Goal: Task Accomplishment & Management: Manage account settings

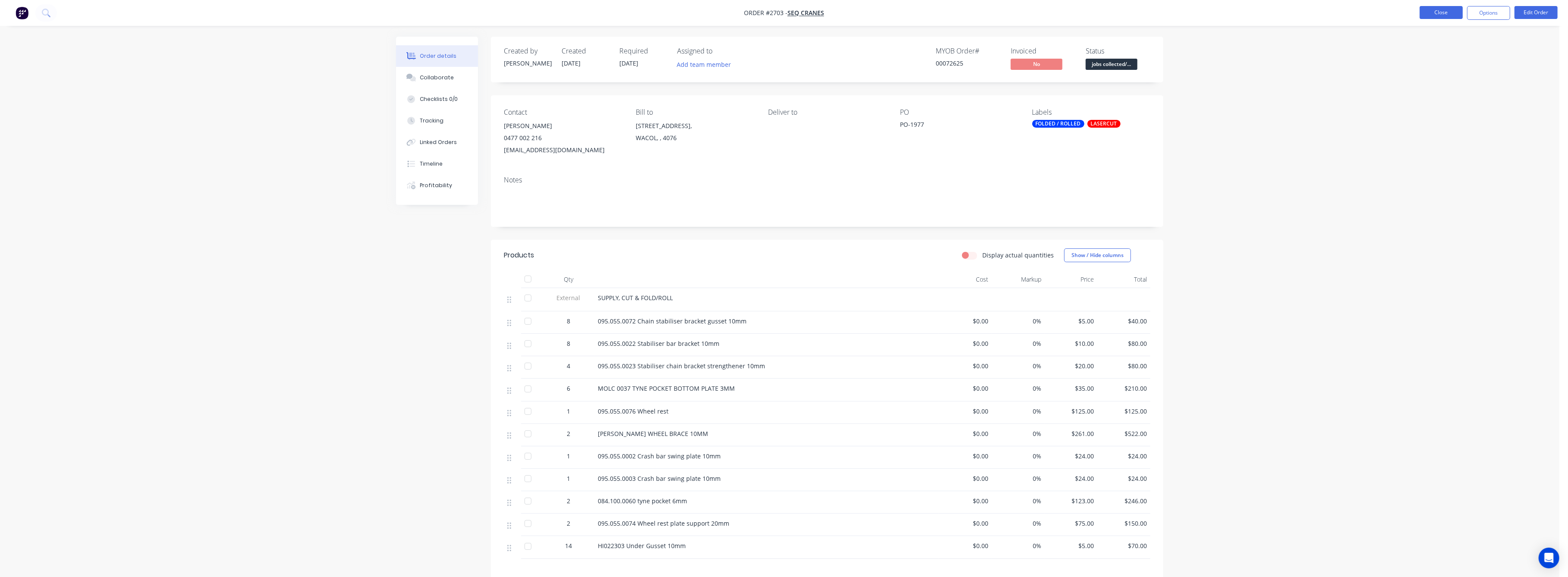
click at [1442, 10] on button "Close" at bounding box center [1441, 12] width 43 height 13
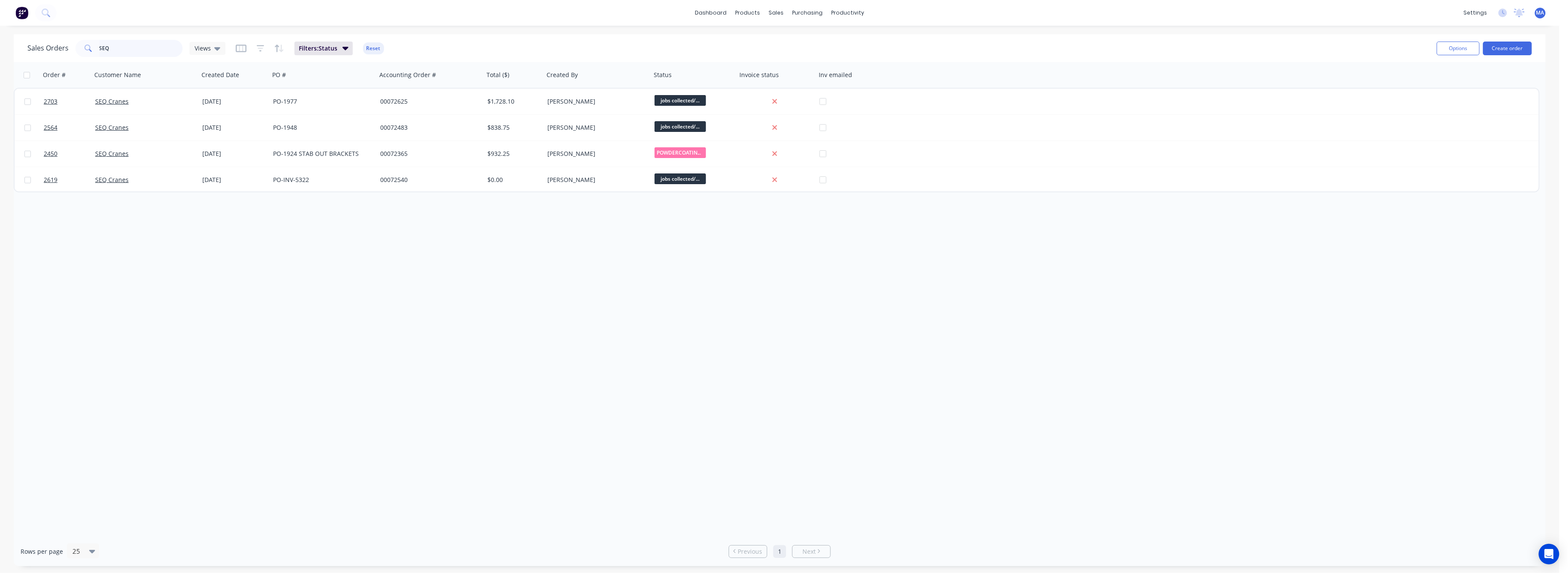
click at [74, 50] on div "Sales Orders SEQ Views" at bounding box center [126, 48] width 198 height 17
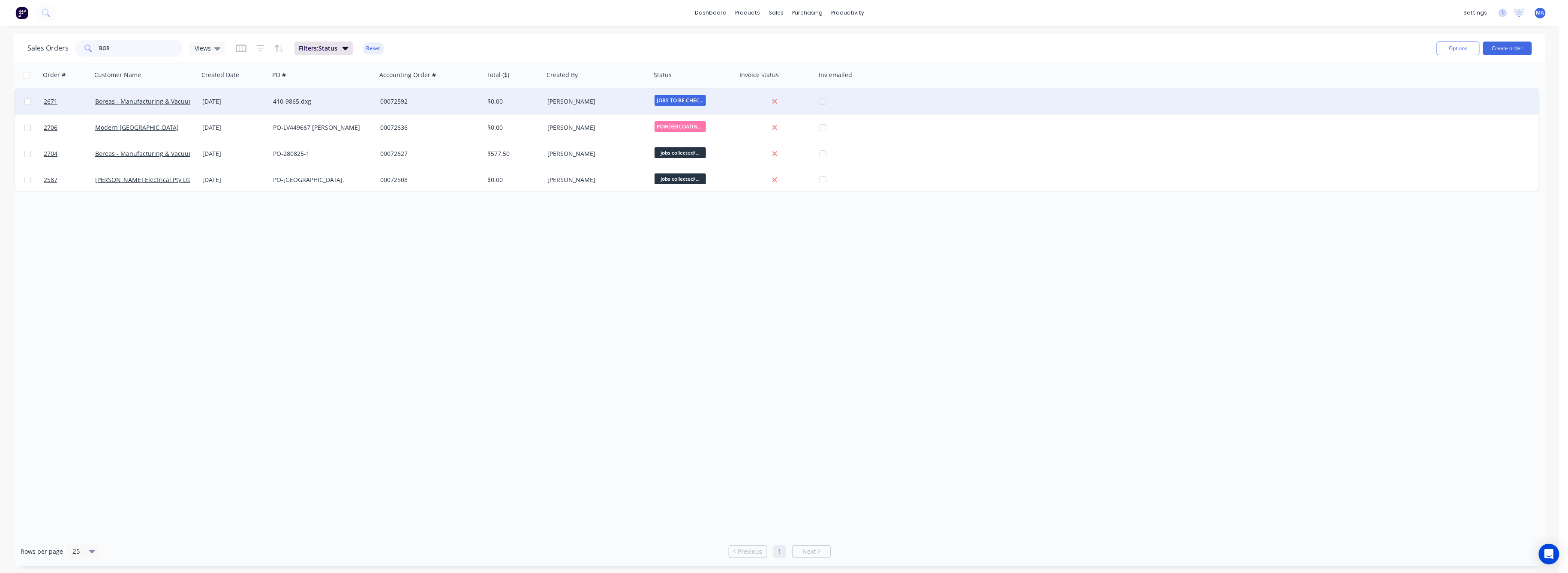
type input "BOR"
click at [180, 94] on div "Boreas - Manufacturing & Vacuum Systems" at bounding box center [145, 102] width 107 height 26
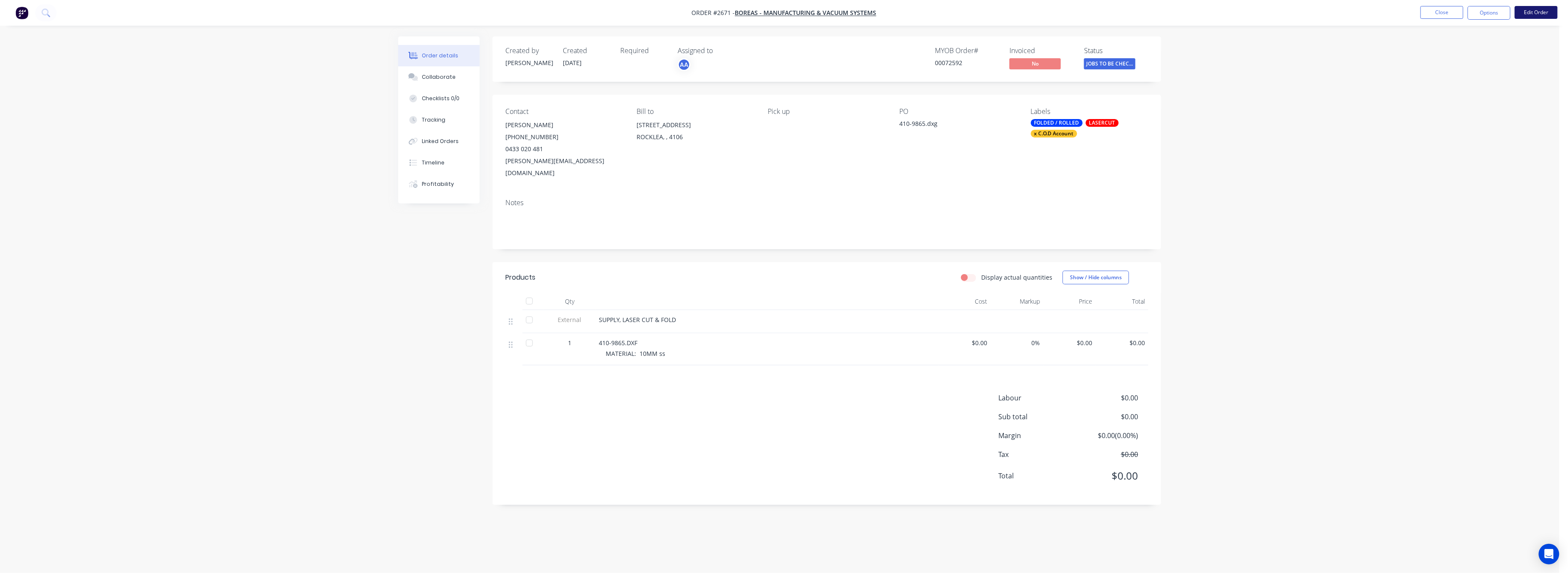
click at [1549, 15] on button "Edit Order" at bounding box center [1536, 12] width 43 height 13
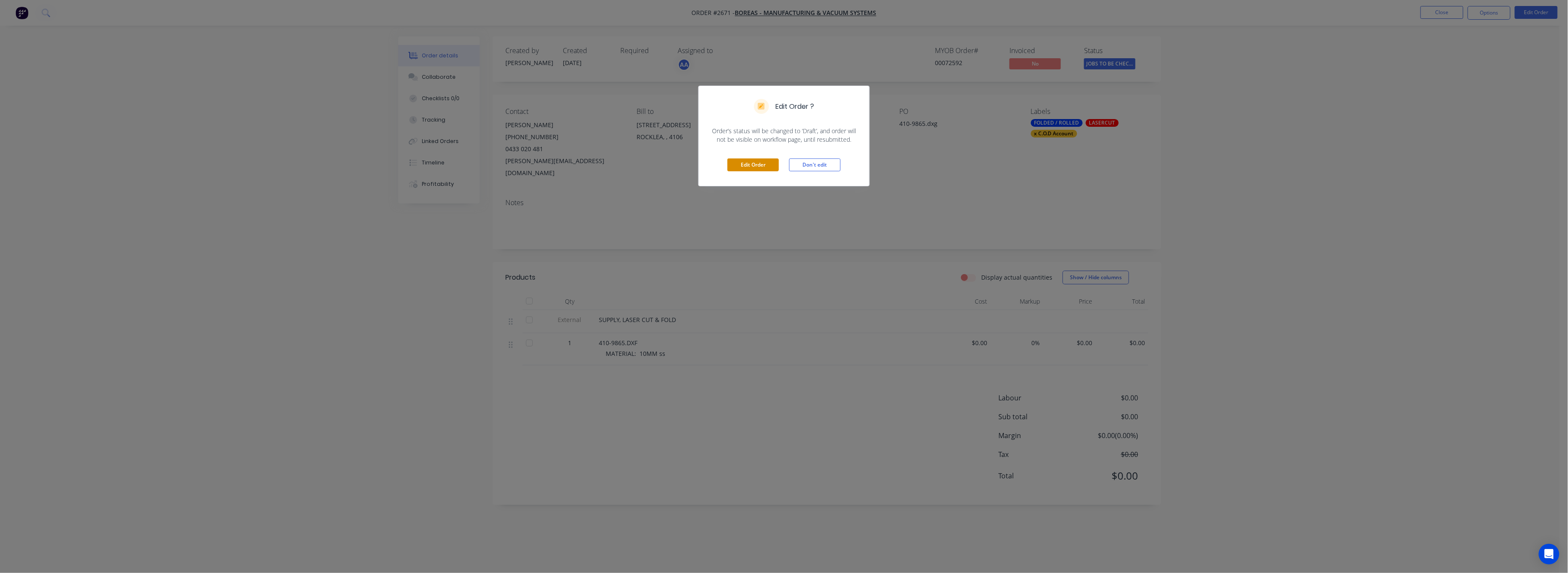
click at [738, 166] on button "Edit Order" at bounding box center [753, 165] width 52 height 13
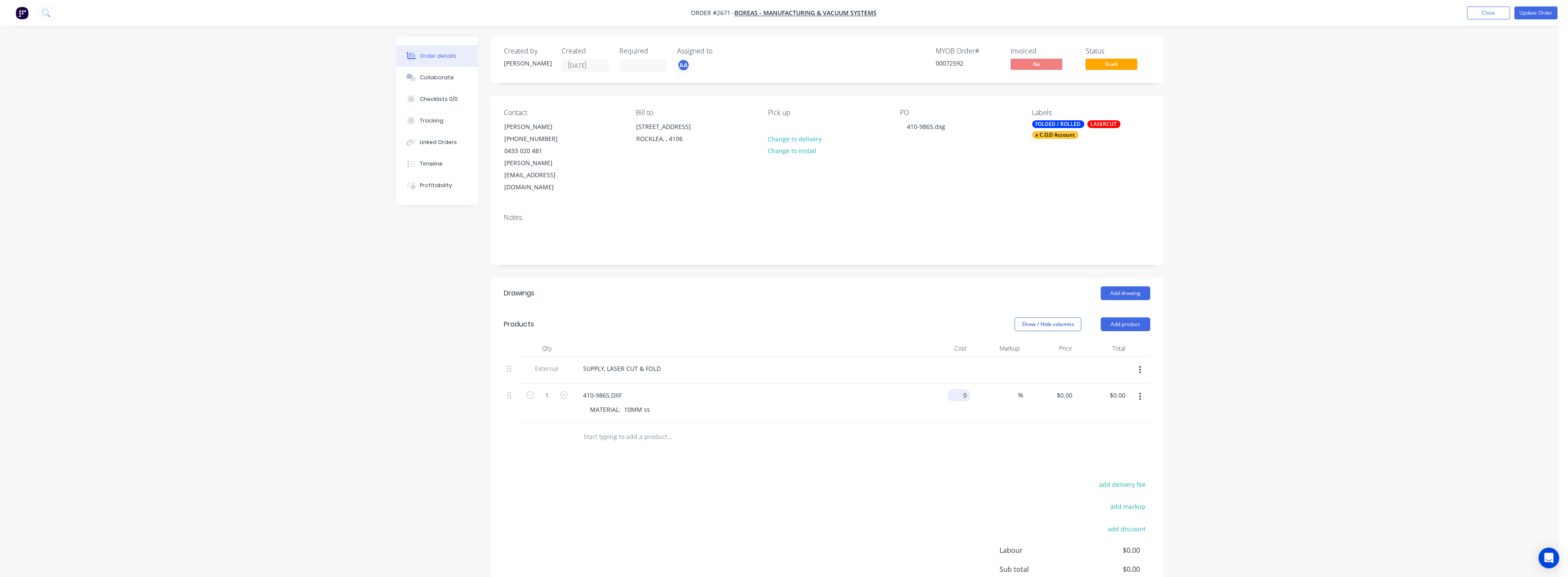
drag, startPoint x: 960, startPoint y: 374, endPoint x: 967, endPoint y: 374, distance: 7.0
click at [963, 389] on input "0" at bounding box center [960, 395] width 20 height 12
click at [971, 384] on div "%" at bounding box center [997, 404] width 53 height 39
click at [968, 389] on input "0" at bounding box center [960, 395] width 20 height 12
type input "$332.90"
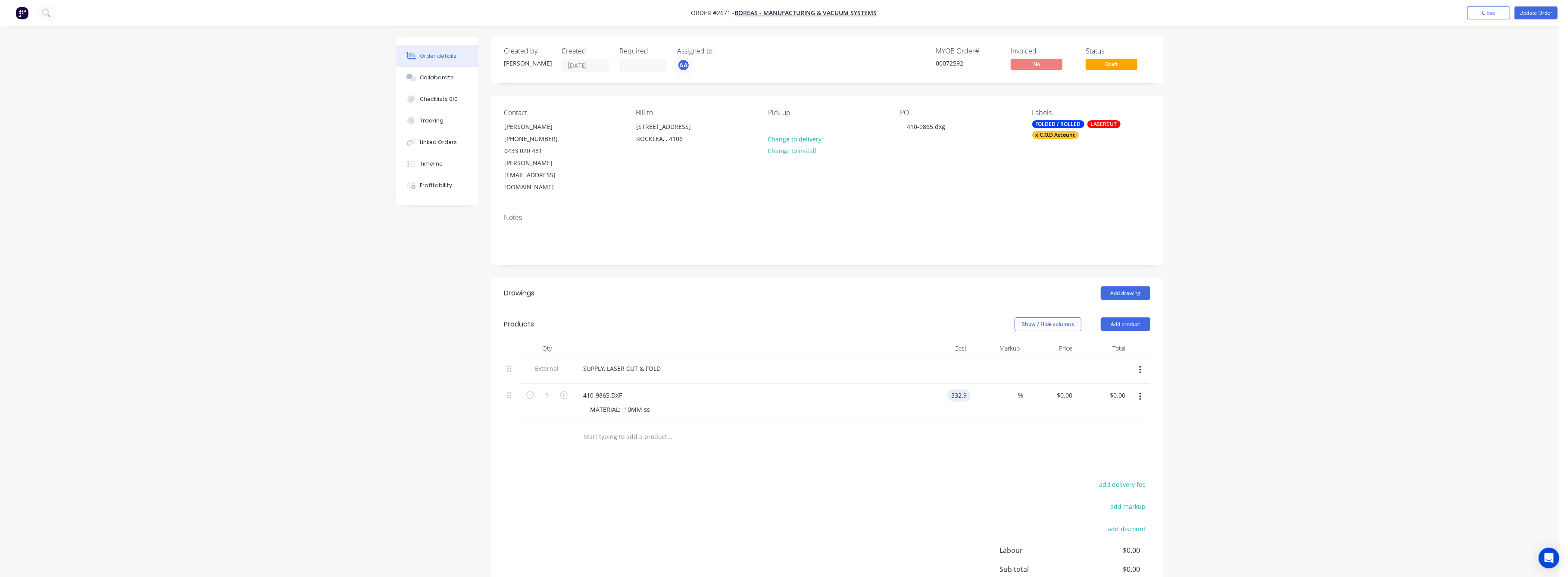
type input "$332.90"
click at [969, 423] on div at bounding box center [827, 437] width 646 height 28
click at [1544, 14] on button "Update Order" at bounding box center [1536, 13] width 43 height 13
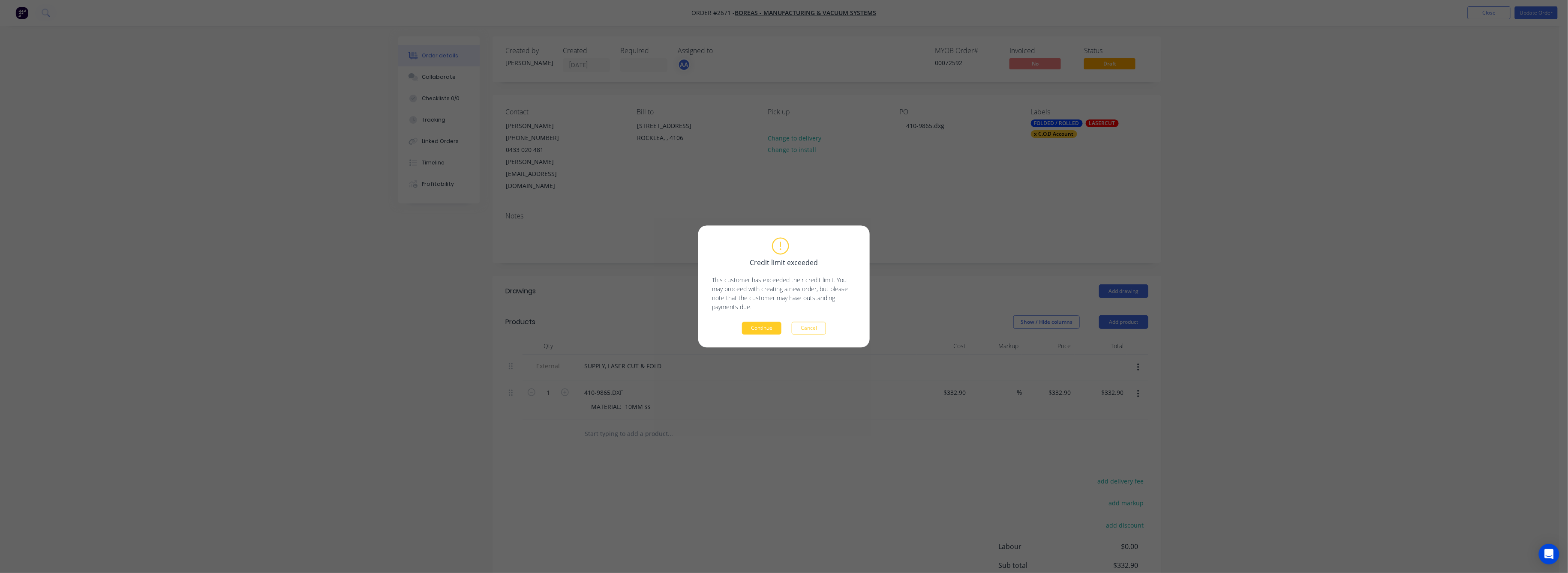
click at [773, 334] on button "Continue" at bounding box center [761, 328] width 40 height 13
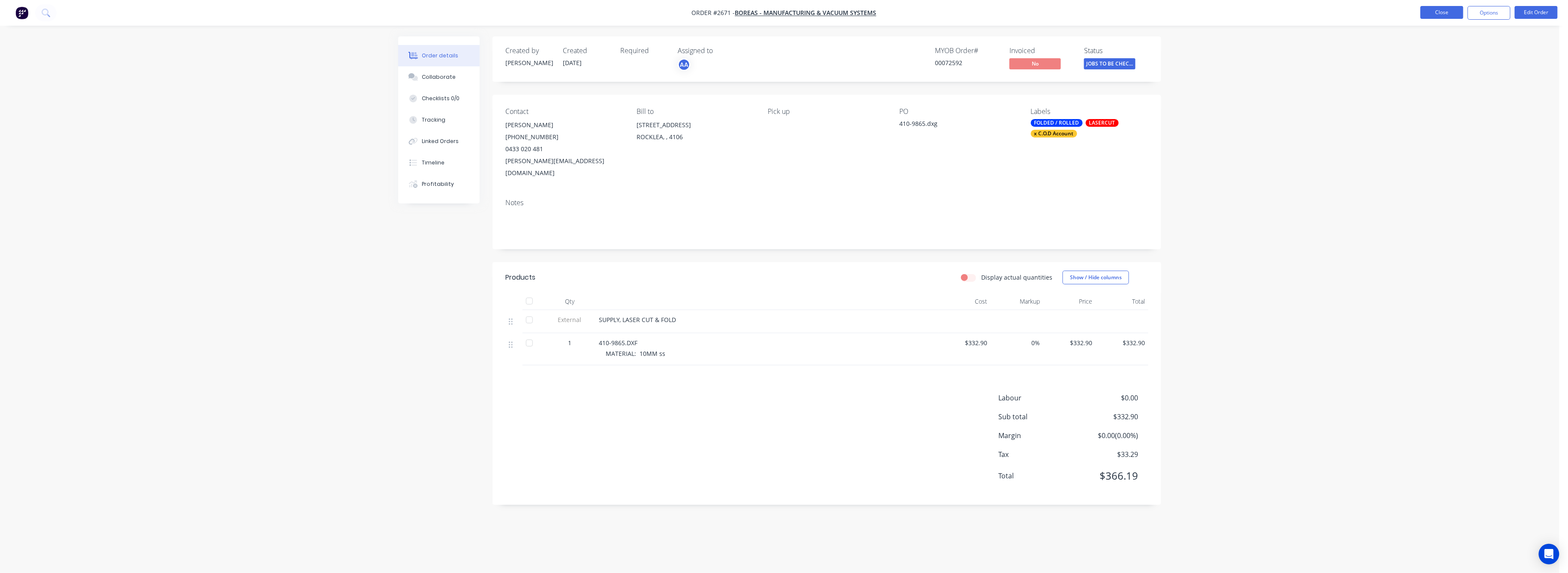
click at [1445, 14] on button "Close" at bounding box center [1442, 12] width 43 height 13
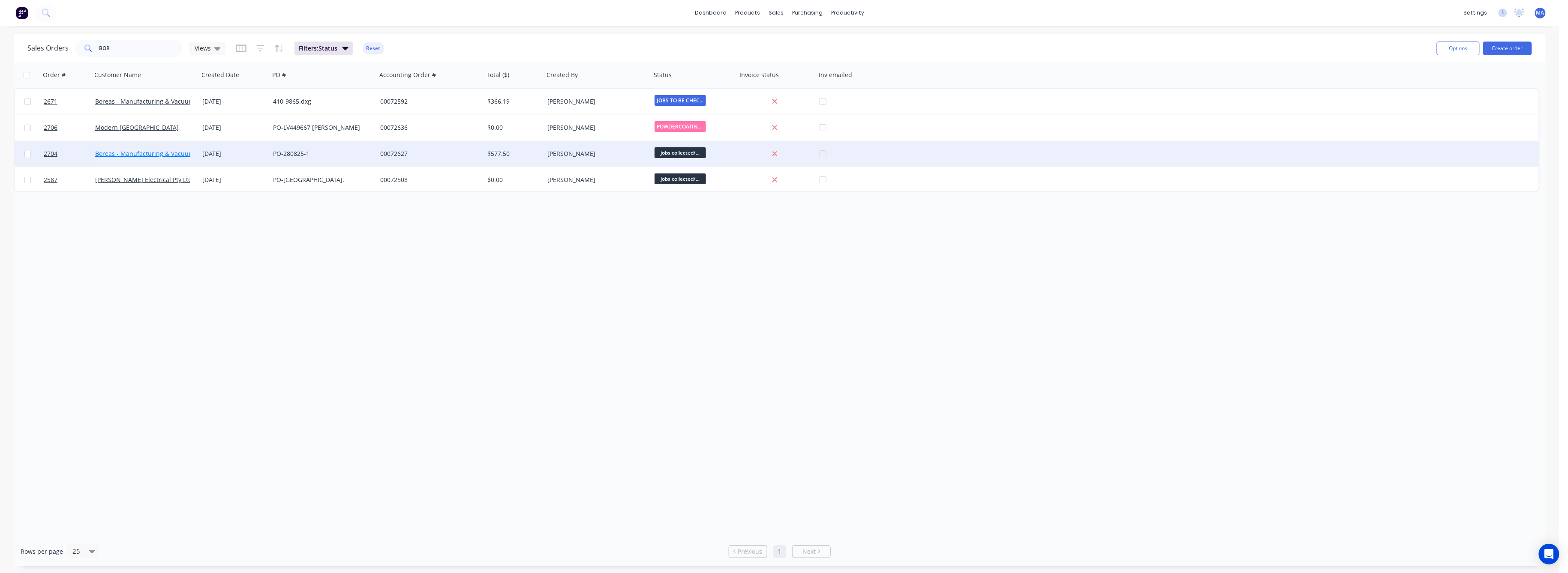
click at [167, 156] on link "Boreas - Manufacturing & Vacuum Systems" at bounding box center [157, 153] width 124 height 8
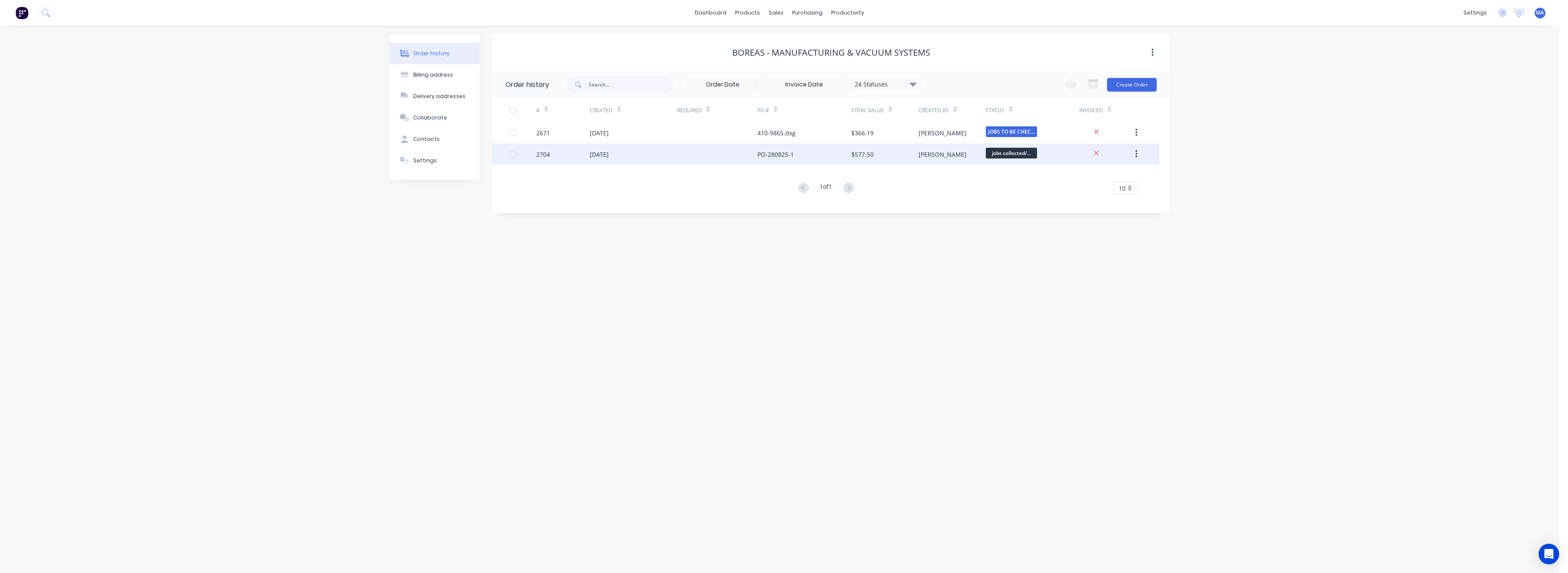
click at [722, 161] on div at bounding box center [718, 154] width 80 height 21
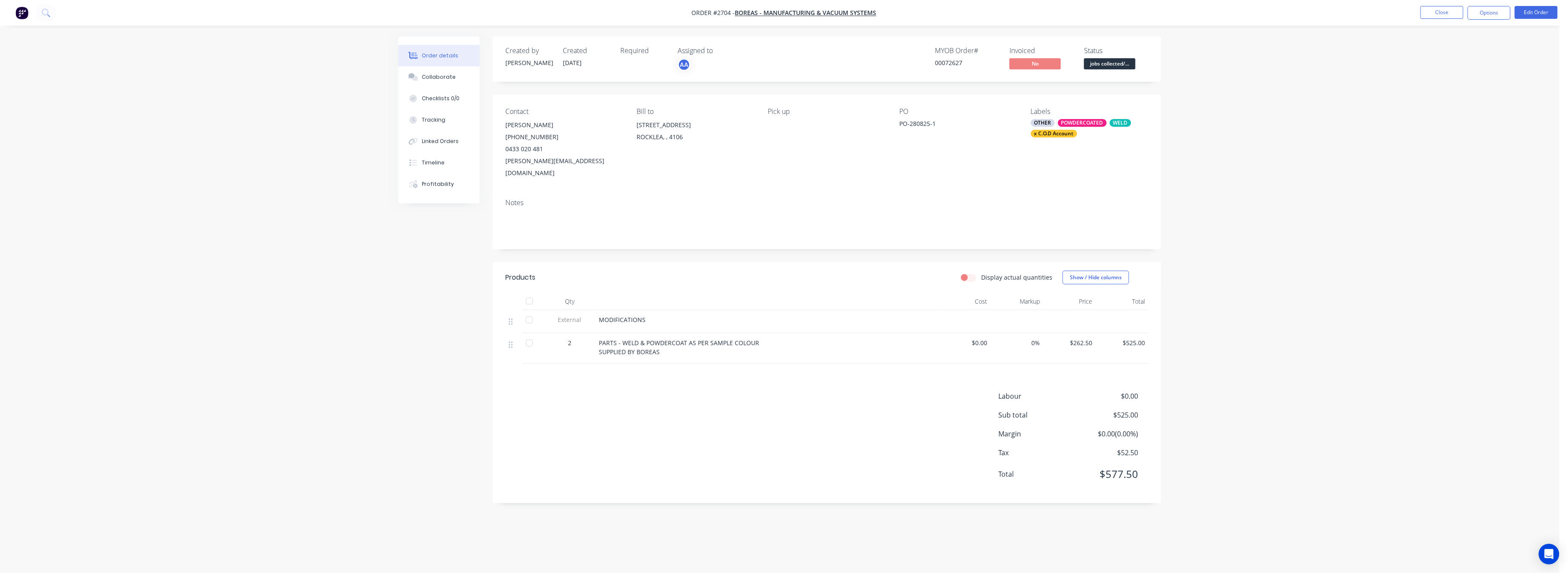
click at [530, 372] on div "Products Display actual quantities Show / Hide columns Qty Cost Markup Price To…" at bounding box center [827, 383] width 669 height 241
drag, startPoint x: 539, startPoint y: 350, endPoint x: 544, endPoint y: 350, distance: 5.0
click at [541, 350] on div at bounding box center [533, 349] width 21 height 30
click at [509, 342] on icon at bounding box center [511, 345] width 4 height 7
click at [516, 338] on div at bounding box center [514, 344] width 10 height 12
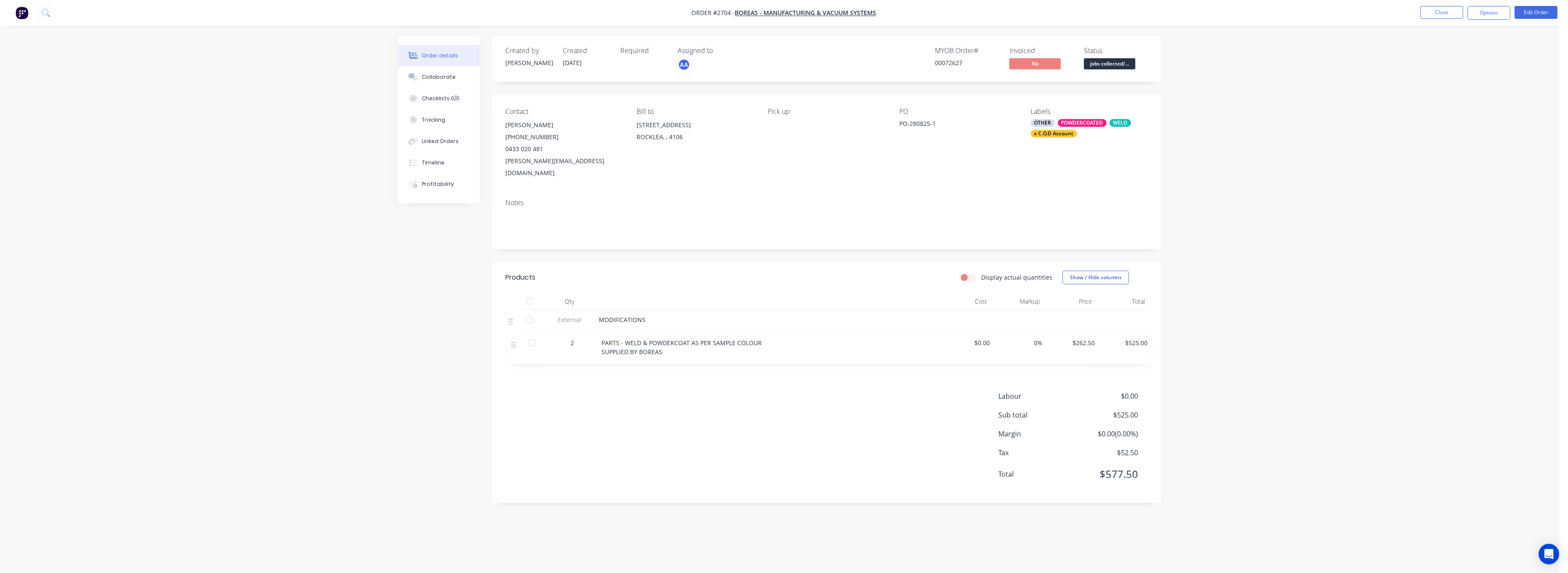
click at [518, 339] on div "External MODIFICATIONS 2 PARTS - WELD & POWDERCOAT AS PER SAMPLE COLOUR SUPPLIE…" at bounding box center [827, 337] width 643 height 54
click at [525, 374] on div "Products Display actual quantities Show / Hide columns Qty Cost Markup Price To…" at bounding box center [827, 383] width 669 height 241
drag, startPoint x: 525, startPoint y: 374, endPoint x: 827, endPoint y: 387, distance: 302.3
click at [827, 391] on div "Labour $0.00 Sub total $525.00 Margin $0.00 ( 0.00 %) Tax $52.50 Total $577.50" at bounding box center [827, 440] width 643 height 99
drag, startPoint x: 732, startPoint y: 392, endPoint x: 1463, endPoint y: 43, distance: 810.0
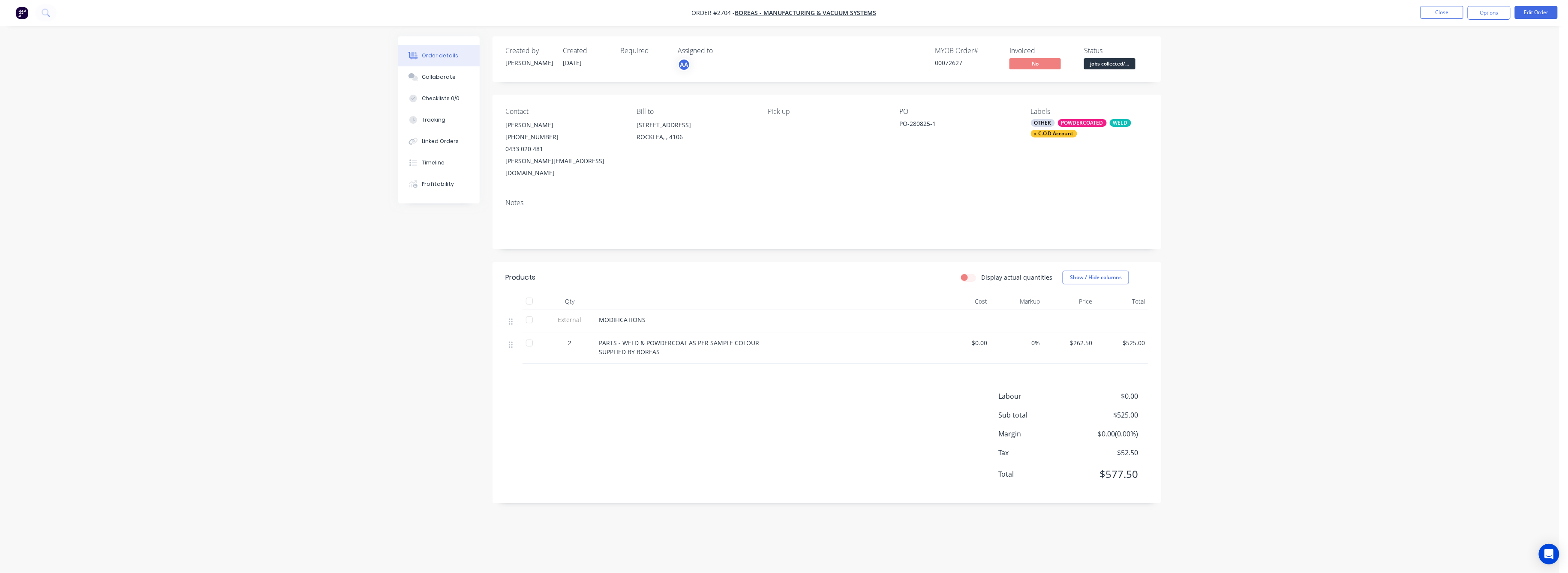
click at [1326, 122] on div "Order details Collaborate Checklists 0/0 Tracking Linked Orders Timeline Profit…" at bounding box center [780, 286] width 1559 height 573
click at [1544, 9] on button "Edit Order" at bounding box center [1536, 12] width 43 height 13
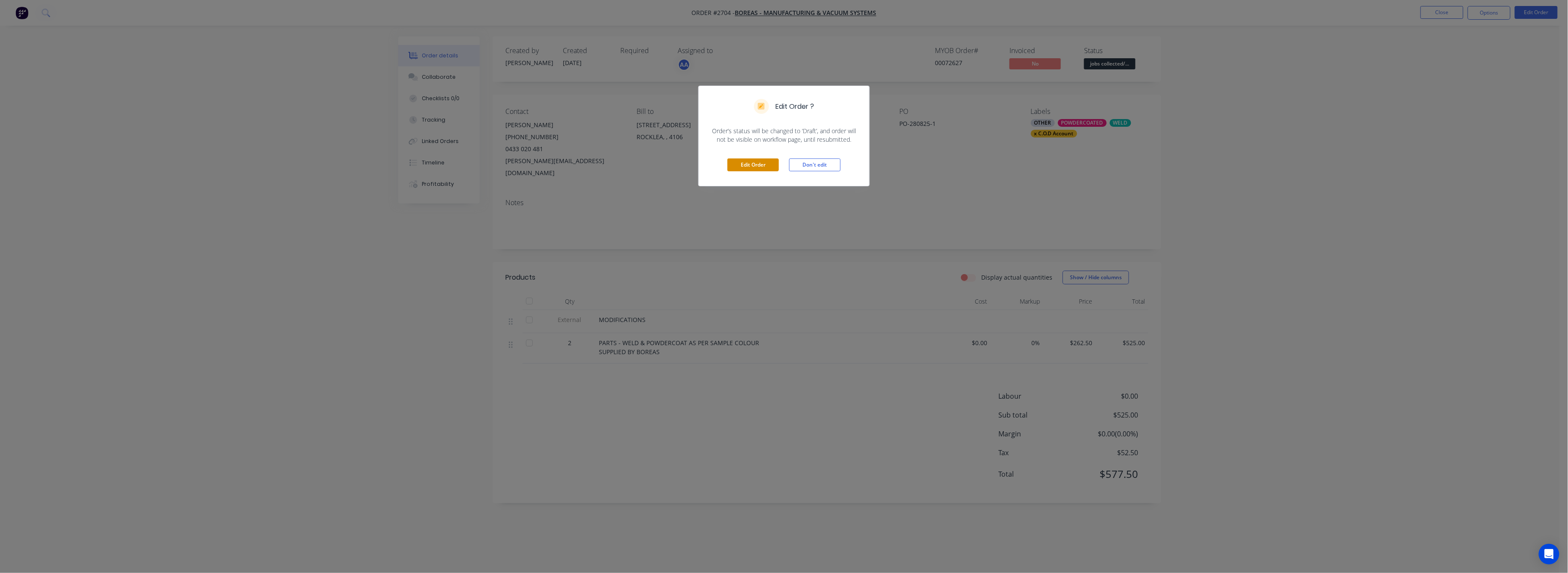
click at [735, 163] on button "Edit Order" at bounding box center [753, 165] width 52 height 13
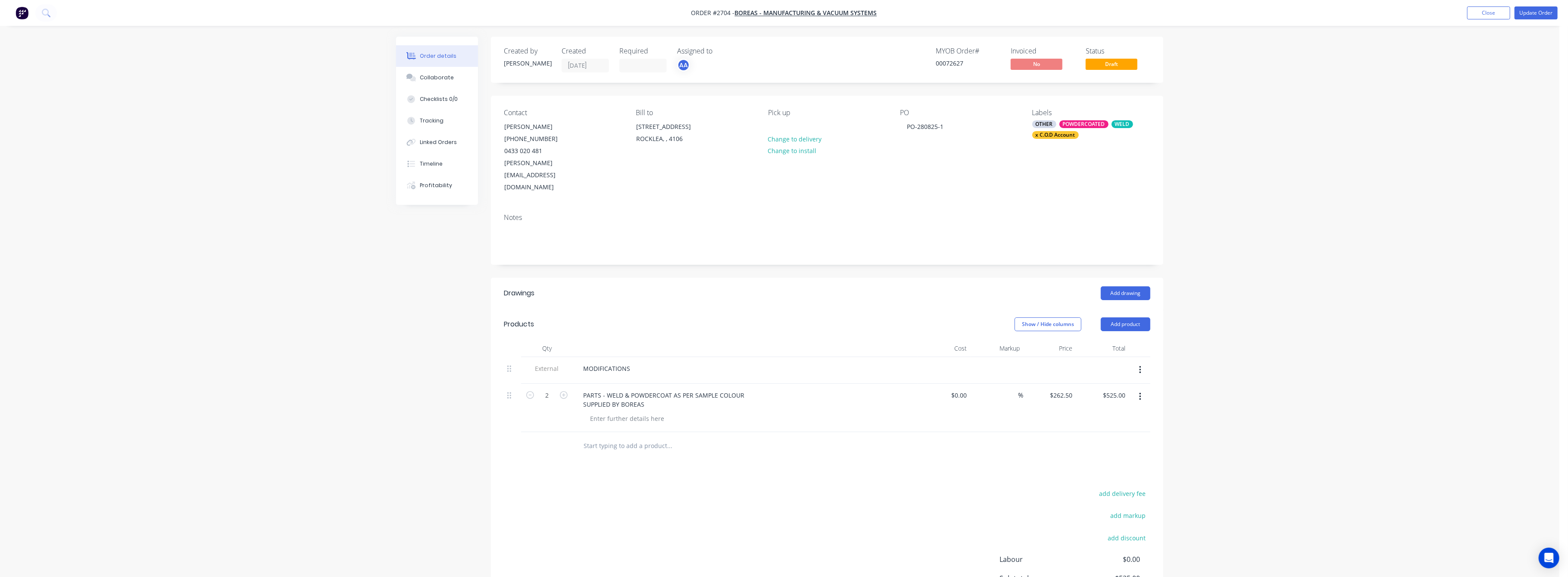
click at [608, 437] on input "text" at bounding box center [670, 446] width 173 height 17
drag, startPoint x: 684, startPoint y: 421, endPoint x: 703, endPoint y: 428, distance: 20.2
click at [690, 437] on input "CUT OFF ANGLE AND REWELD AND OWDER COAT" at bounding box center [670, 446] width 173 height 17
drag, startPoint x: 711, startPoint y: 425, endPoint x: 718, endPoint y: 426, distance: 7.1
click at [712, 437] on input "CUT OFF ANGLE AND REWELD AND POWDER COAT" at bounding box center [670, 446] width 173 height 17
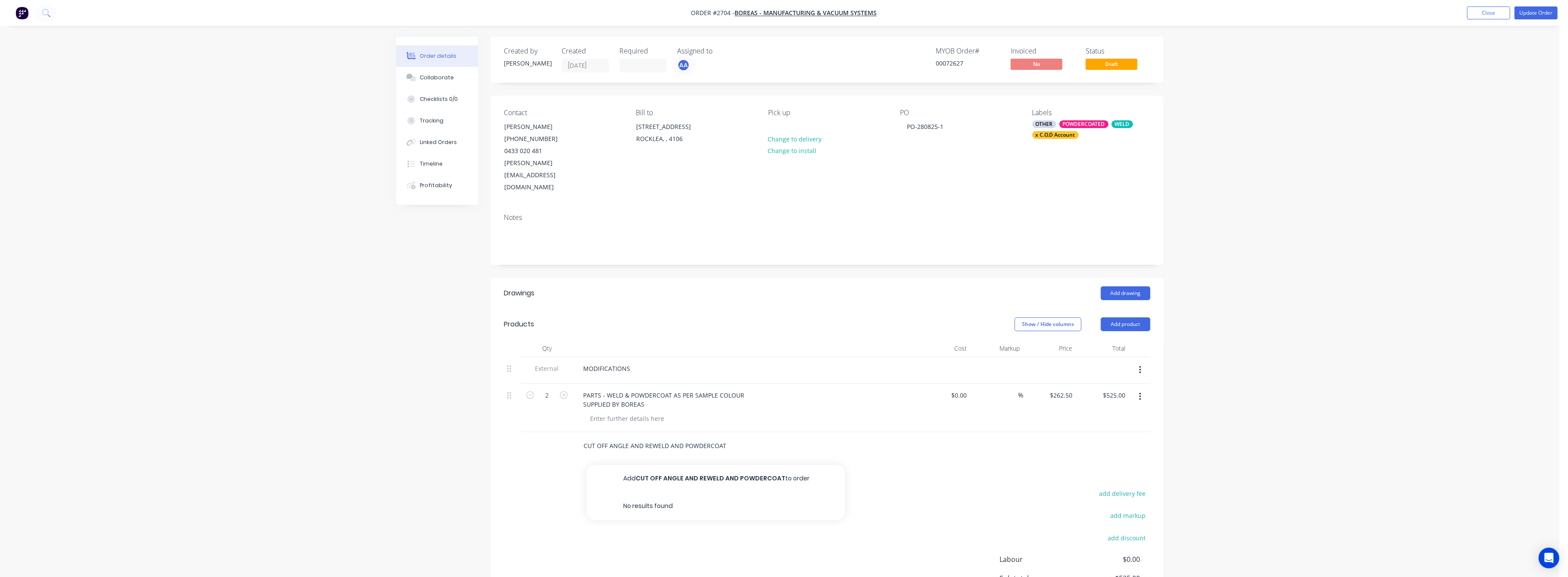
click at [731, 437] on input "CUT OFF ANGLE AND REWELD AND POWDERCOAT" at bounding box center [670, 446] width 173 height 17
type input "CUT OFF ANGLE AND REWELD AND POWDERCOAT"
click at [745, 465] on button "Add CUT OFF ANGLE AND REWELD AND POWDERCOAT to order" at bounding box center [715, 478] width 259 height 28
click at [566, 440] on icon "button" at bounding box center [564, 443] width 8 height 8
type input "2"
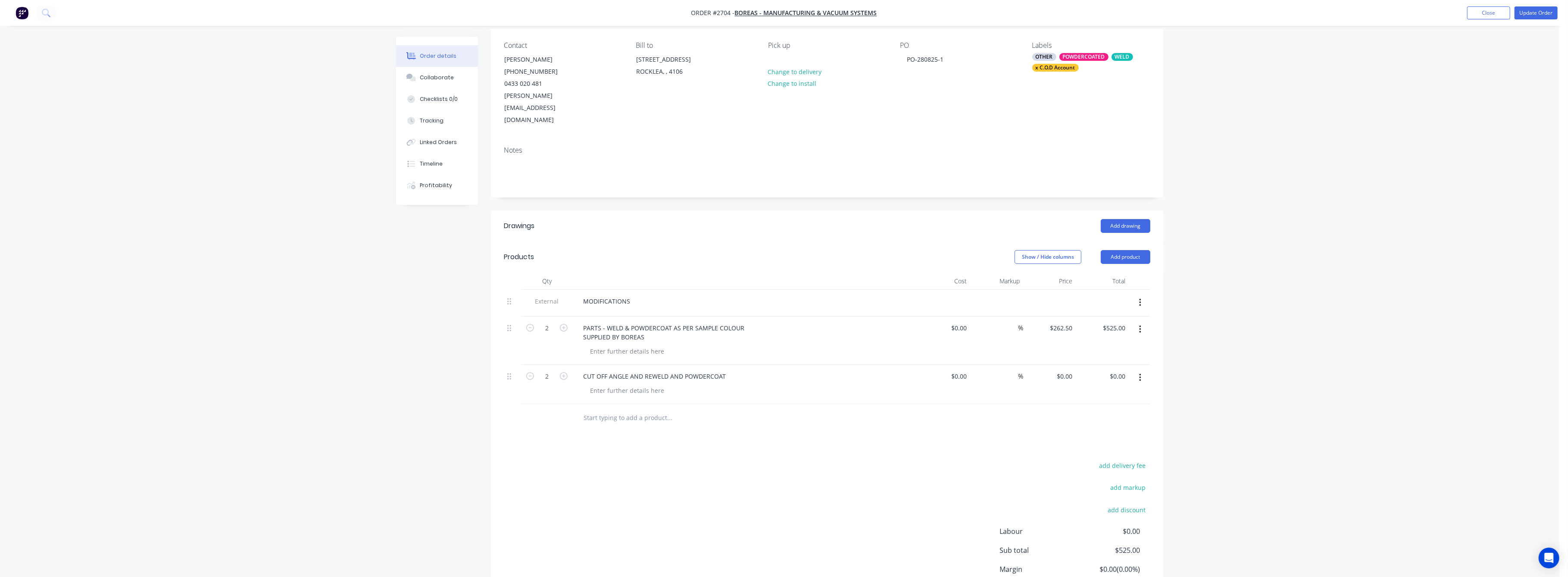
scroll to position [118, 0]
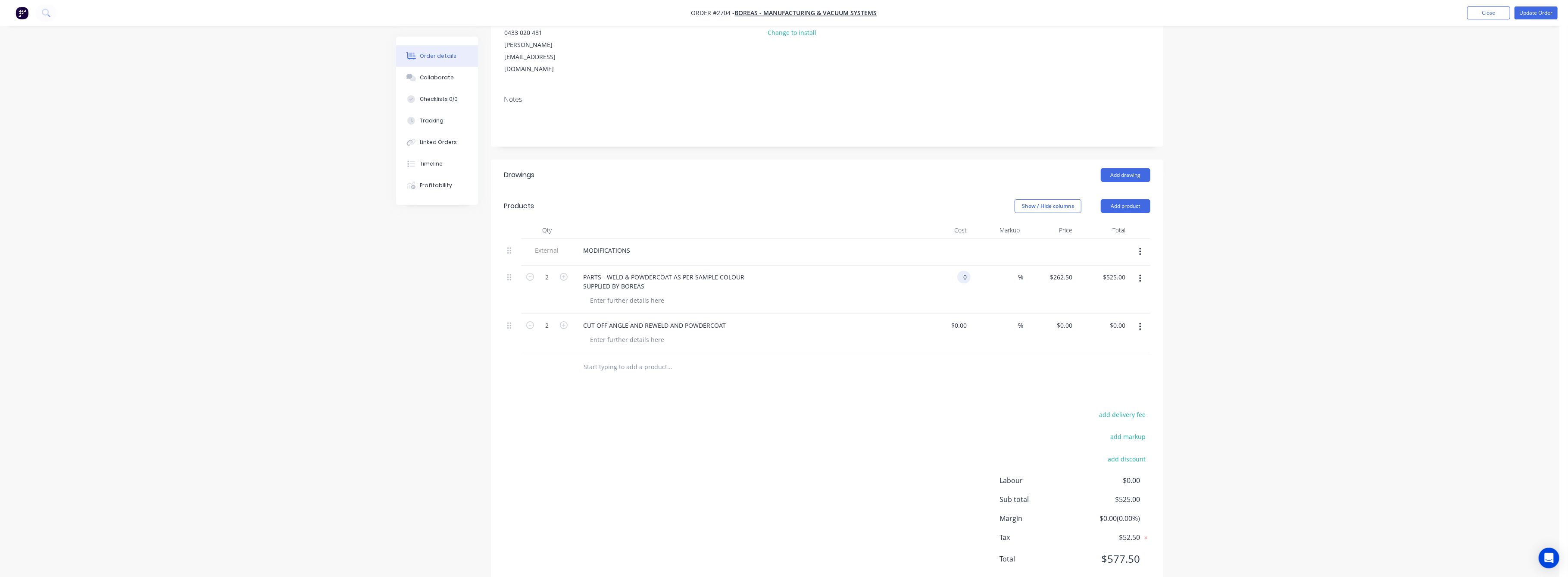
click at [961, 271] on input "0" at bounding box center [966, 277] width 10 height 12
type input "$0.00"
click at [967, 271] on div "$0.00 0" at bounding box center [944, 290] width 53 height 48
click at [1115, 271] on input "0.00" at bounding box center [1119, 277] width 20 height 12
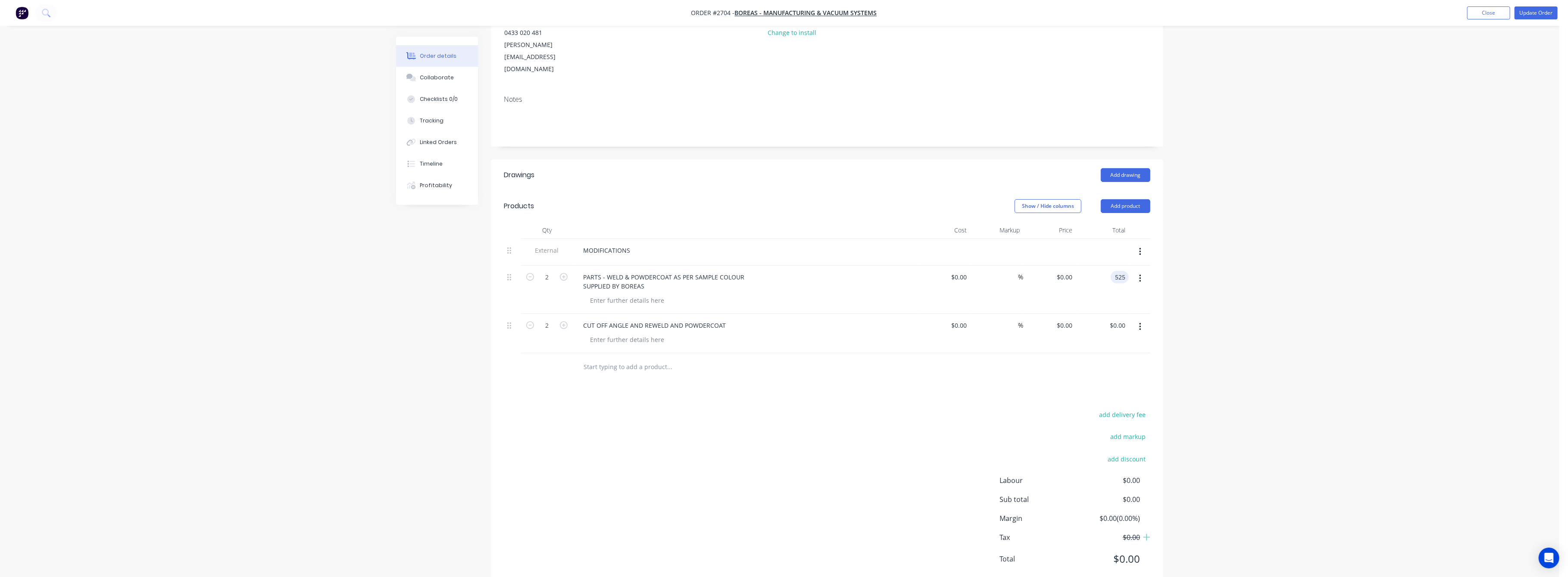
type input "525"
type input "$262.50"
type input "$525.00"
click at [1077, 383] on div "Drawings Add drawing Products Show / Hide columns Add product Qty Cost Markup P…" at bounding box center [827, 374] width 673 height 429
click at [1123, 319] on input "0.00" at bounding box center [1121, 325] width 17 height 12
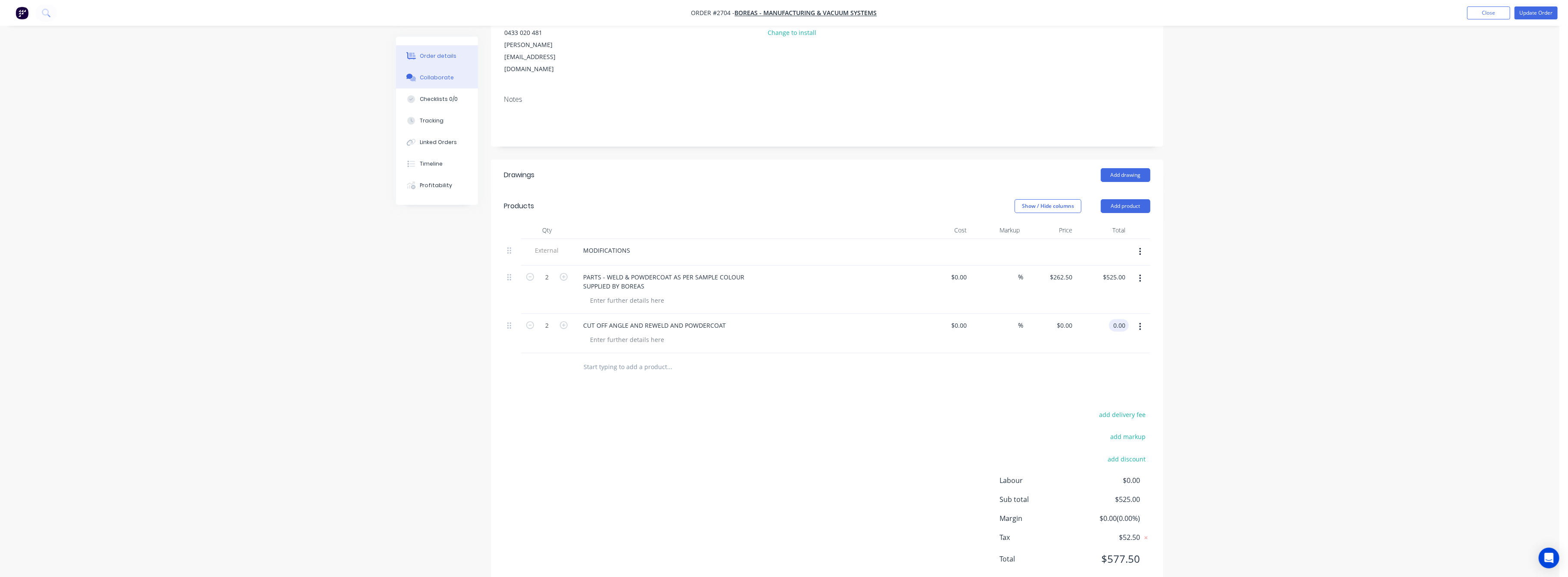
type input "$0.00"
click at [474, 80] on button "Collaborate" at bounding box center [437, 77] width 82 height 21
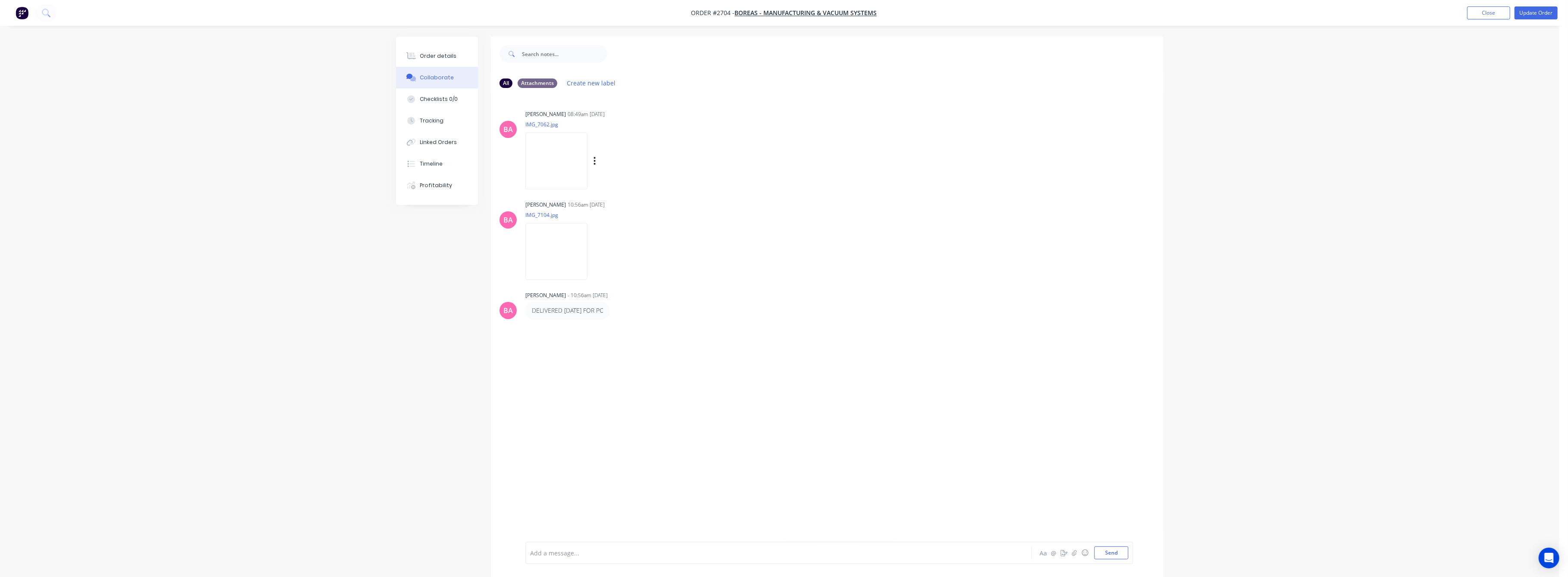
click at [569, 175] on img at bounding box center [556, 160] width 62 height 56
click at [1496, 18] on button "Close" at bounding box center [1488, 13] width 43 height 13
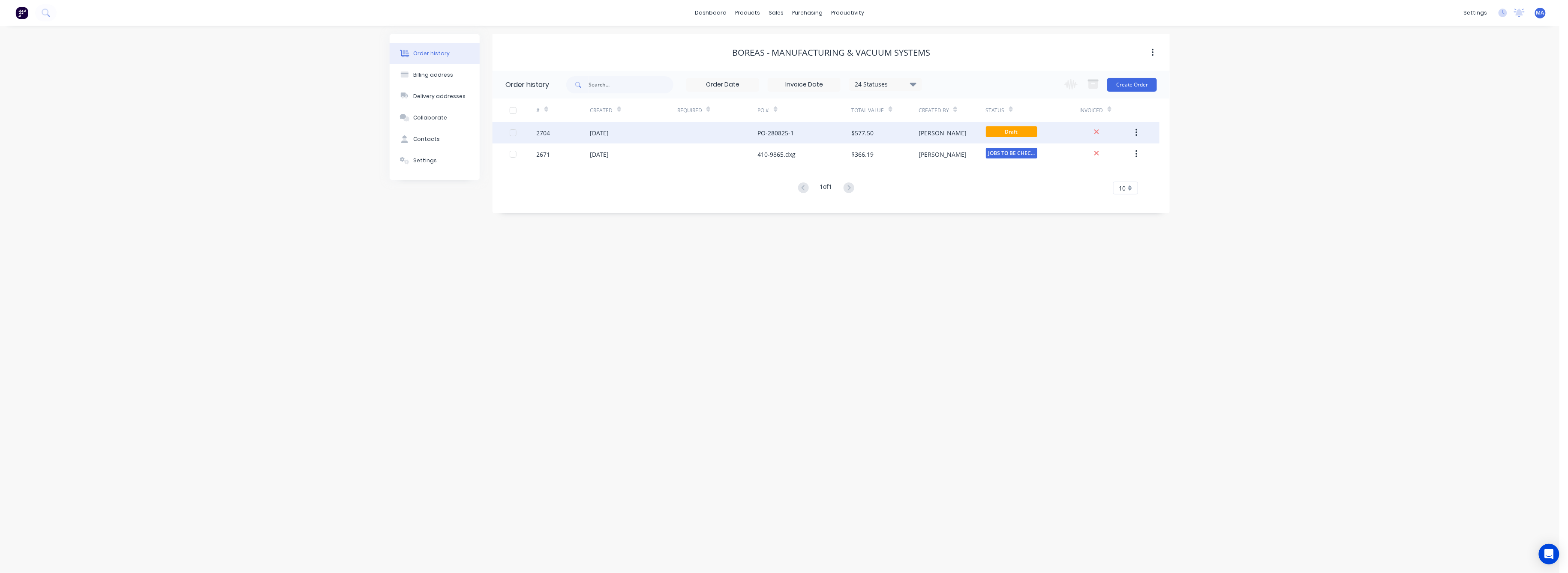
click at [656, 134] on div "[DATE]" at bounding box center [634, 133] width 87 height 21
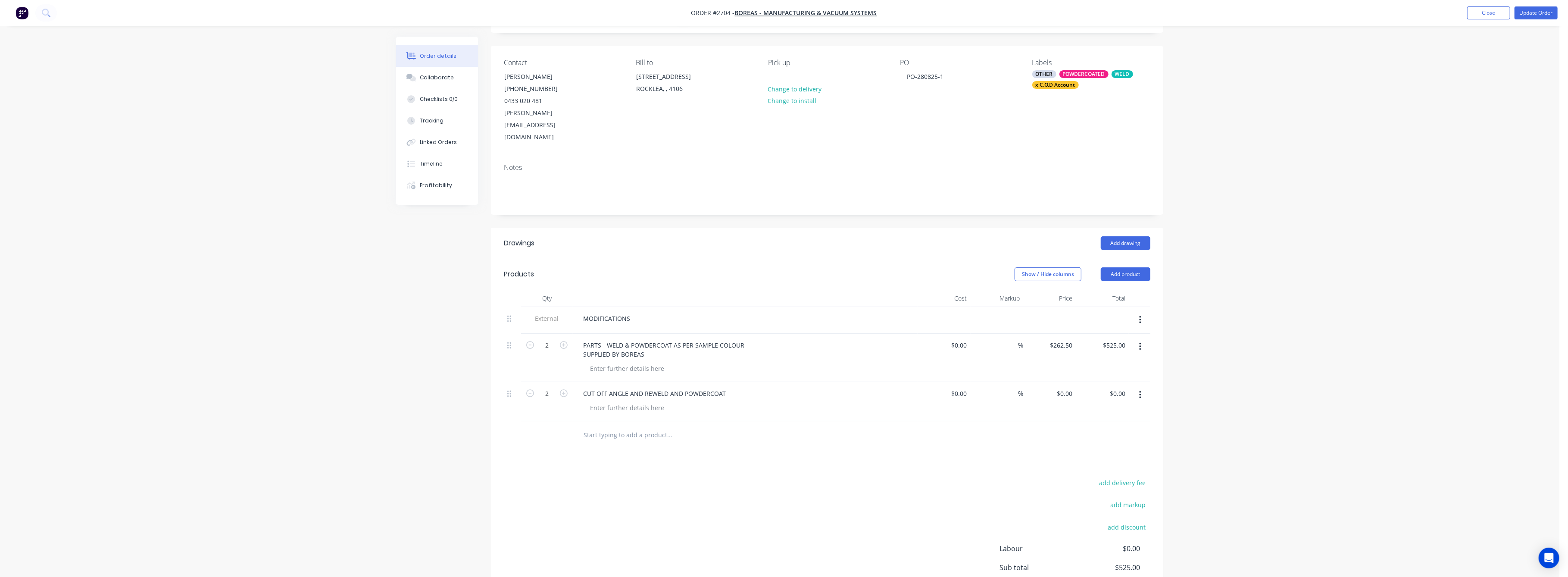
scroll to position [115, 0]
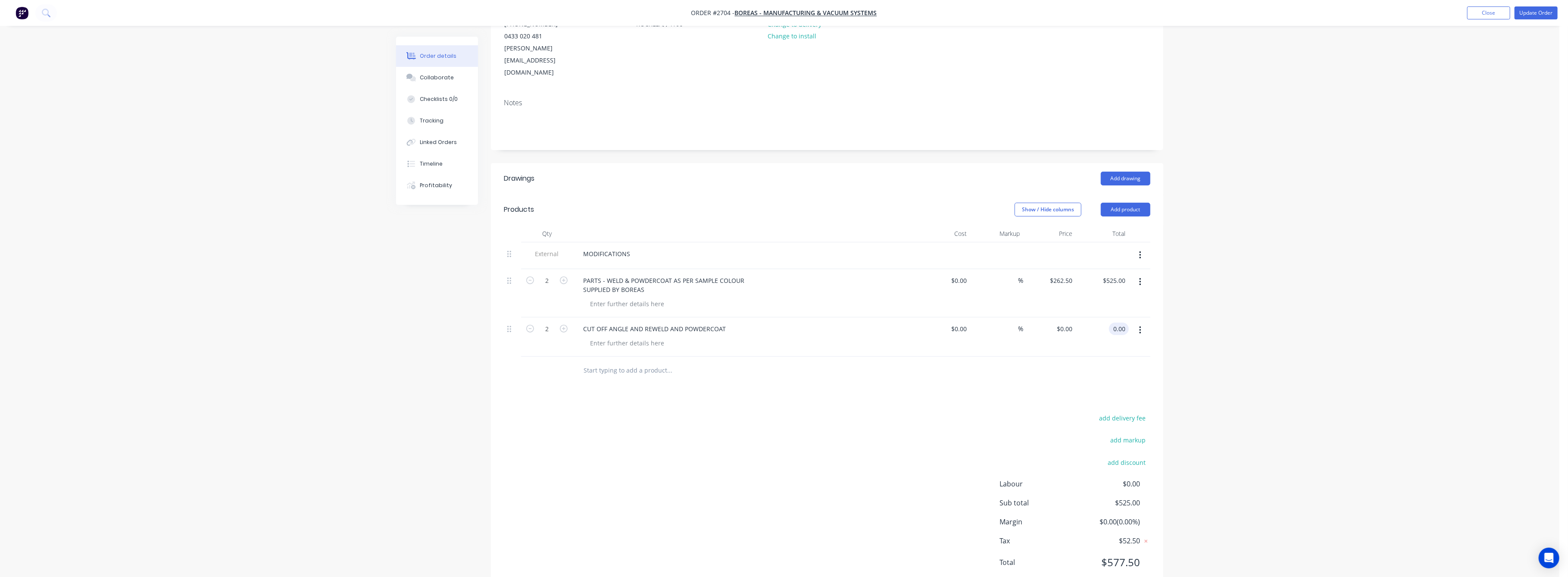
click at [1119, 323] on input "0.00" at bounding box center [1121, 329] width 17 height 12
type input "250"
type input "$125.00"
click at [1121, 326] on div "$250.00 250" at bounding box center [1102, 337] width 53 height 39
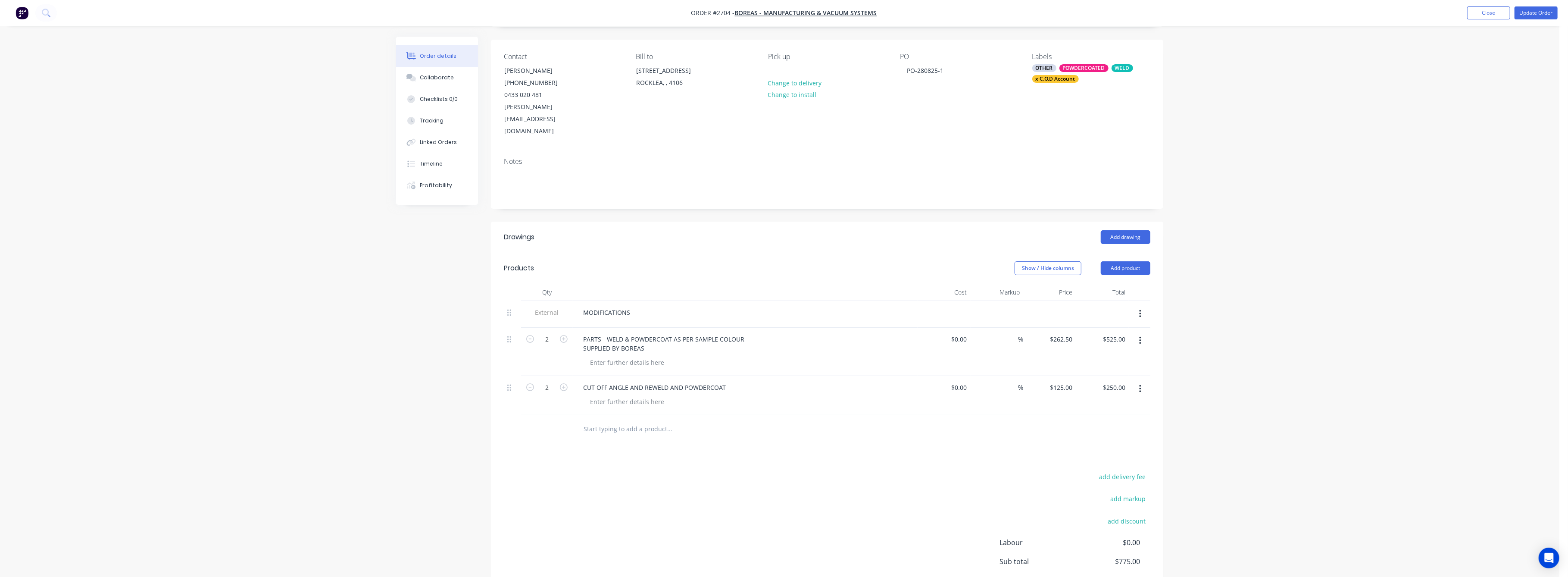
scroll to position [118, 0]
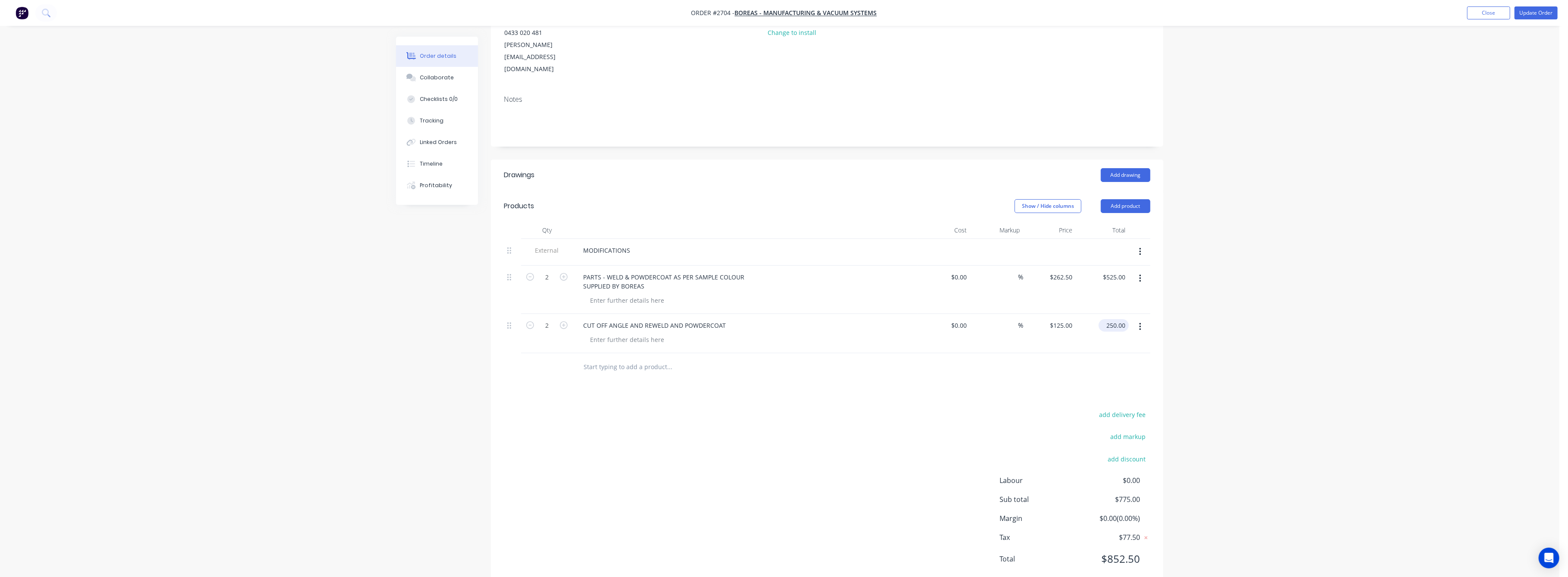
click at [1125, 319] on input "250.00" at bounding box center [1116, 325] width 27 height 12
type input "$250.00"
click at [906, 372] on div "Drawings Add drawing Products Show / Hide columns Add product Qty Cost Markup P…" at bounding box center [827, 374] width 673 height 429
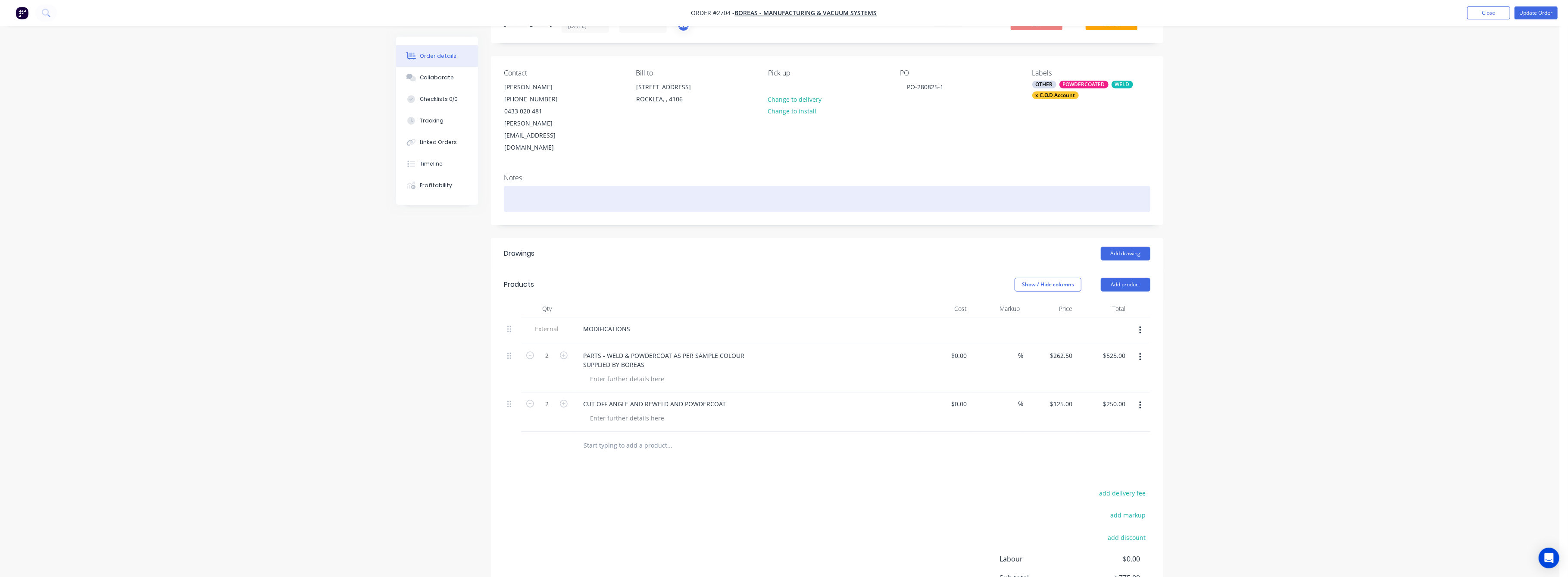
scroll to position [0, 0]
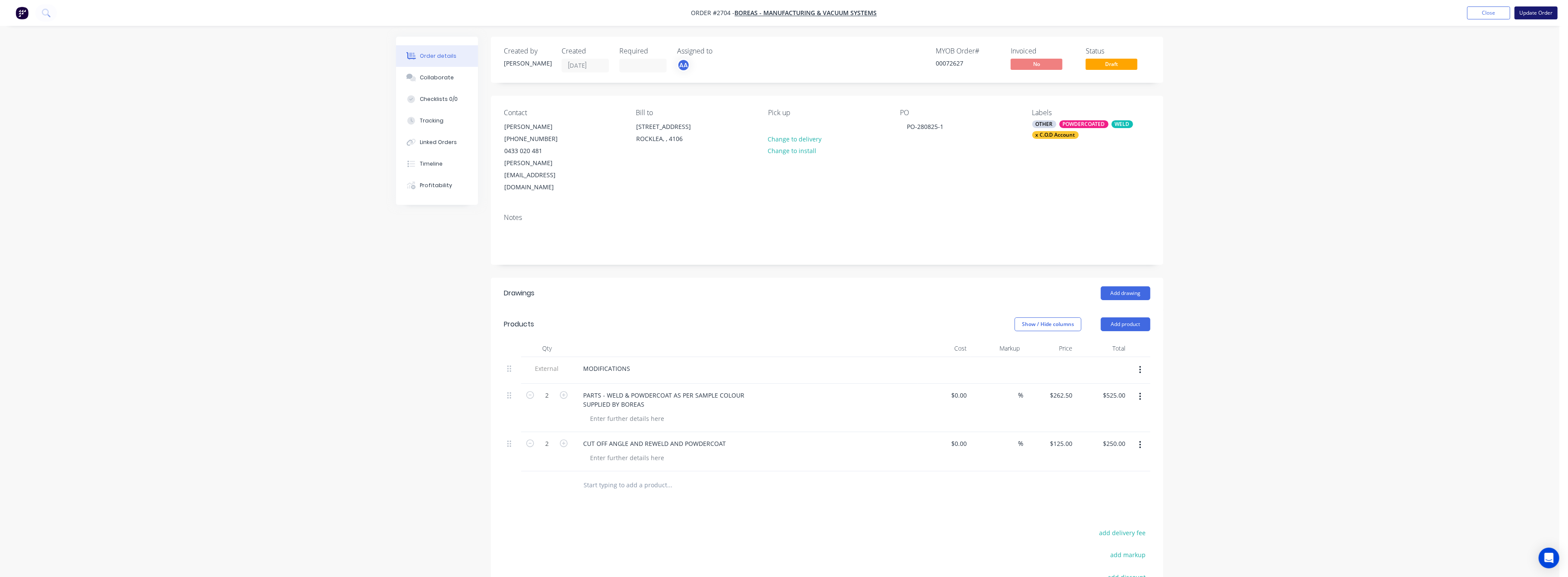
click at [1549, 10] on button "Update Order" at bounding box center [1536, 13] width 43 height 13
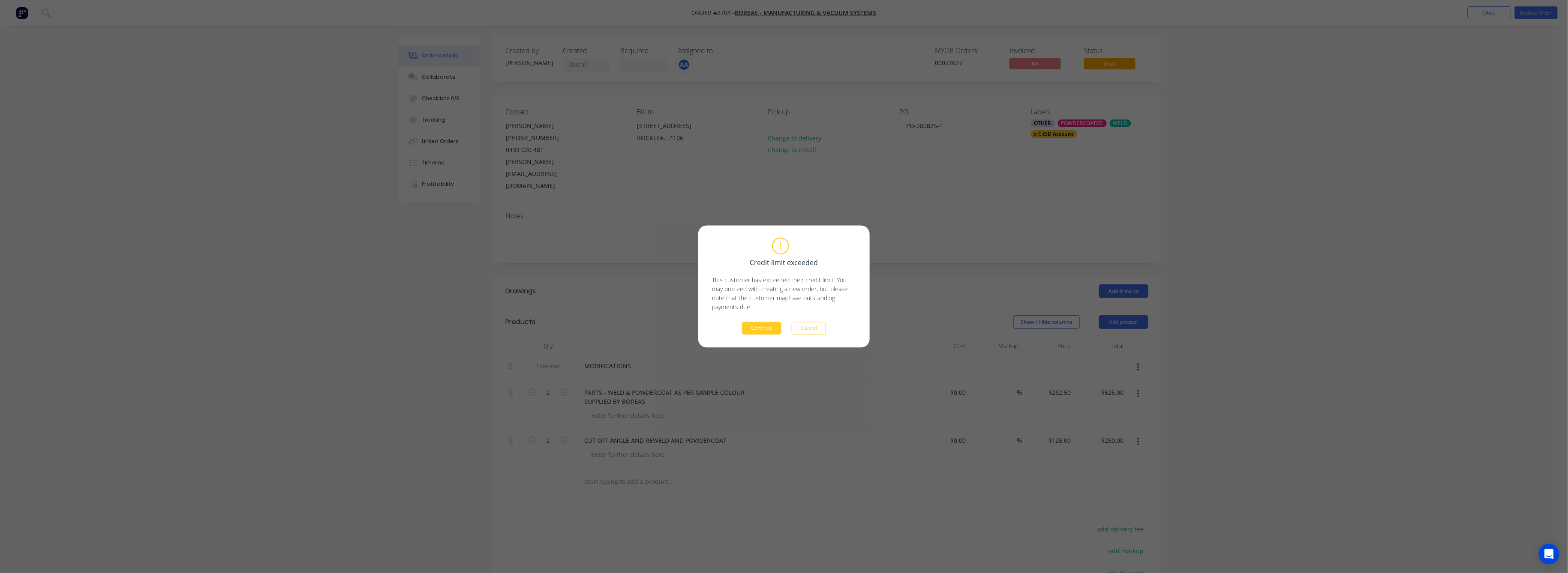
click at [757, 327] on button "Continue" at bounding box center [761, 328] width 40 height 13
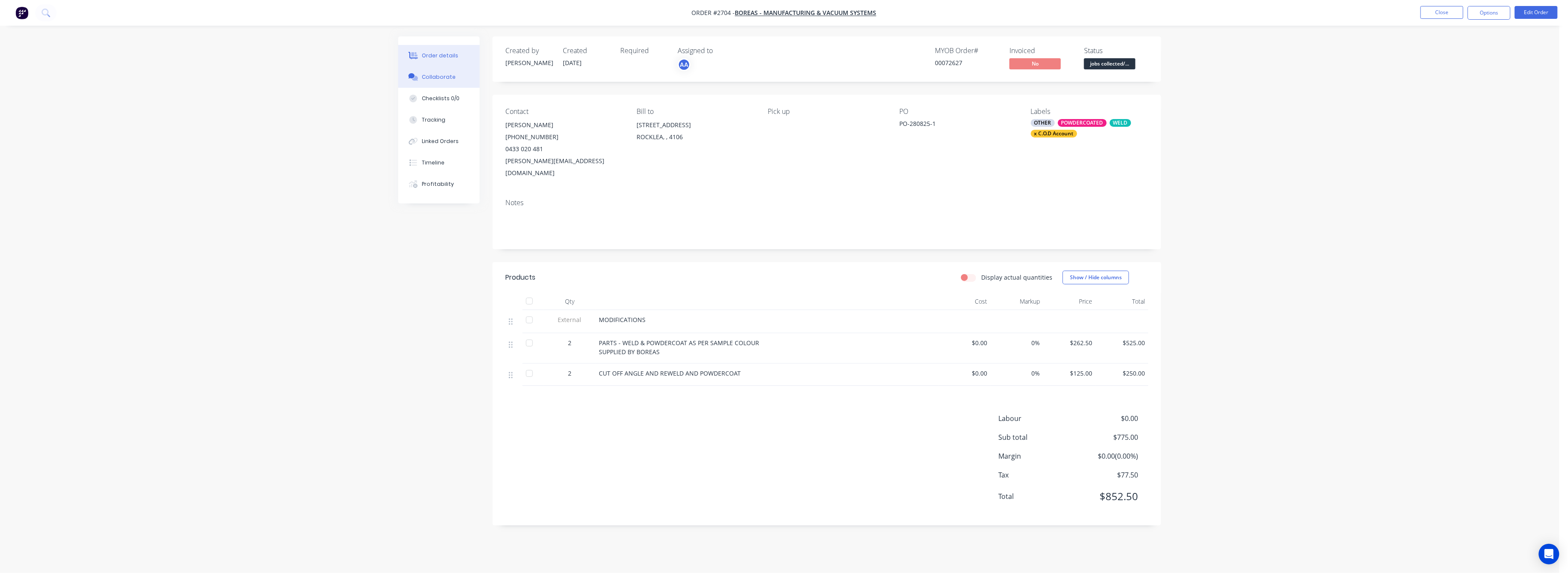
click at [416, 79] on icon at bounding box center [415, 78] width 6 height 5
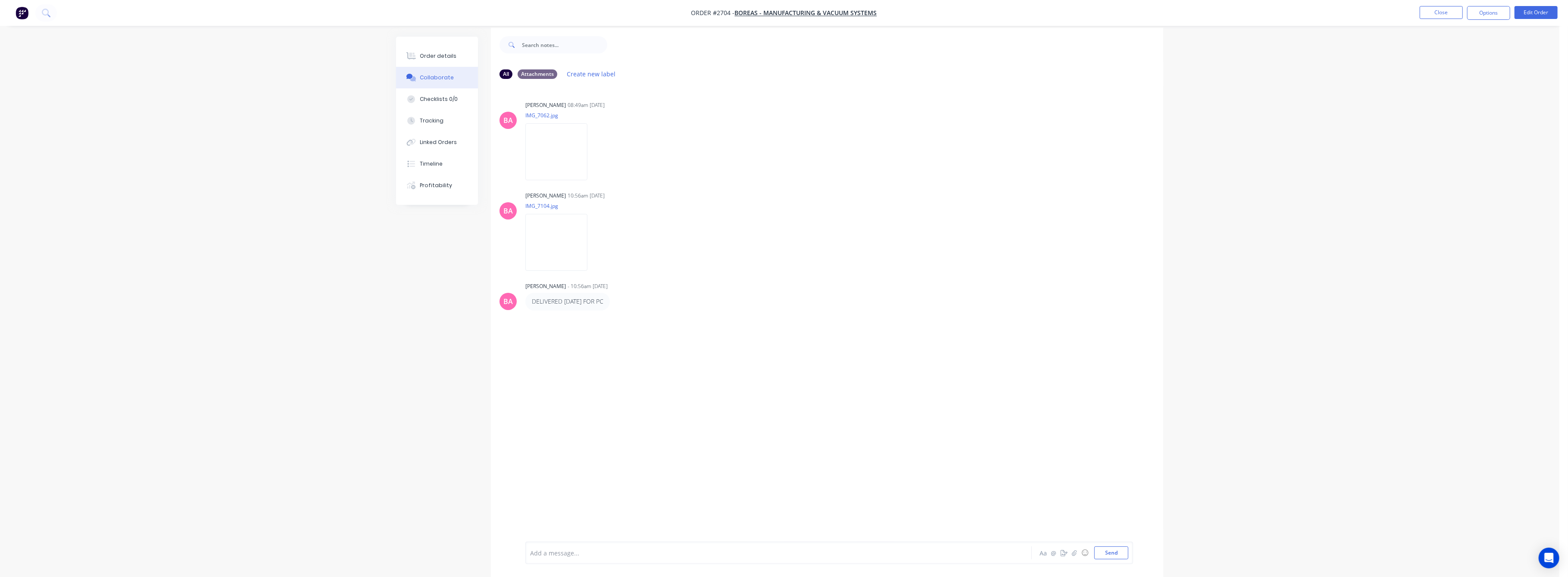
scroll to position [13, 0]
click at [577, 551] on div at bounding box center [755, 553] width 448 height 9
click at [1100, 551] on button "Send" at bounding box center [1111, 552] width 34 height 13
click at [1438, 15] on button "Close" at bounding box center [1441, 12] width 43 height 13
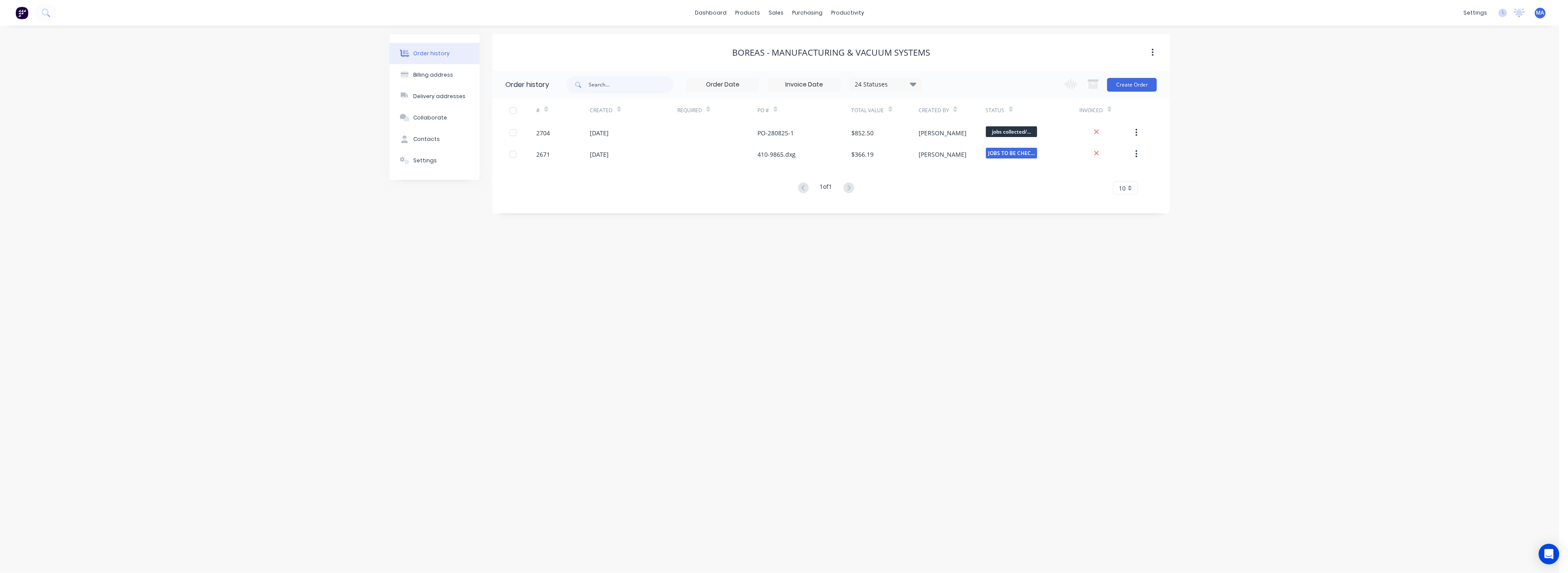
click at [913, 84] on icon at bounding box center [913, 84] width 7 height 4
click at [886, 186] on div "All" at bounding box center [903, 187] width 107 height 17
click at [956, 183] on label at bounding box center [956, 183] width 0 height 0
click at [956, 187] on input "checkbox" at bounding box center [959, 187] width 7 height 8
checkbox input "true"
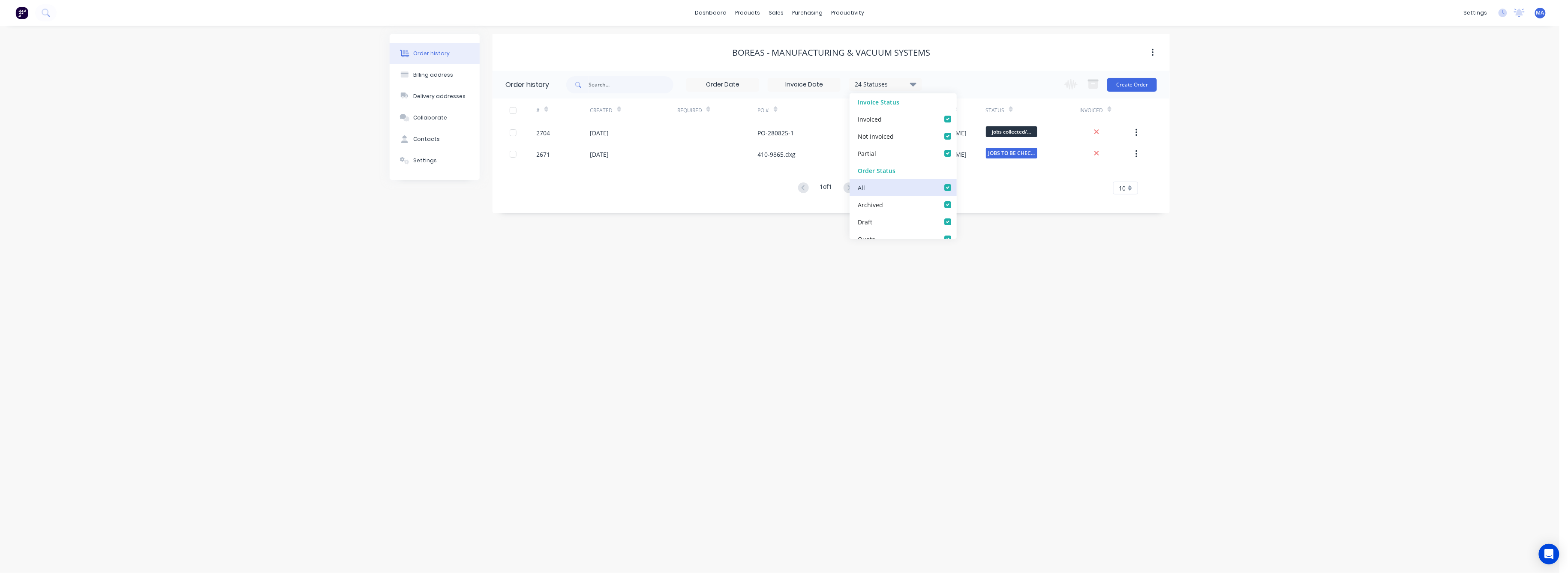
checkbox input "true"
click at [956, 183] on label at bounding box center [956, 183] width 0 height 0
click at [956, 187] on input "checkbox" at bounding box center [959, 187] width 7 height 8
checkbox input "false"
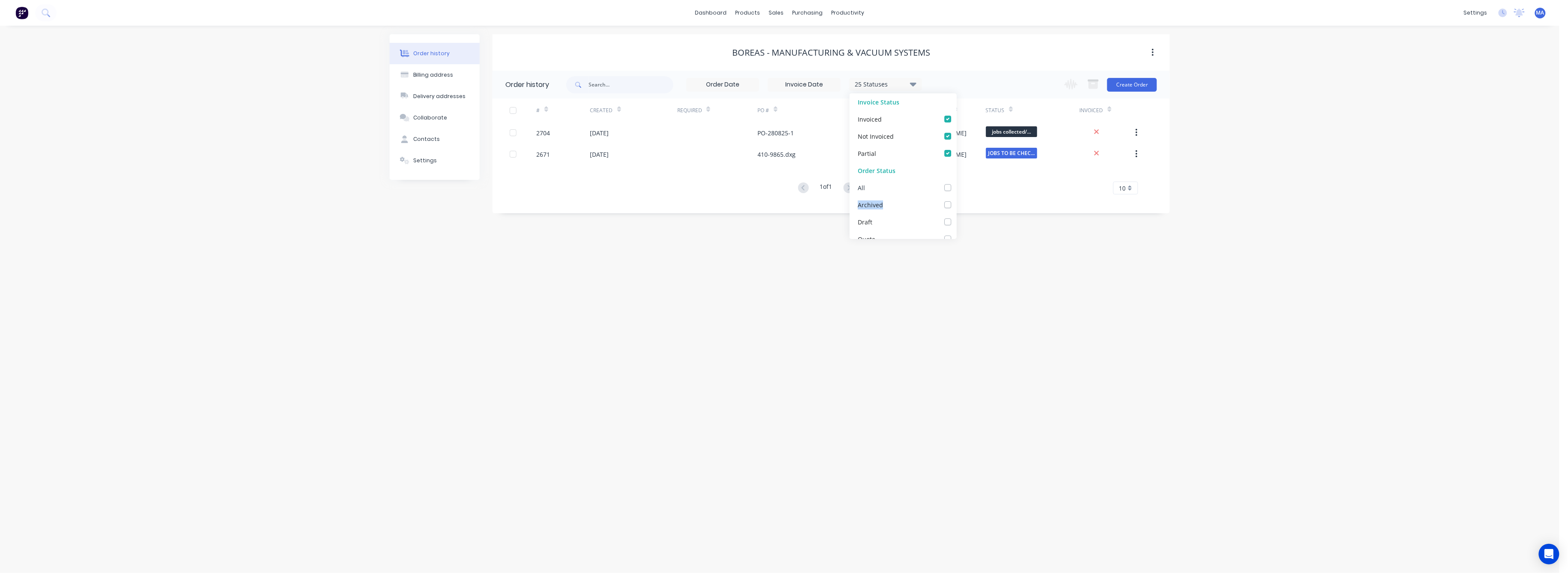
checkbox input "false"
checkbox _checkbox_bbffedc4-24a5-4202-b583-85645b4ef87aundefined "false"
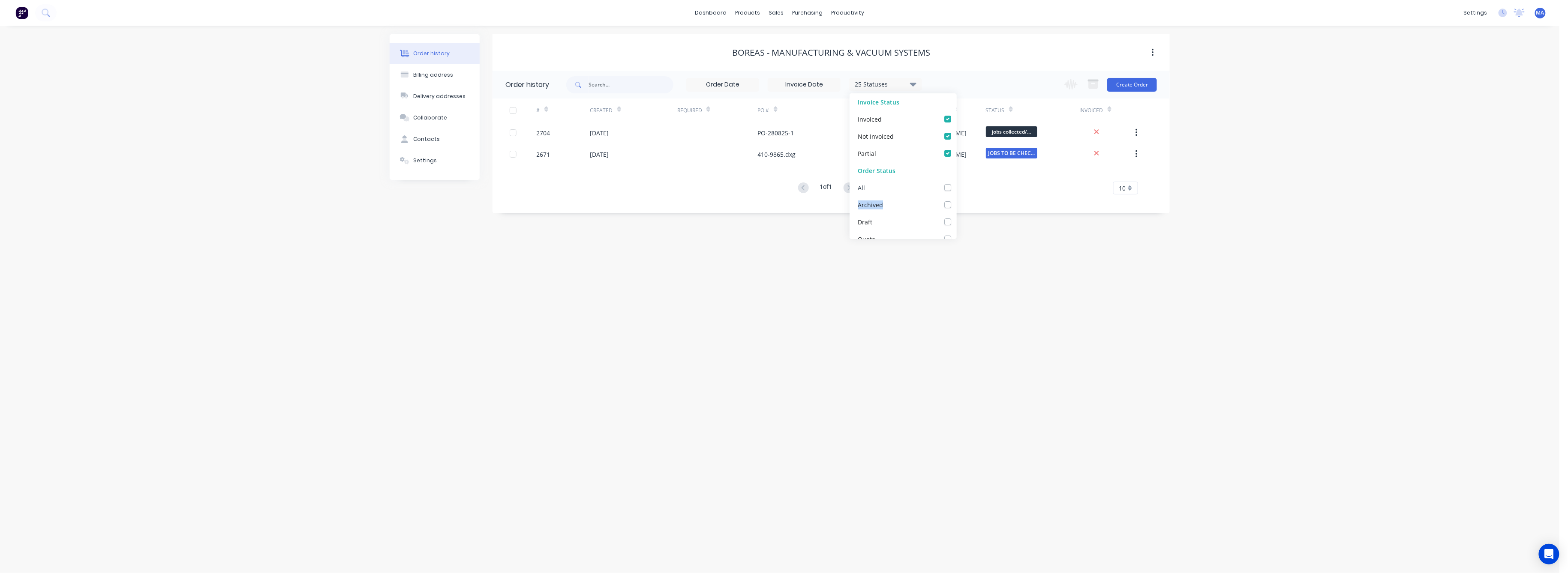
checkbox nested_checkbox_ccd97fbc-dbfb-44bd-89e3-9f67975af9c5undefined "false"
checkbox input "false"
checkbox _checkbox_b829d5e8-605d-4121-9a5f-897b9db6eb60undefined "false"
checkbox _checkbox_5c94840a-9be3-471e-840f-0ab52cb4109bundefined "false"
checkbox BLASTING_checkbox_39055c2d-bf9b-41f1-bf77-eecbaabea87eundefined "false"
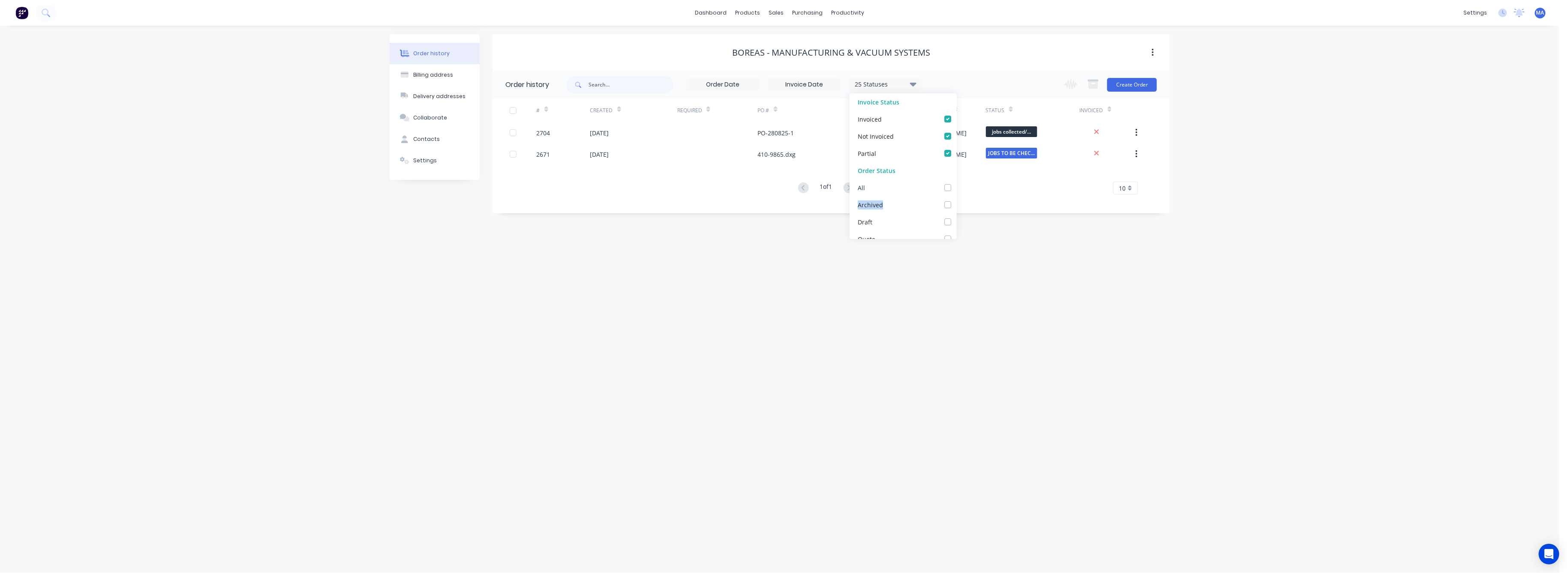
checkbox _checkbox_2d67b4ee-af25-4970-b715-26d4f93465a8undefined "false"
checkbox called_checkbox_9e7bc985-b508-4281-b433-eaed0090753fundefined "false"
checkbox COLLECT_checkbox_346f118d-e166-4338-90c8-038ecdc50ff4undefined "false"
checkbox CUSTOMER_checkbox_4fa5c168-135a-4847-ab54-a88df217d468undefined "false"
checkbox called\/emailed_checkbox_ed774224-225c-4ab9-905c-d99bde688419undefined "false"
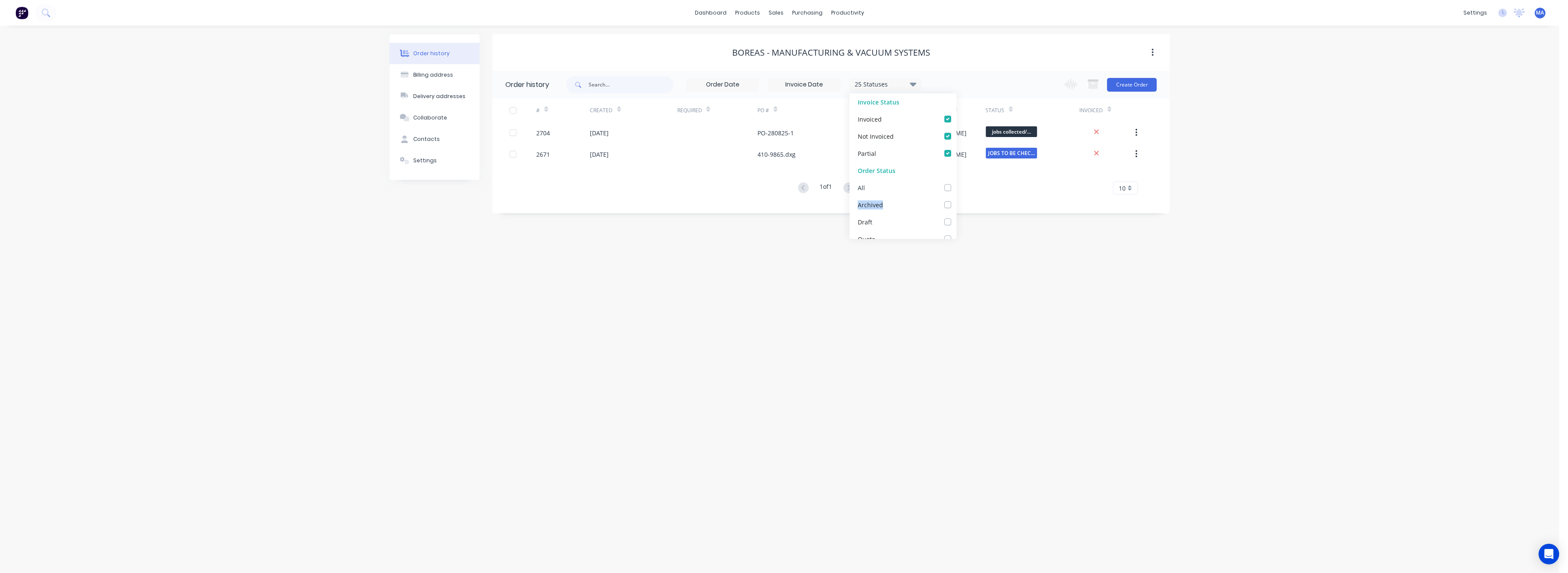
checkbox REQUIRED_checkbox_a2ca32ee-4cac-4873-b009-fe7bb47020bfundefined "false"
checkbox invoice_checkbox_dba30ad9-08a8-4e69-b0c5-8a25c2fca5c2undefined "false"
checkbox REQUESTED_checkbox_1ea00223-139b-4395-8694-59cbca71a9e3undefined "false"
checkbox PICKUP_checkbox_dbdfcb67-e376-47b4-8c1d-9223cfda0ab9undefined "false"
checkbox input "false"
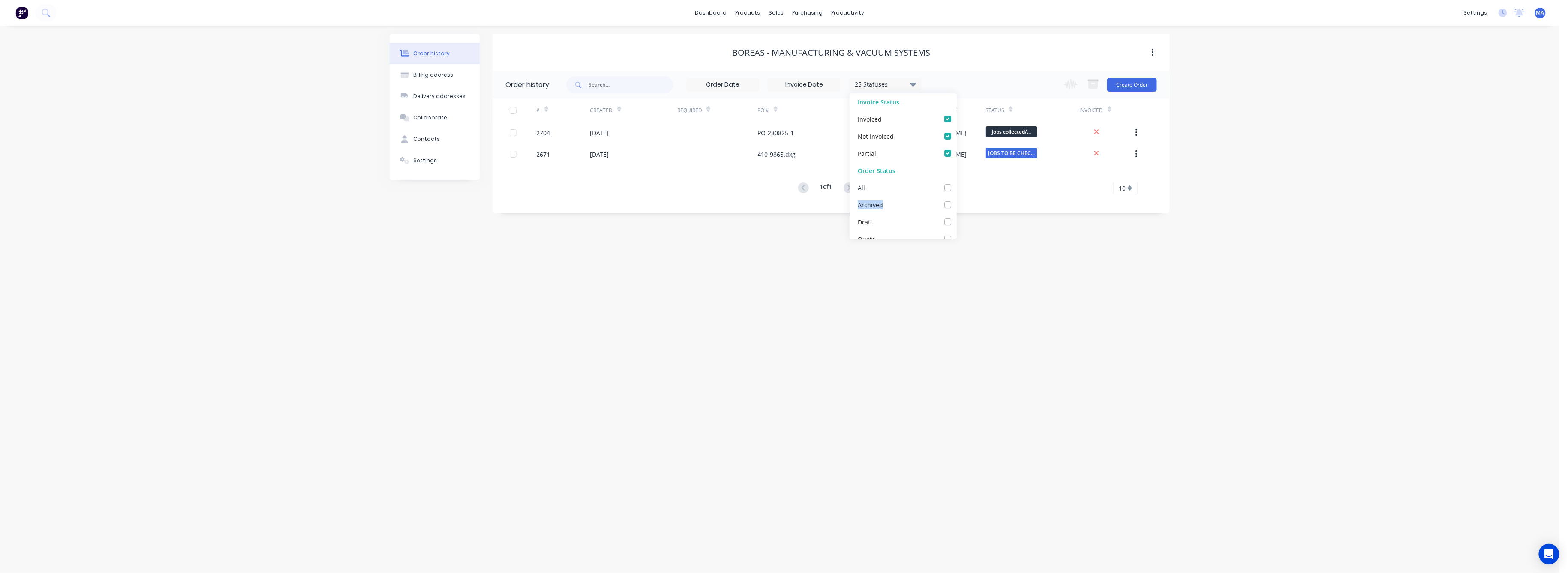
checkbox Up_checkbox_b956i8undefined "false"
click at [956, 183] on label at bounding box center [956, 183] width 0 height 0
click at [956, 187] on input "checkbox" at bounding box center [959, 187] width 7 height 8
checkbox input "true"
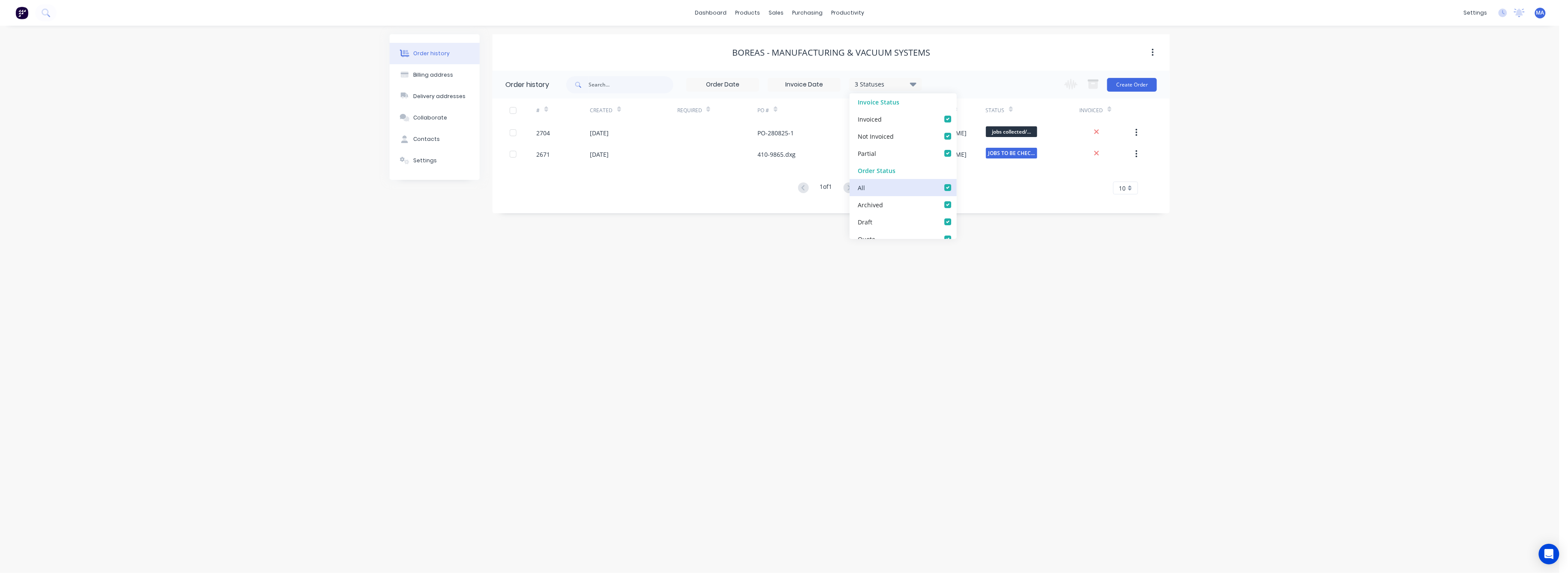
checkbox input "true"
checkbox _checkbox_bbffedc4-24a5-4202-b583-85645b4ef87aundefined "true"
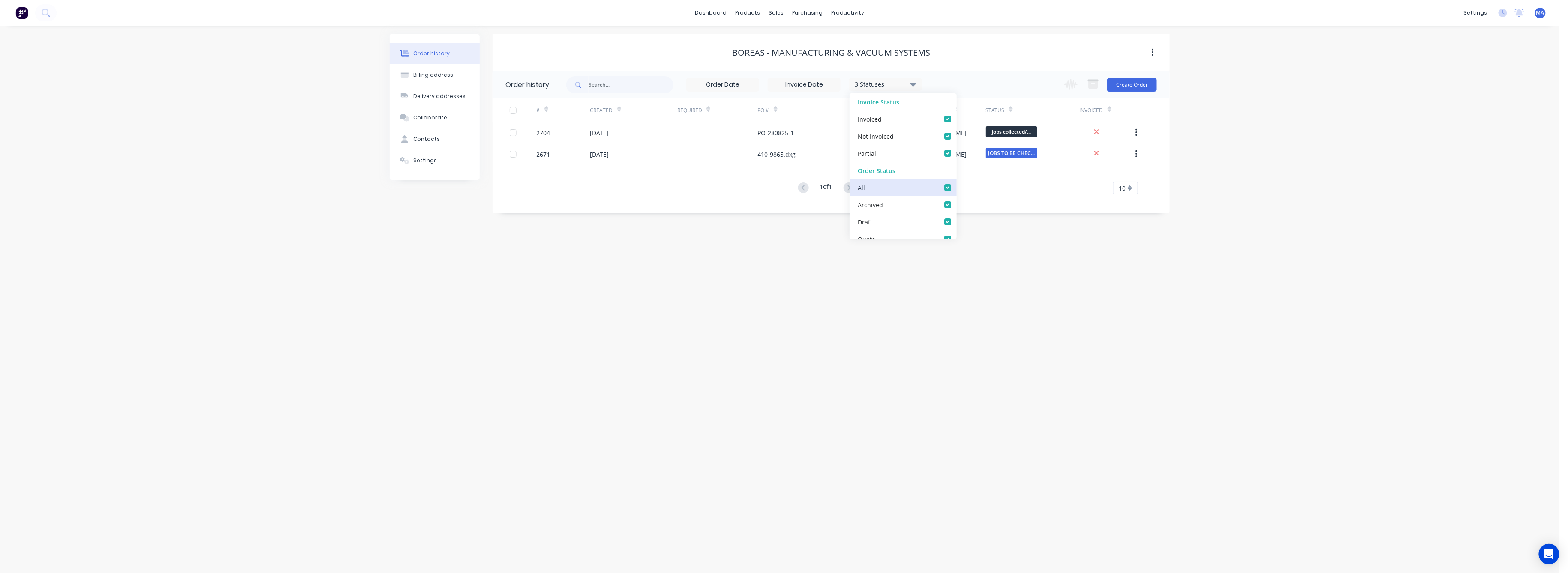
checkbox nested_checkbox_ccd97fbc-dbfb-44bd-89e3-9f67975af9c5undefined "true"
checkbox input "true"
checkbox _checkbox_b829d5e8-605d-4121-9a5f-897b9db6eb60undefined "true"
checkbox _checkbox_5c94840a-9be3-471e-840f-0ab52cb4109bundefined "true"
checkbox BLASTING_checkbox_39055c2d-bf9b-41f1-bf77-eecbaabea87eundefined "true"
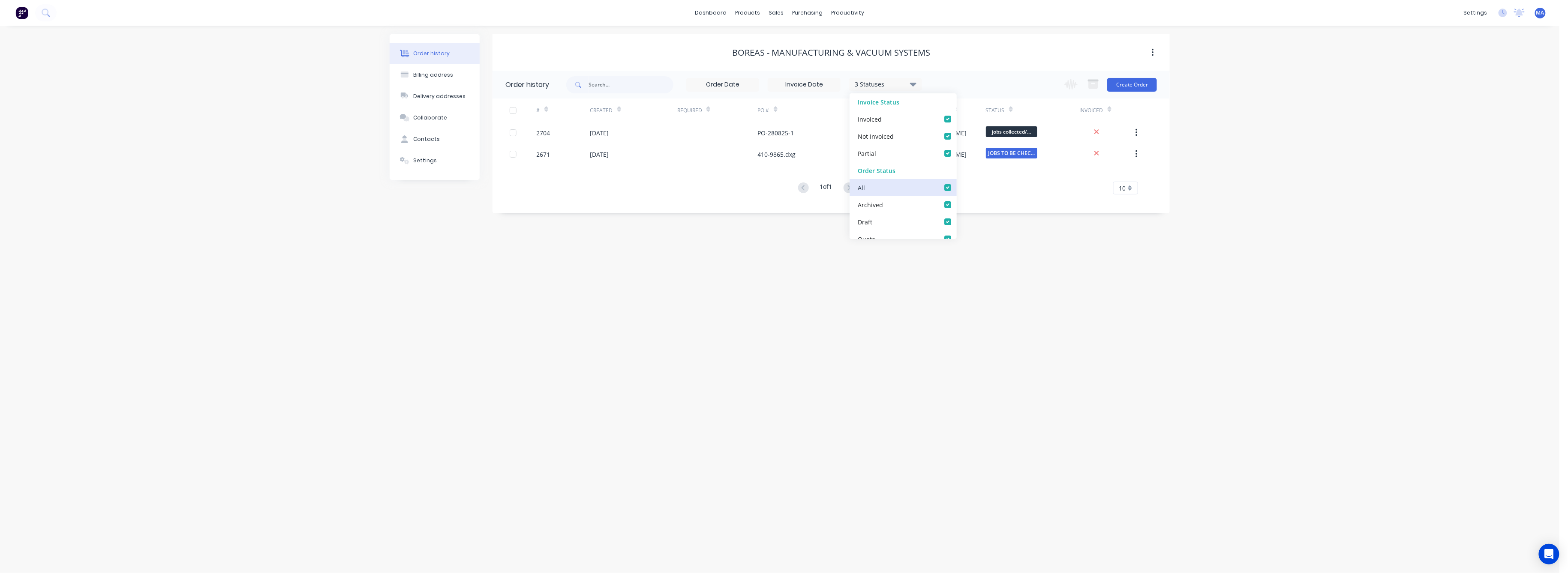
checkbox _checkbox_2d67b4ee-af25-4970-b715-26d4f93465a8undefined "true"
checkbox called_checkbox_9e7bc985-b508-4281-b433-eaed0090753fundefined "true"
checkbox COLLECT_checkbox_346f118d-e166-4338-90c8-038ecdc50ff4undefined "true"
checkbox CUSTOMER_checkbox_4fa5c168-135a-4847-ab54-a88df217d468undefined "true"
checkbox called\/emailed_checkbox_ed774224-225c-4ab9-905c-d99bde688419undefined "true"
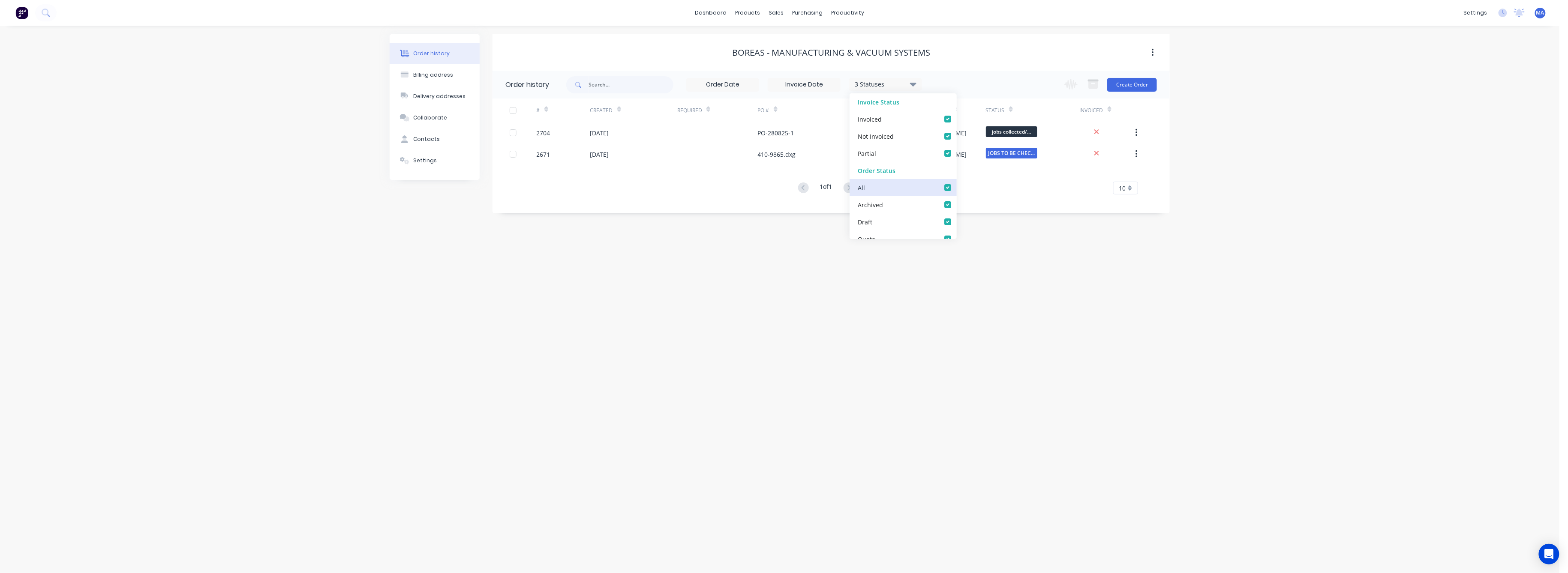
checkbox REQUIRED_checkbox_a2ca32ee-4cac-4873-b009-fe7bb47020bfundefined "true"
checkbox invoice_checkbox_dba30ad9-08a8-4e69-b0c5-8a25c2fca5c2undefined "true"
checkbox REQUESTED_checkbox_1ea00223-139b-4395-8694-59cbca71a9e3undefined "true"
checkbox PICKUP_checkbox_dbdfcb67-e376-47b4-8c1d-9223cfda0ab9undefined "true"
checkbox input "true"
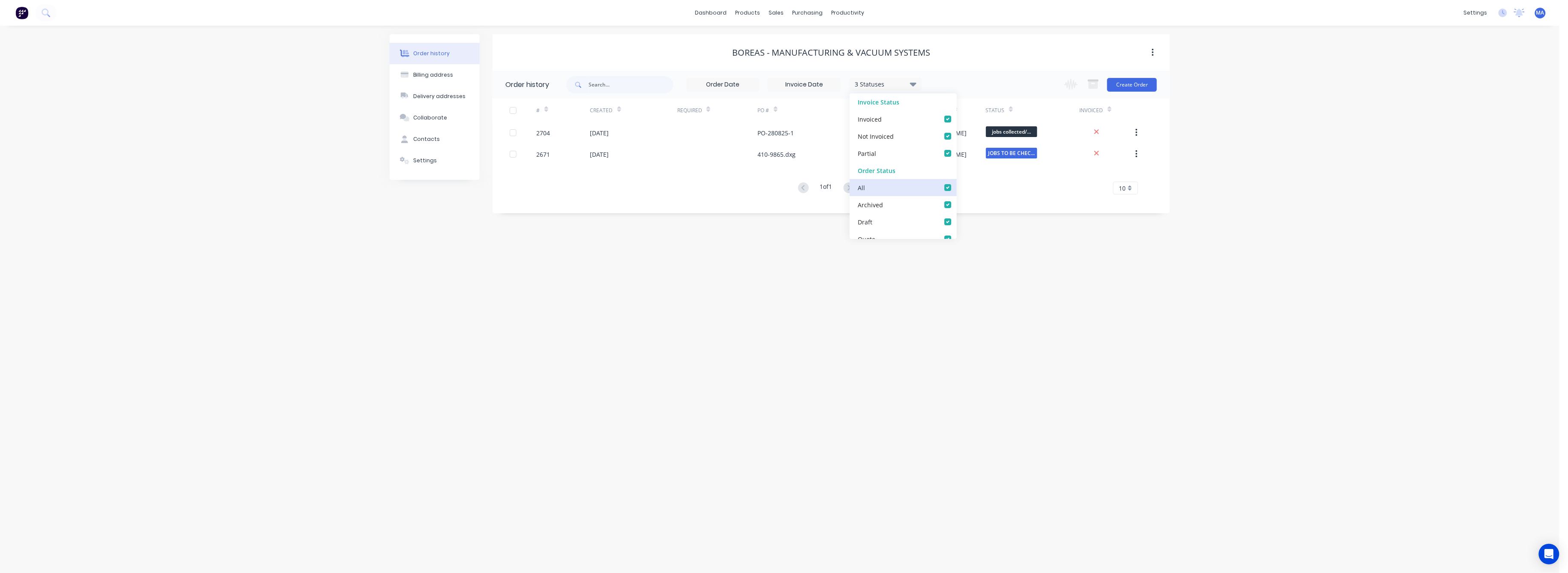
checkbox Up_checkbox_b956i8undefined "true"
click at [1139, 235] on div "Order history Billing address Delivery addresses Collaborate Contacts Settings …" at bounding box center [780, 299] width 1559 height 547
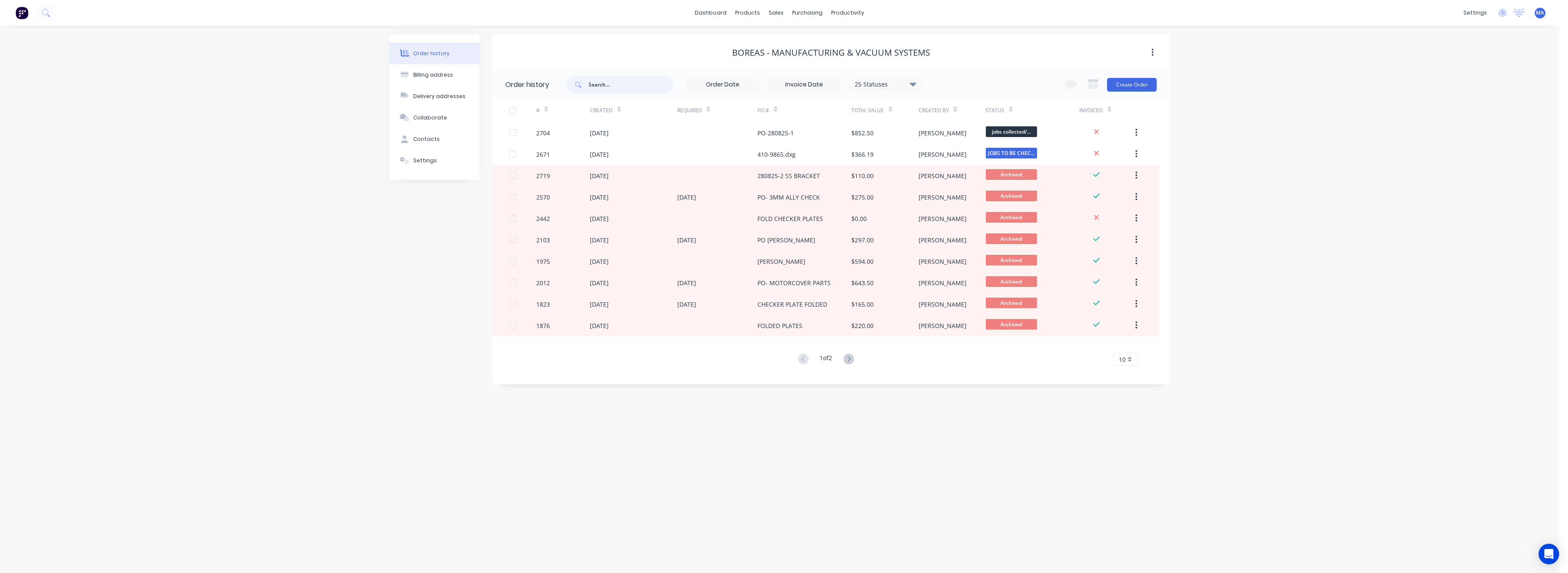
click at [625, 88] on input "text" at bounding box center [631, 85] width 85 height 17
type input "BOR"
drag, startPoint x: 634, startPoint y: 87, endPoint x: 547, endPoint y: 87, distance: 87.0
click at [547, 87] on header "Order history BOR 25 Statuses Invoice Status Invoiced Not Invoiced Partial Orde…" at bounding box center [831, 85] width 677 height 28
click at [848, 361] on icon at bounding box center [849, 359] width 11 height 11
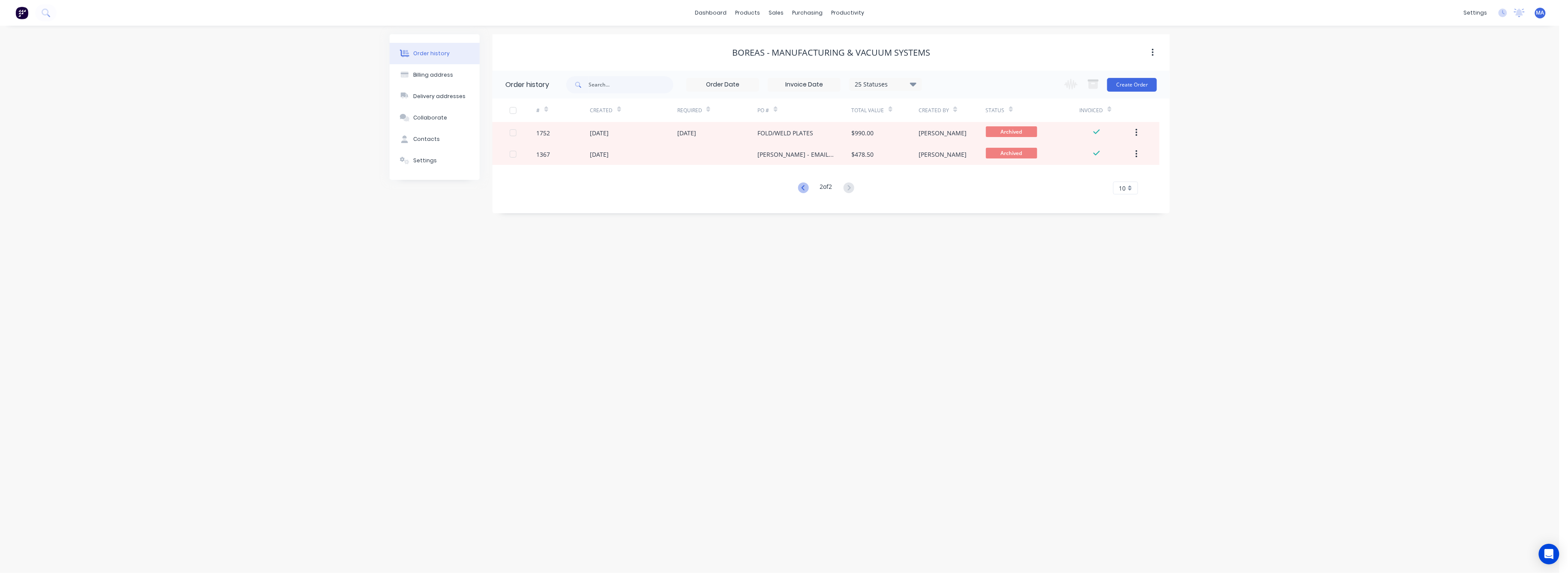
click at [799, 188] on icon at bounding box center [803, 188] width 11 height 11
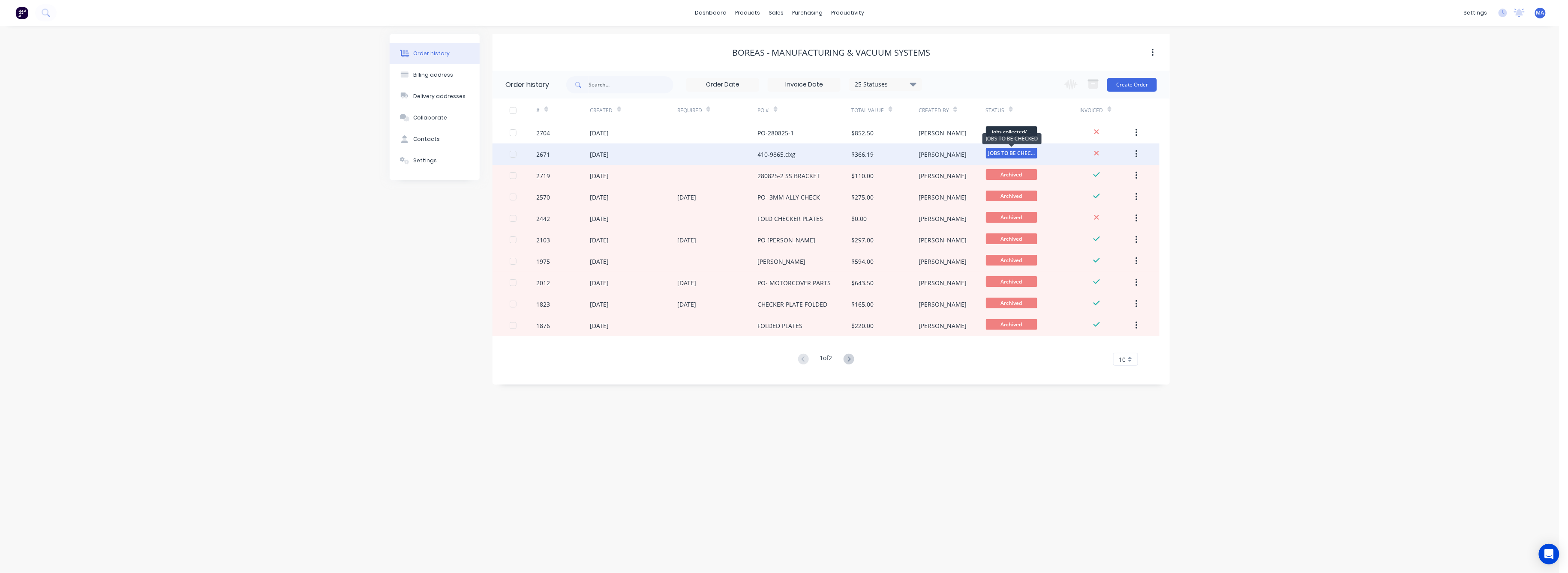
click at [999, 153] on span "JOBS TO BE CHEC..." at bounding box center [1012, 153] width 52 height 11
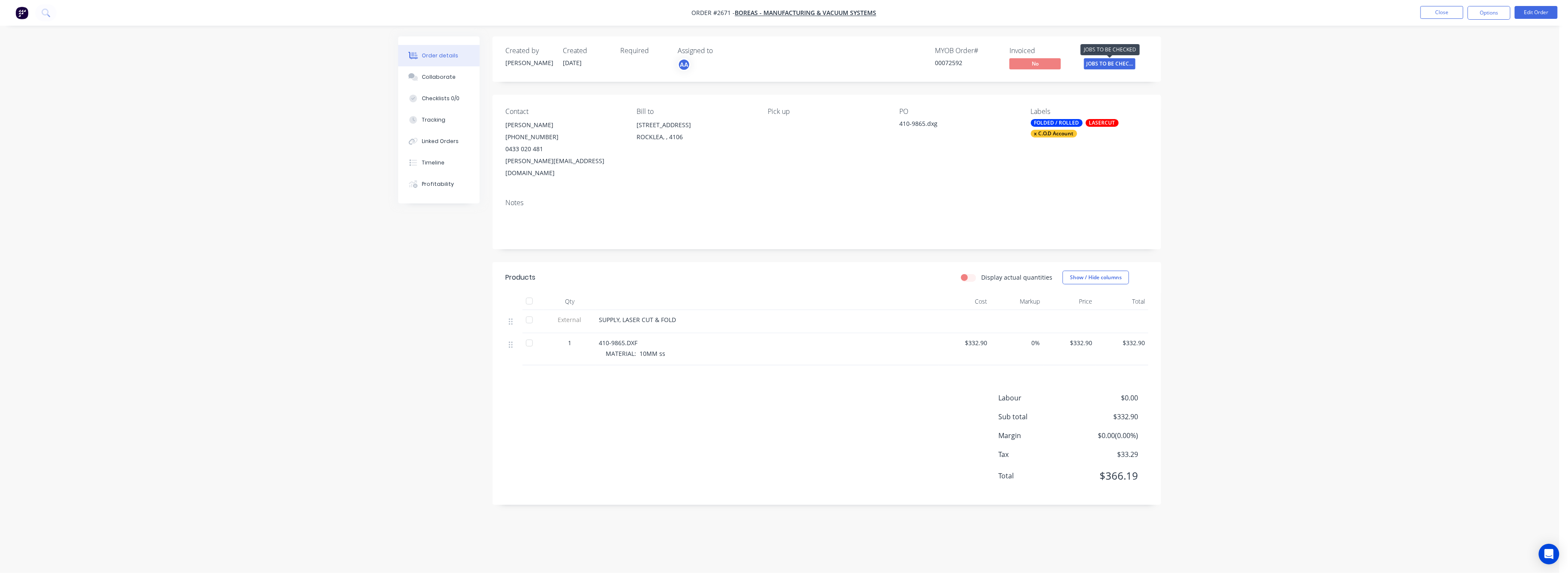
click at [1096, 62] on span "JOBS TO BE CHEC..." at bounding box center [1110, 64] width 52 height 11
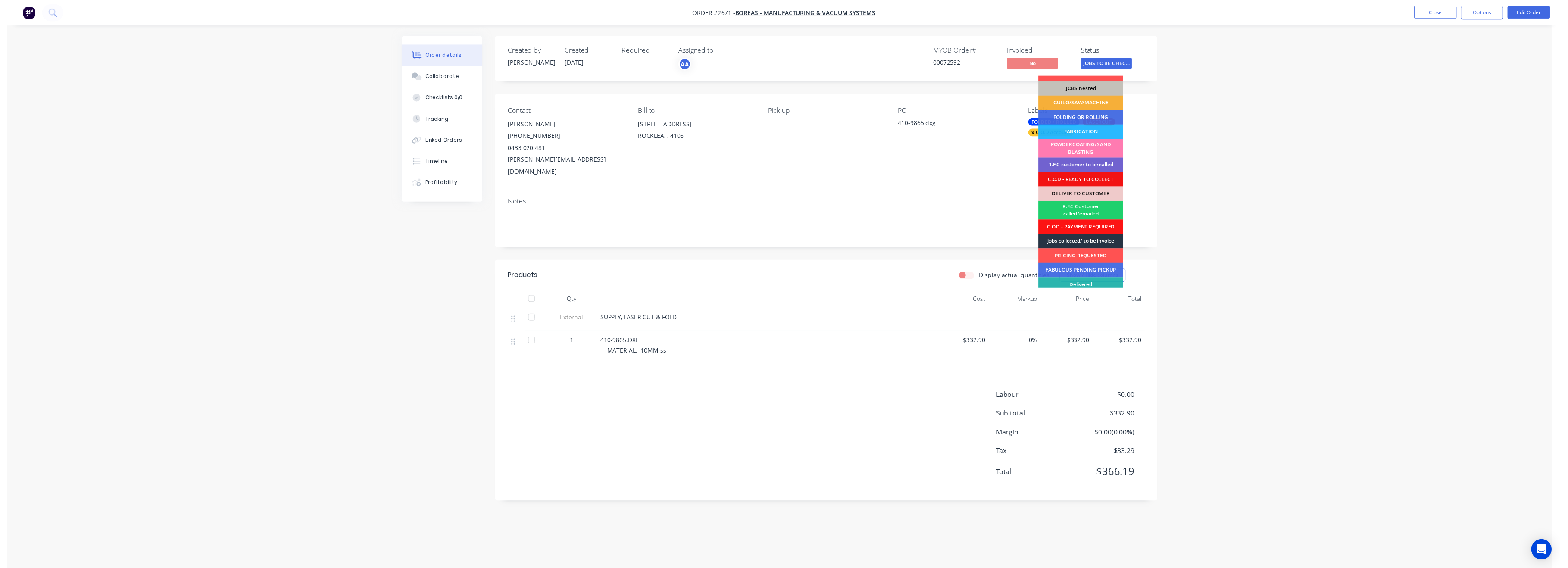
scroll to position [57, 0]
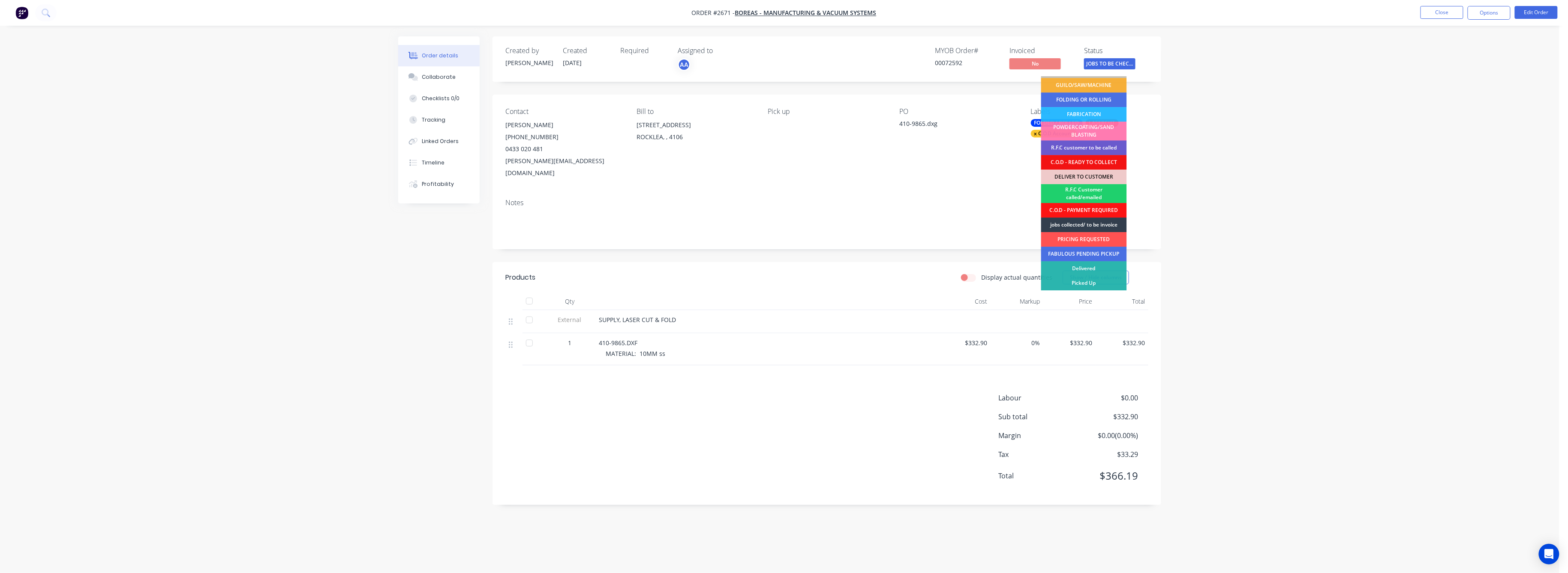
click at [1087, 147] on div "R.F.C customer to be called" at bounding box center [1084, 148] width 86 height 15
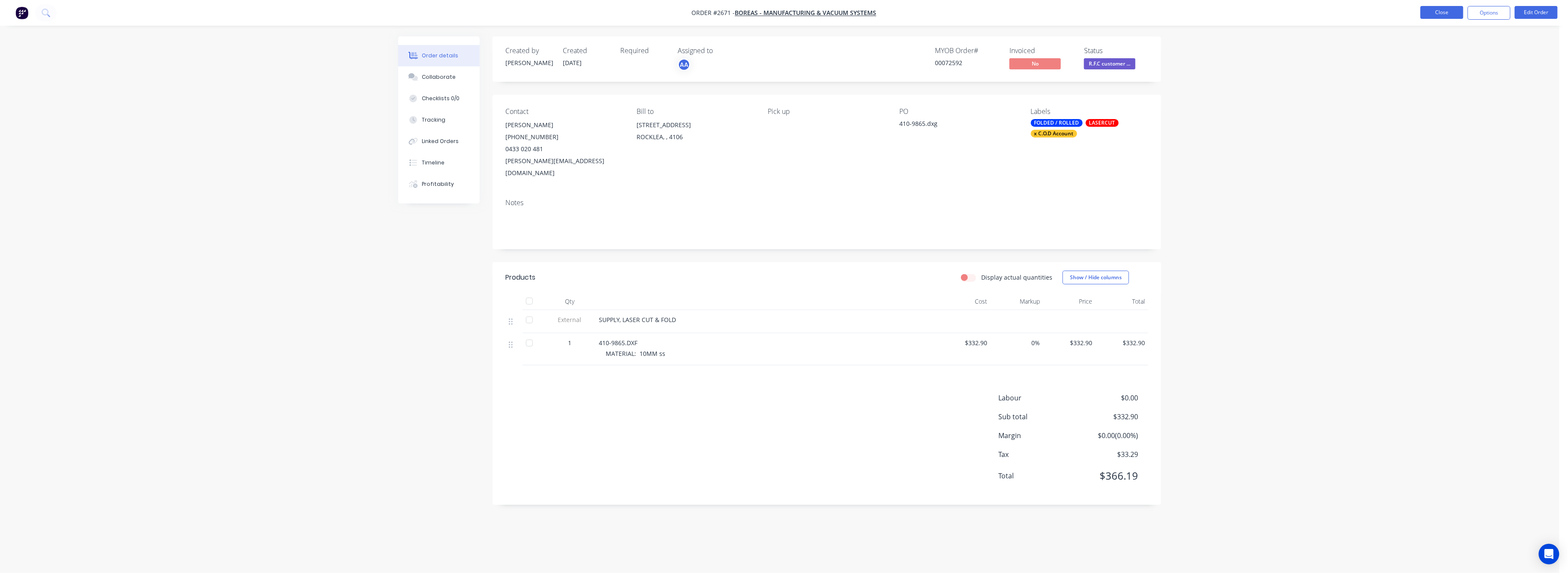
drag, startPoint x: 1418, startPoint y: 11, endPoint x: 1428, endPoint y: 15, distance: 10.8
click at [1427, 15] on ul "Close Options Edit Order" at bounding box center [1489, 13] width 158 height 14
click at [1428, 15] on button "Close" at bounding box center [1442, 12] width 43 height 13
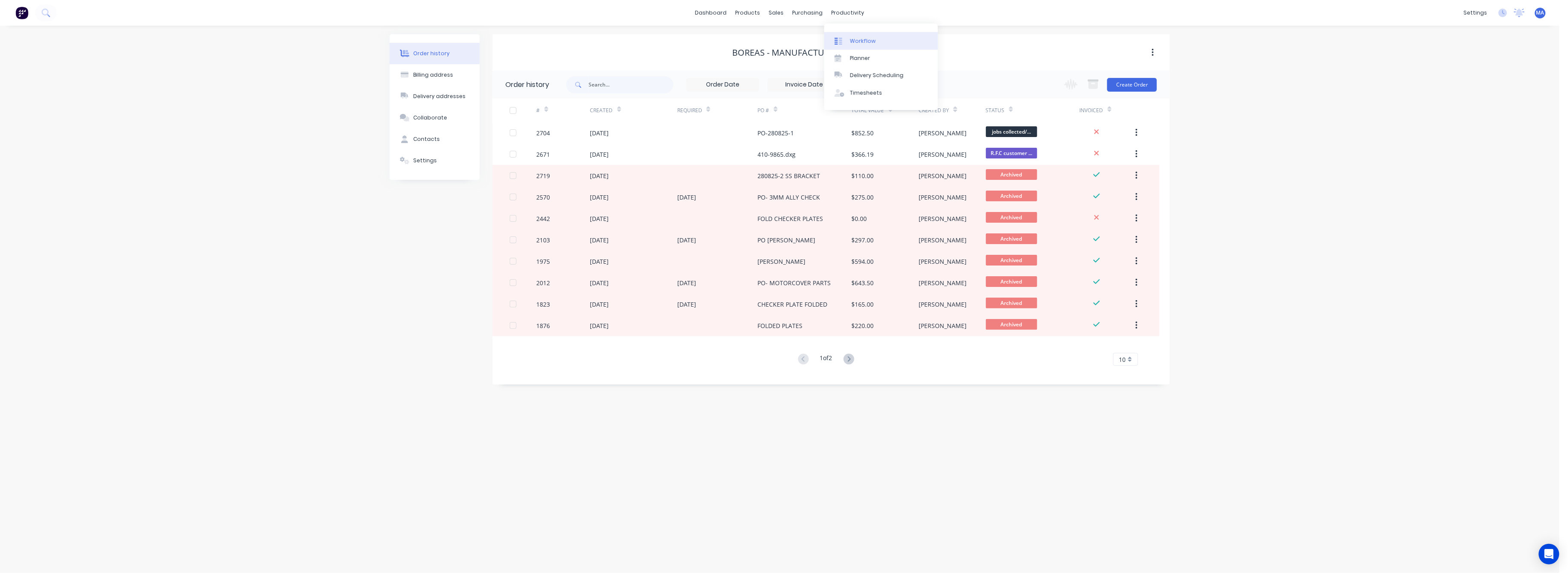
click at [845, 33] on link "Workflow" at bounding box center [881, 41] width 114 height 17
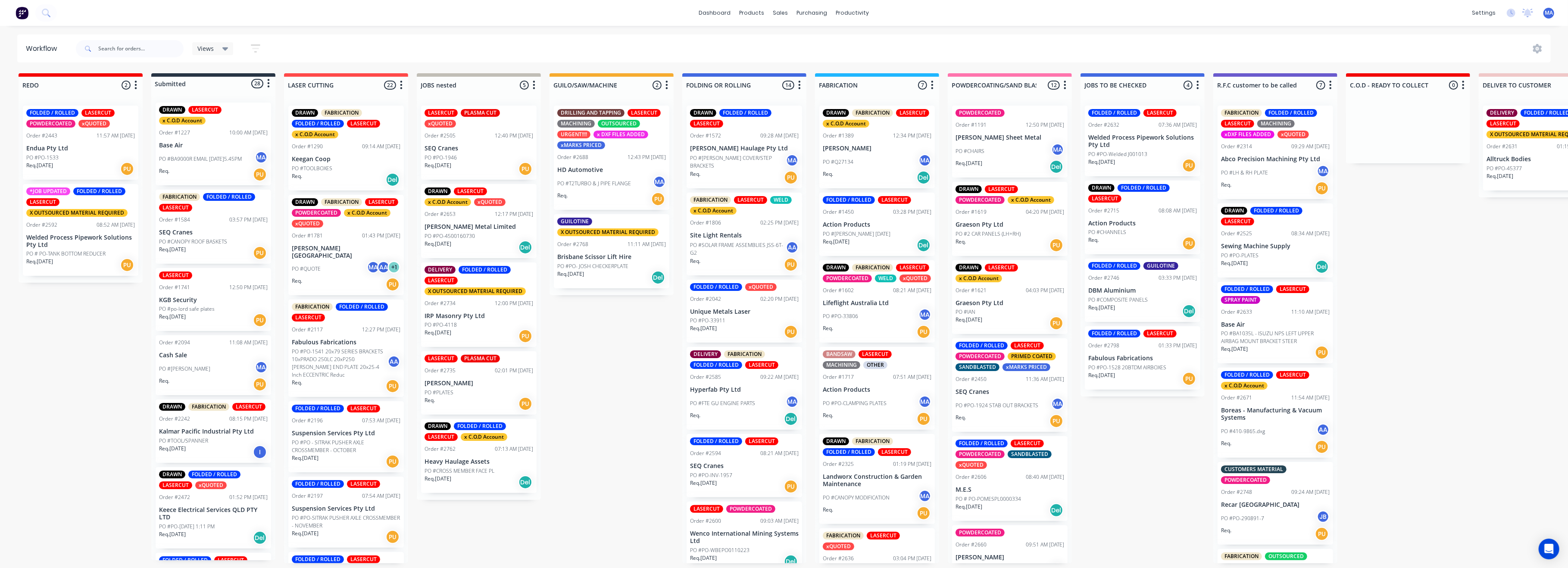
scroll to position [4, 0]
drag, startPoint x: 479, startPoint y: 381, endPoint x: 495, endPoint y: 370, distance: 19.4
click at [495, 370] on div "LASERCUT PLASMA CUT xQUOTED Order #2505 12:40 PM [DATE] SEQ Cranes PO #PO-1946 …" at bounding box center [479, 301] width 124 height 406
click at [491, 374] on div "LASERCUT PLASMA CUT Order #2735 02:01 PM [DATE] [PERSON_NAME] PO #PLATES Req. PU" at bounding box center [479, 383] width 116 height 64
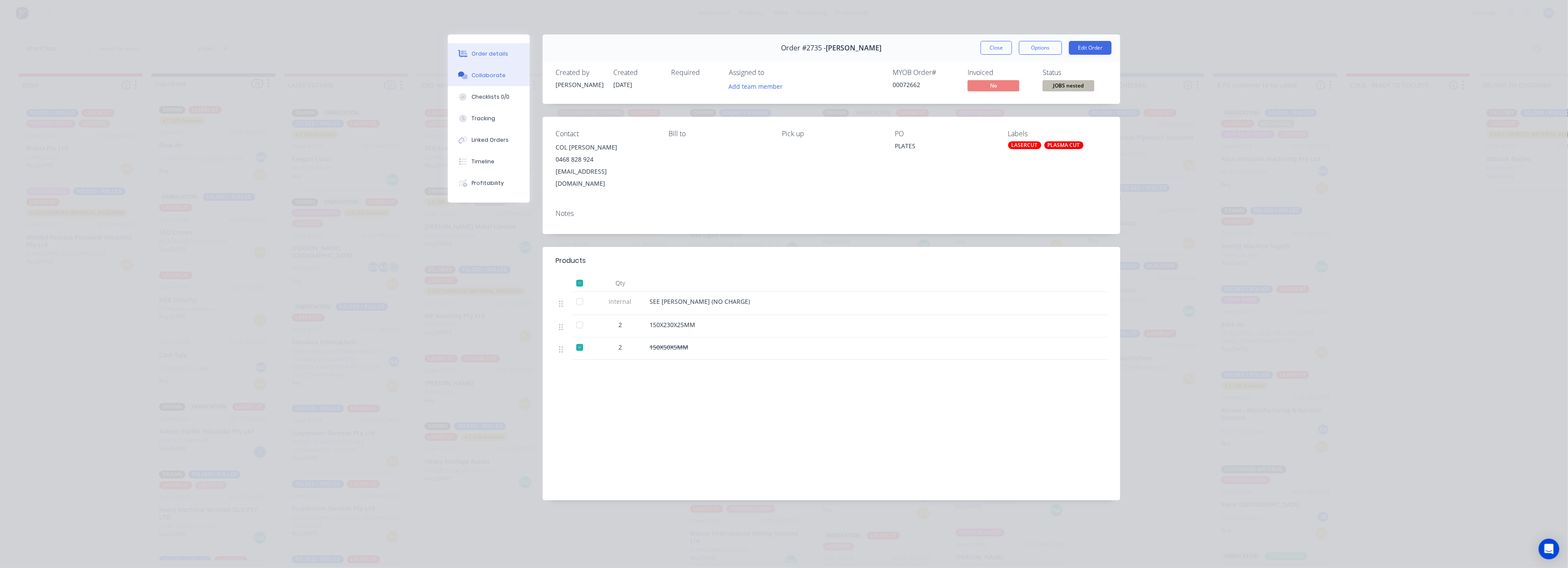
click at [488, 82] on button "Collaborate" at bounding box center [489, 75] width 82 height 21
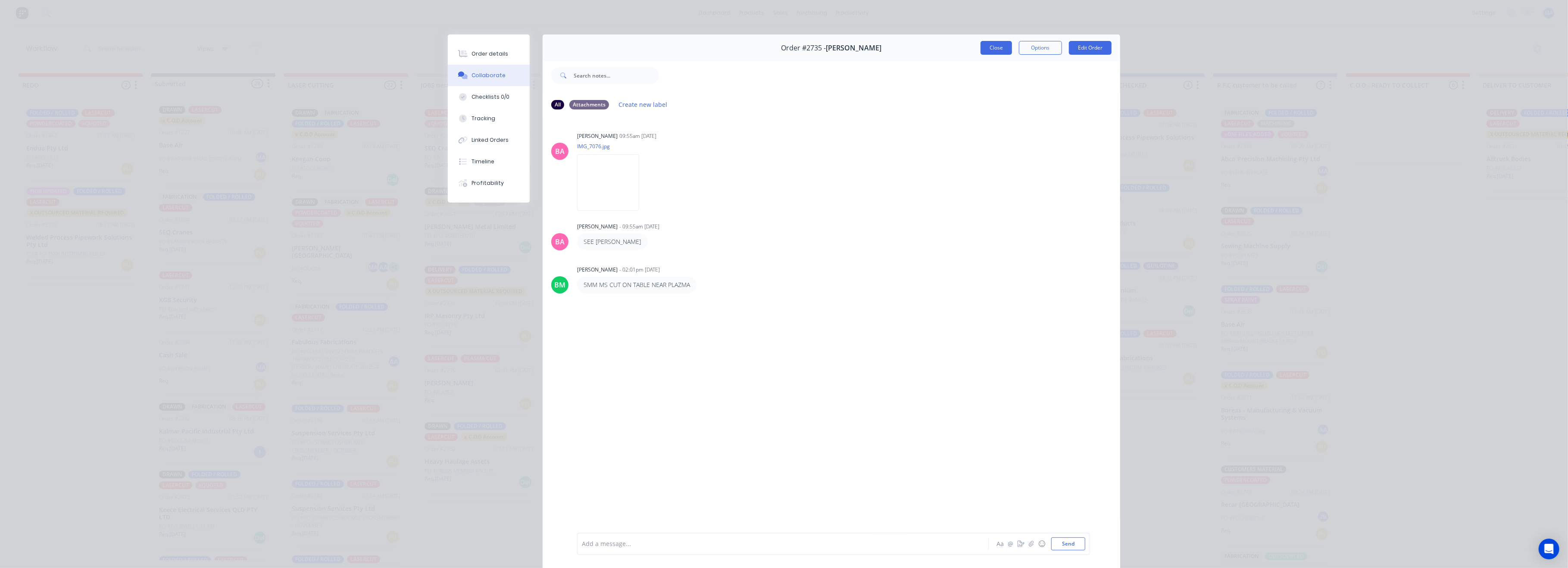
click at [987, 50] on button "Close" at bounding box center [996, 48] width 31 height 14
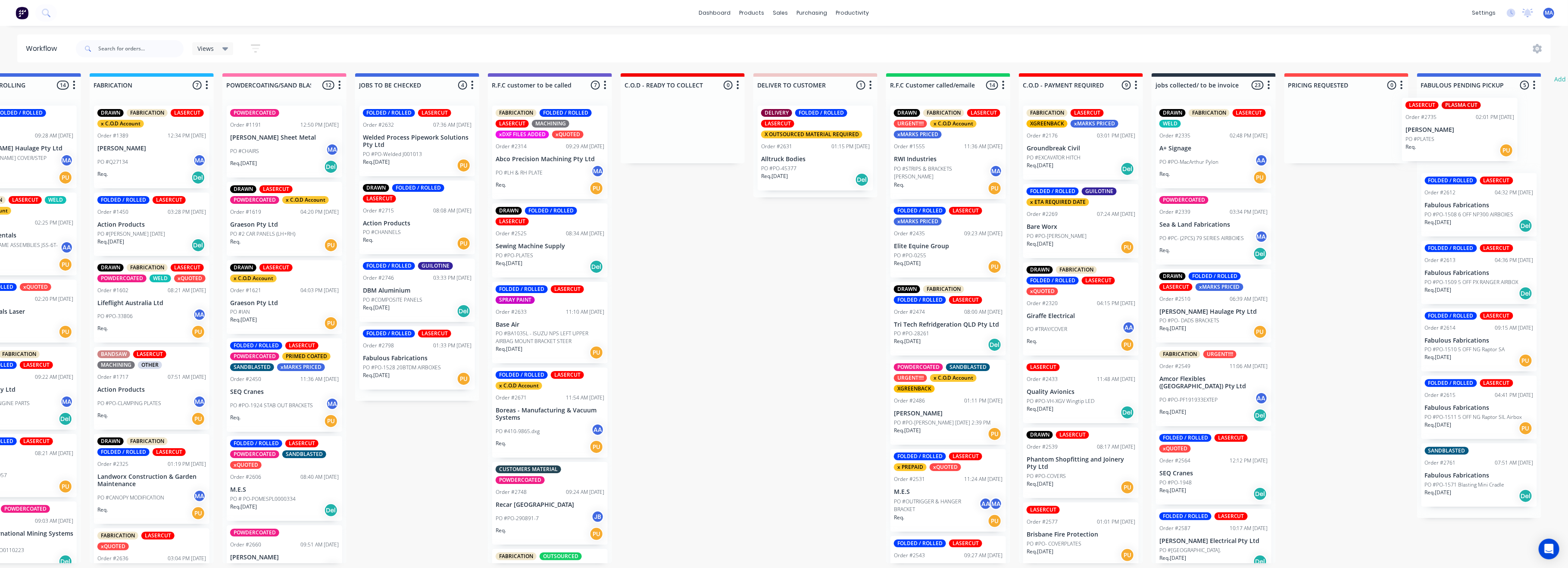
scroll to position [0, 727]
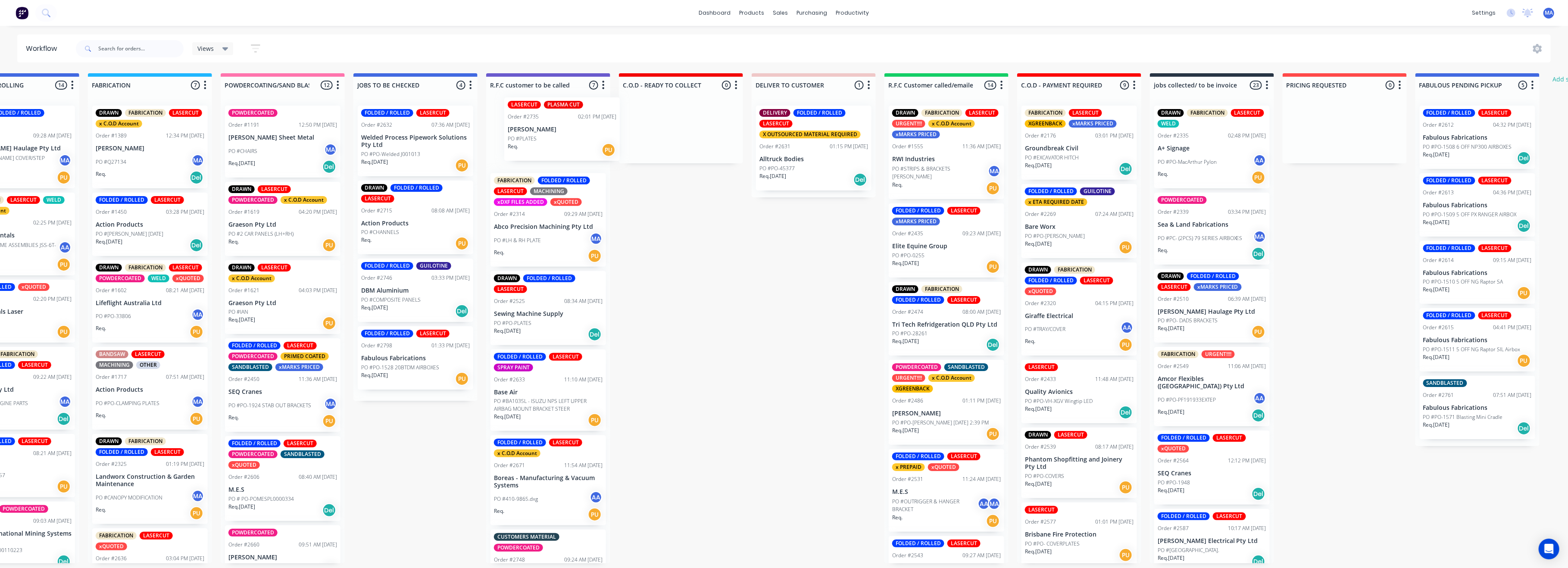
drag, startPoint x: 491, startPoint y: 382, endPoint x: 566, endPoint y: 142, distance: 251.4
click at [573, 141] on div "REDO 2 Status colour #F40505 hex #F40505 Save Cancel Notifications Email SMS Su…" at bounding box center [485, 318] width 2437 height 490
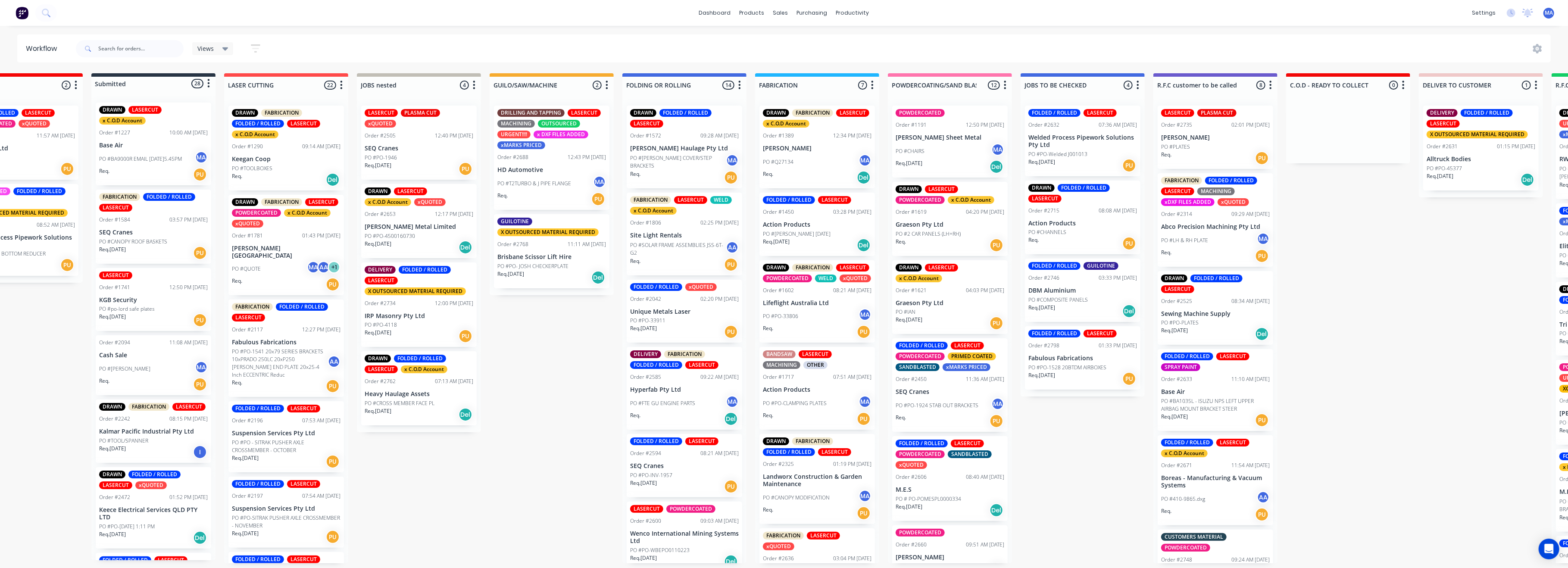
scroll to position [0, 0]
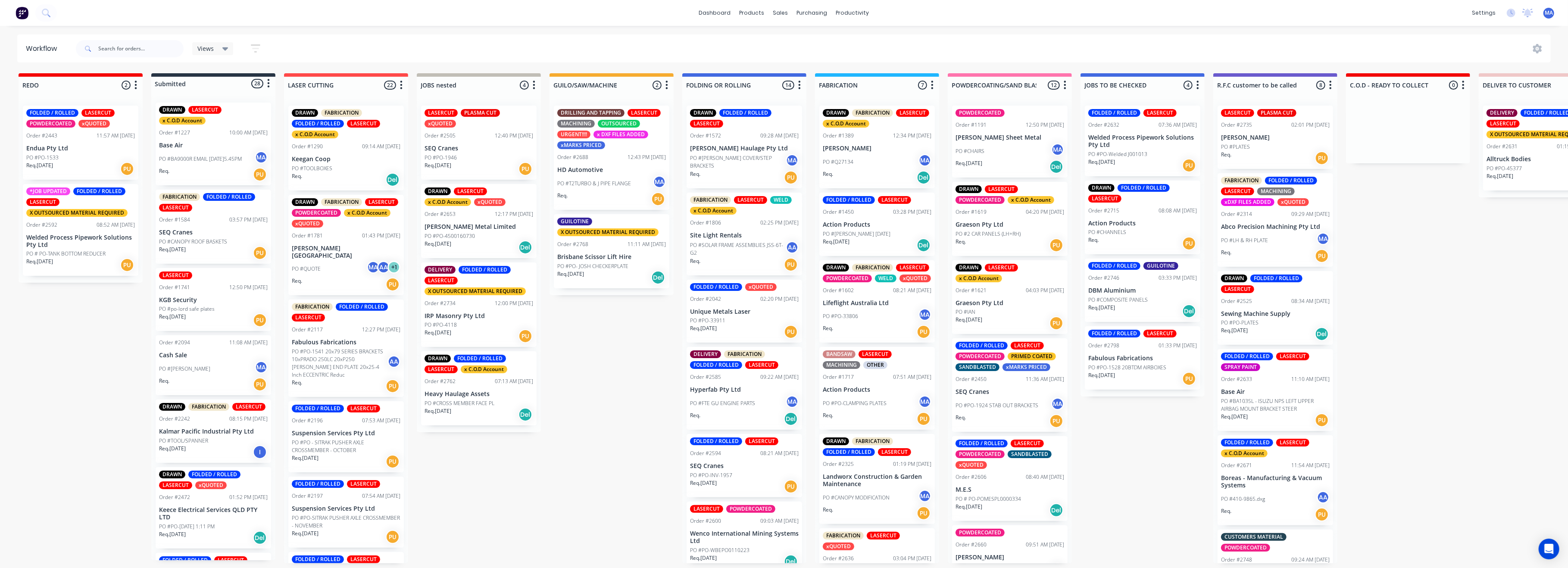
drag, startPoint x: 677, startPoint y: 314, endPoint x: 624, endPoint y: 318, distance: 53.2
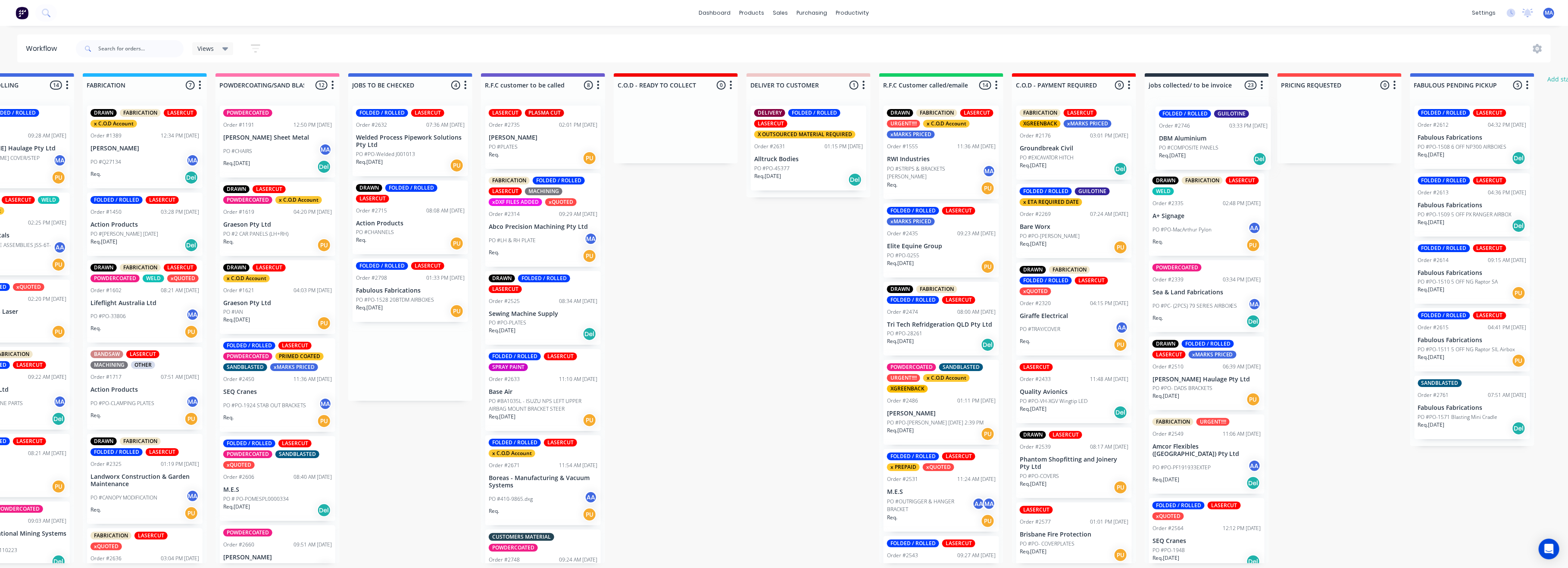
drag, startPoint x: 1121, startPoint y: 294, endPoint x: 1173, endPoint y: 146, distance: 156.9
click at [1182, 144] on div "REDO 2 Status colour #F40505 hex #F40505 Save Cancel Notifications Email SMS Su…" at bounding box center [480, 318] width 2437 height 490
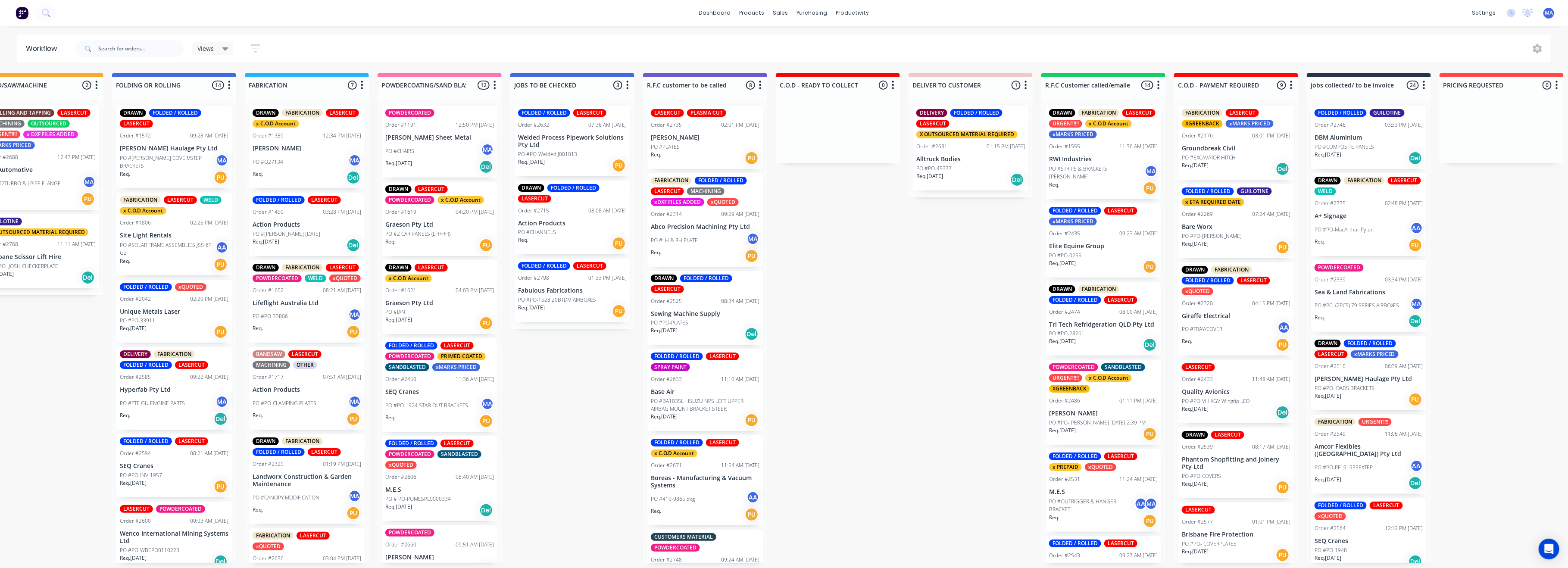
scroll to position [4, 499]
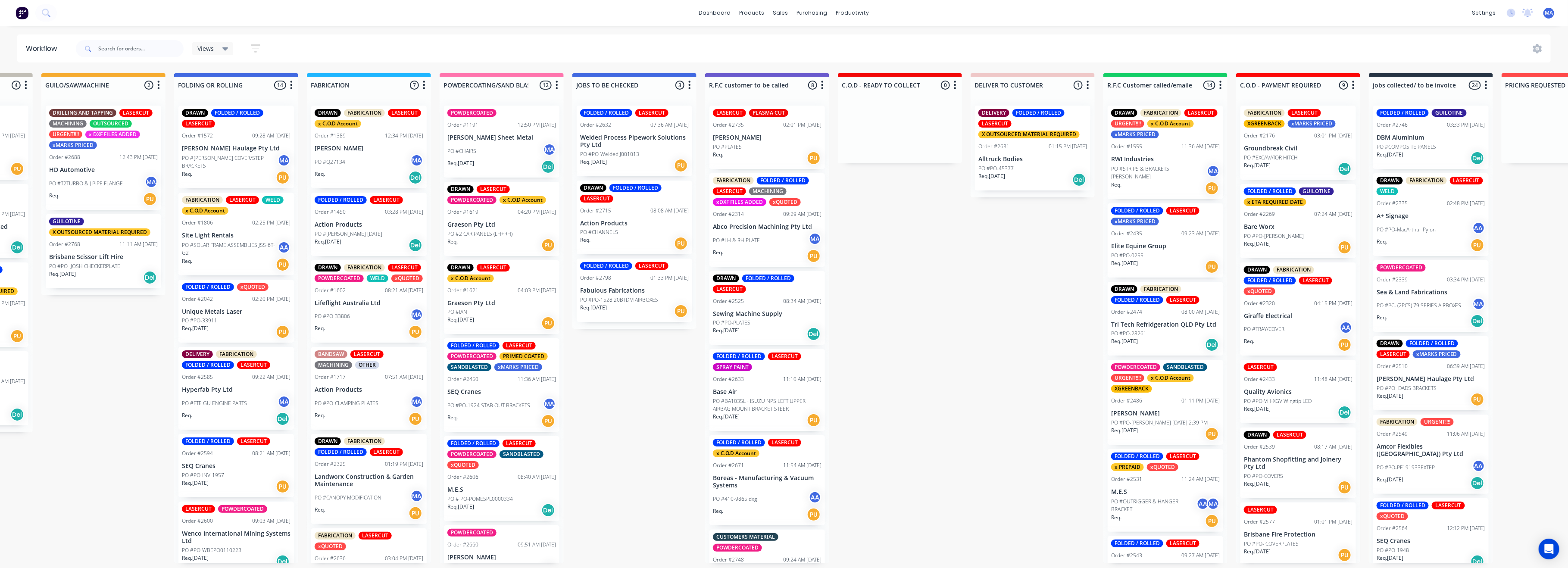
drag, startPoint x: 455, startPoint y: 339, endPoint x: 416, endPoint y: 347, distance: 39.8
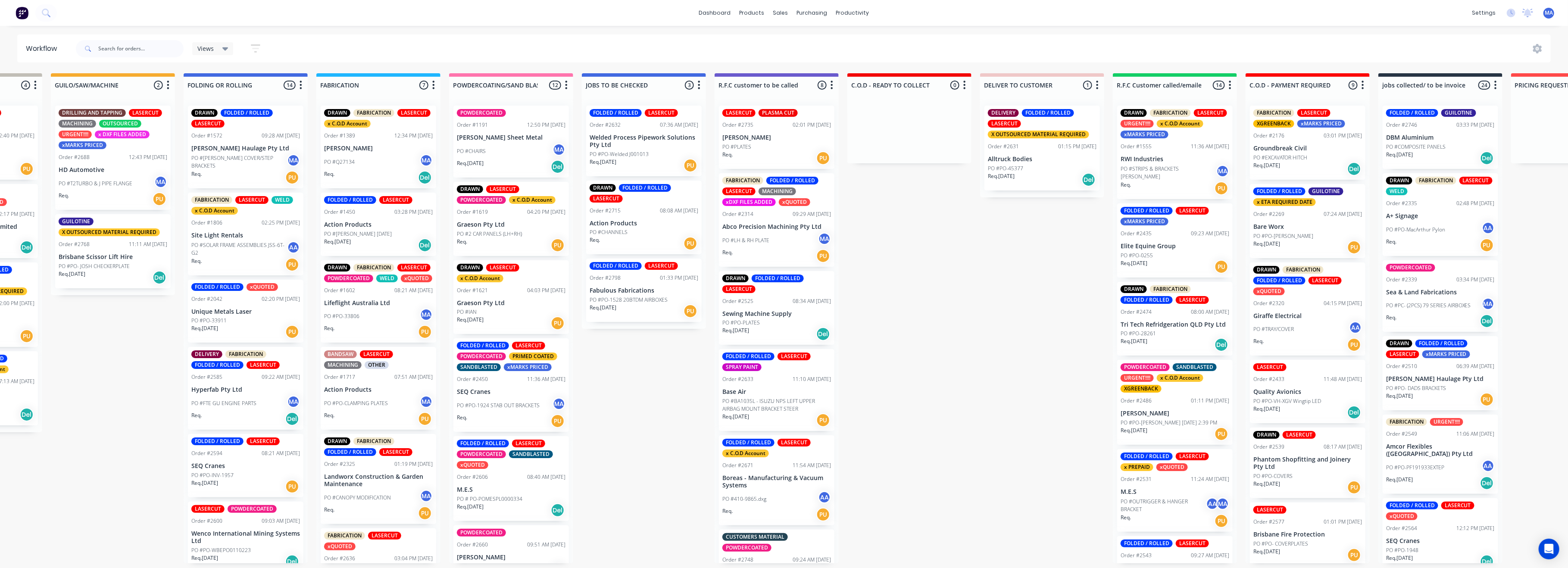
click at [642, 223] on p "Action Products" at bounding box center [643, 223] width 108 height 7
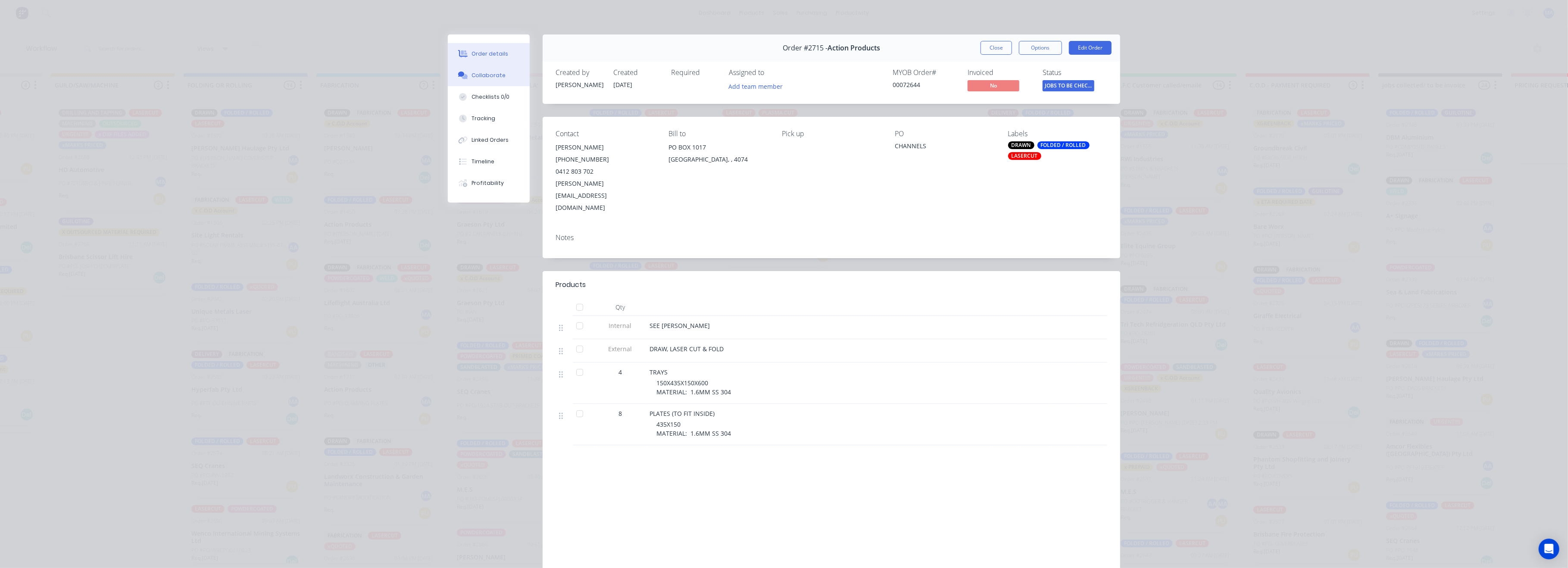
click at [471, 69] on button "Collaborate" at bounding box center [489, 75] width 82 height 21
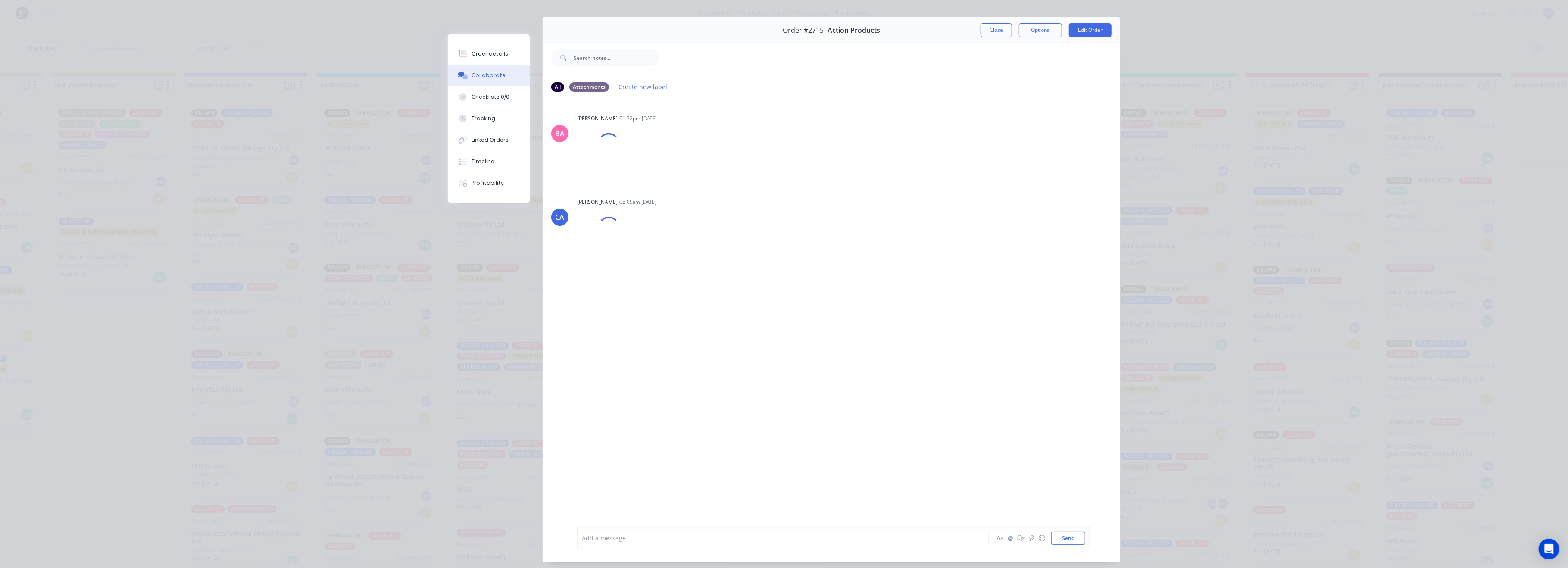
scroll to position [47, 0]
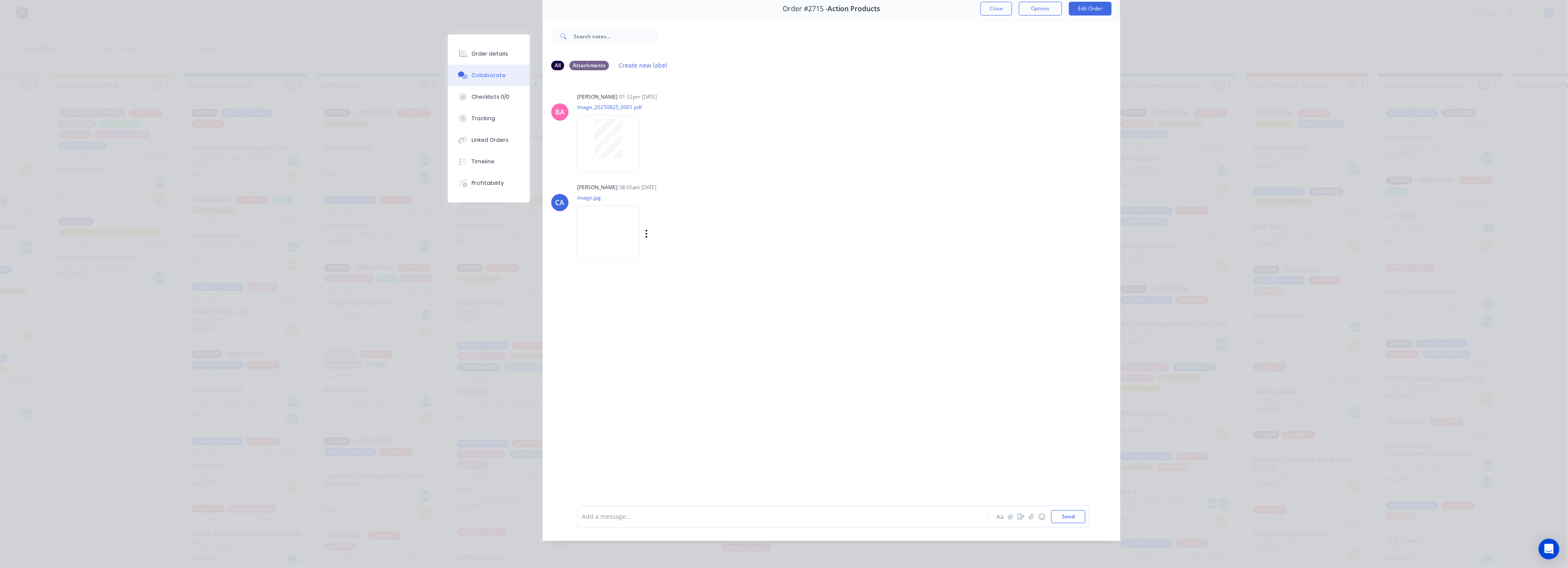
click at [617, 225] on img at bounding box center [608, 234] width 62 height 56
click at [1001, 5] on button "Close" at bounding box center [996, 9] width 31 height 14
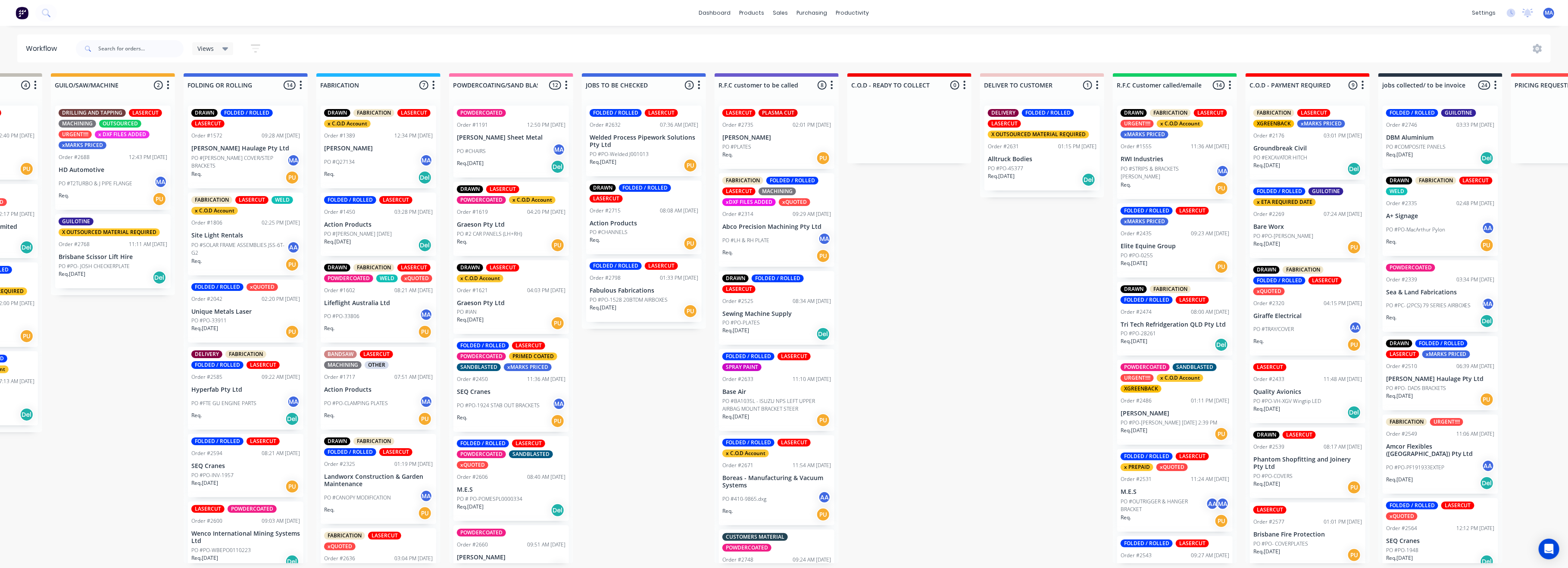
click at [643, 151] on p "PO #PO-Welded J001013" at bounding box center [619, 154] width 59 height 8
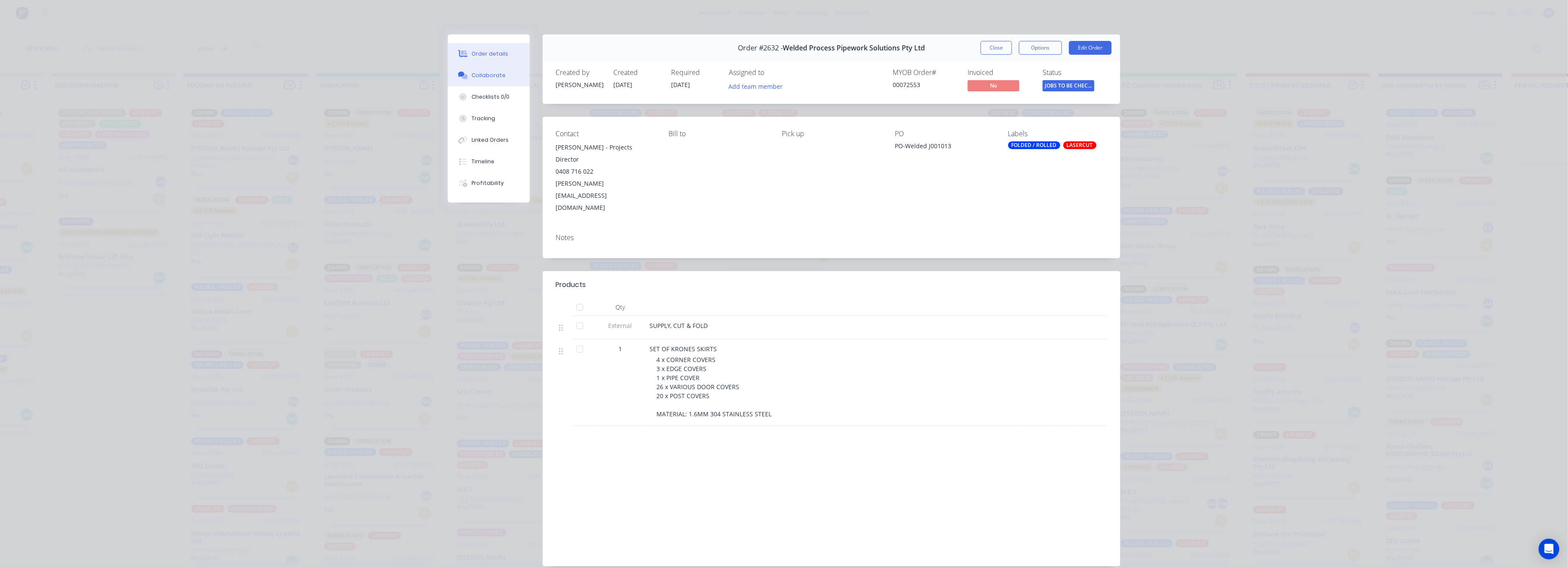
click at [505, 78] on button "Collaborate" at bounding box center [489, 75] width 82 height 21
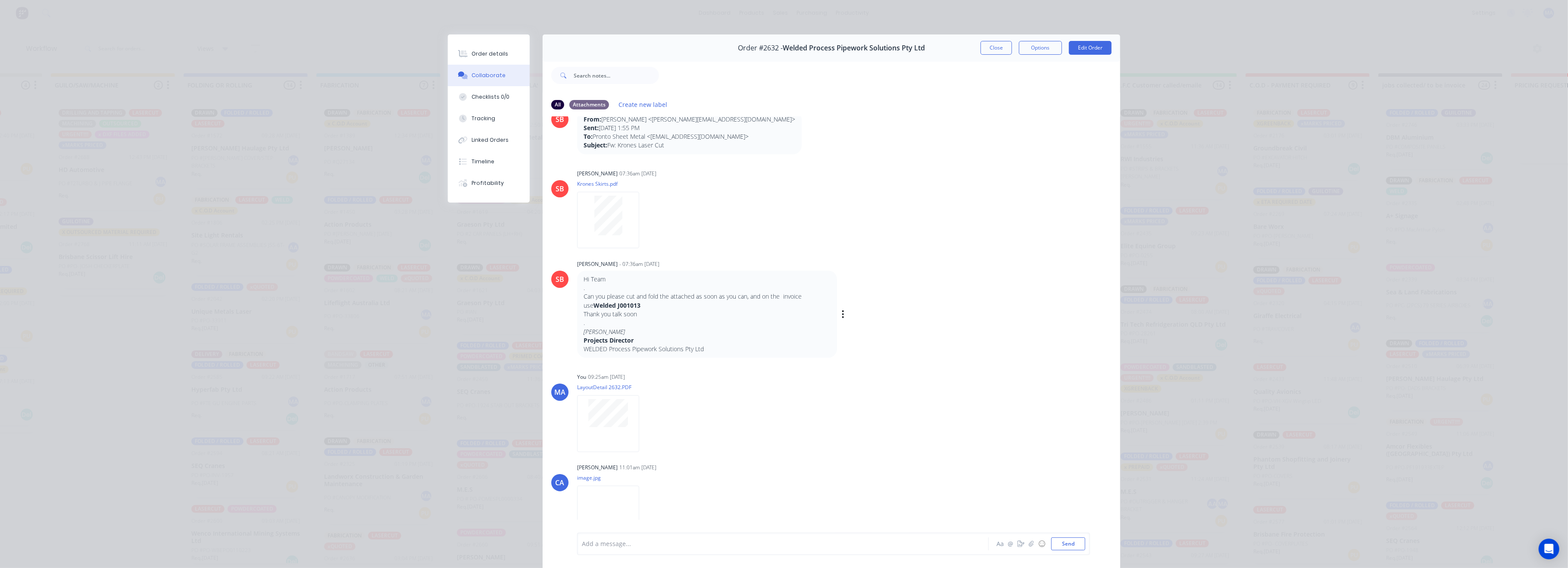
scroll to position [0, 0]
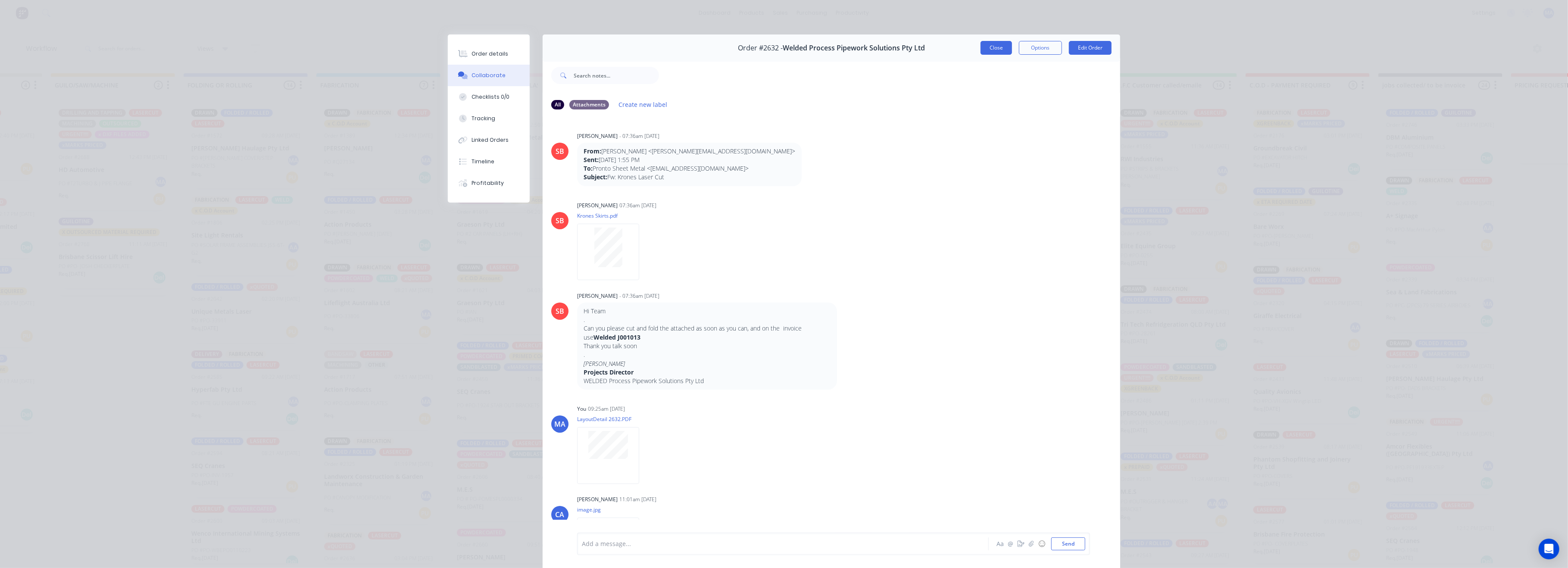
click at [1000, 49] on button "Close" at bounding box center [996, 48] width 31 height 14
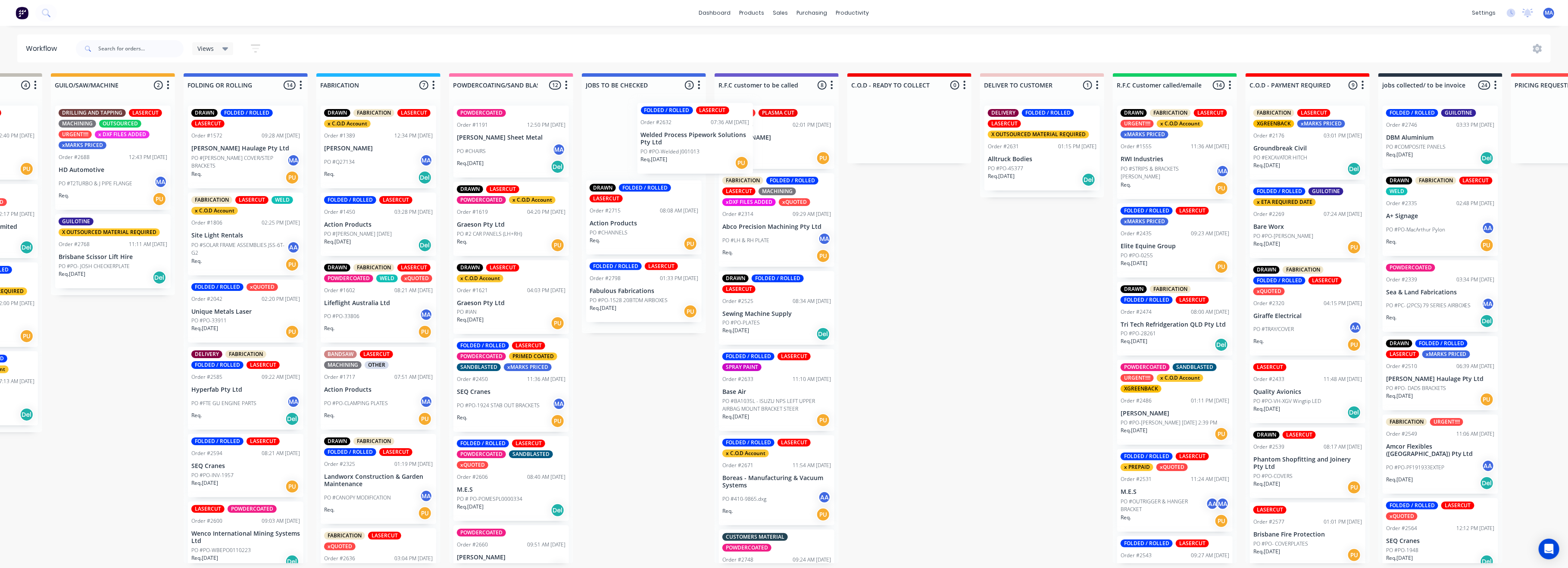
scroll to position [0, 499]
drag, startPoint x: 630, startPoint y: 134, endPoint x: 658, endPoint y: 120, distance: 31.3
click at [660, 119] on div "FOLDED / ROLLED LASERCUT Order #2632 07:36 AM [DATE] Welded Process Pipework So…" at bounding box center [644, 215] width 124 height 234
click at [644, 283] on div "FOLDED / ROLLED LASERCUT Order #2798 01:33 PM [DATE] Fabulous Fabrications PO #…" at bounding box center [644, 291] width 116 height 64
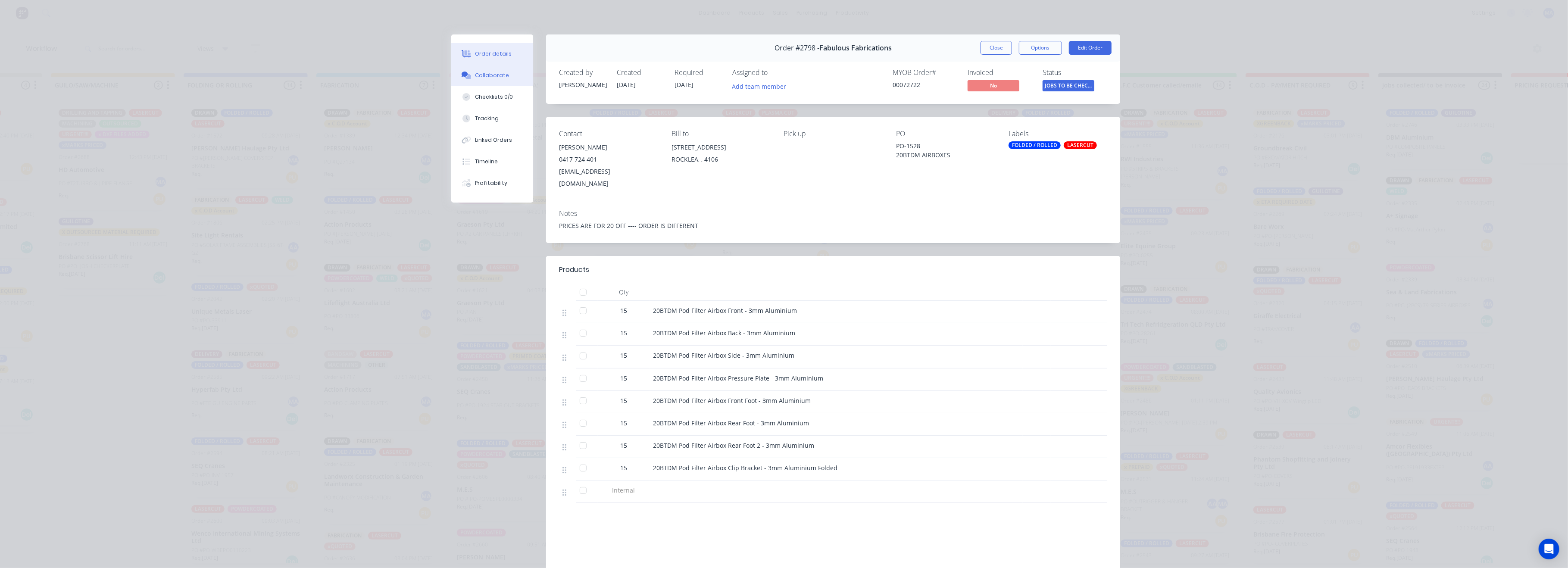
click at [506, 78] on button "Collaborate" at bounding box center [492, 75] width 82 height 21
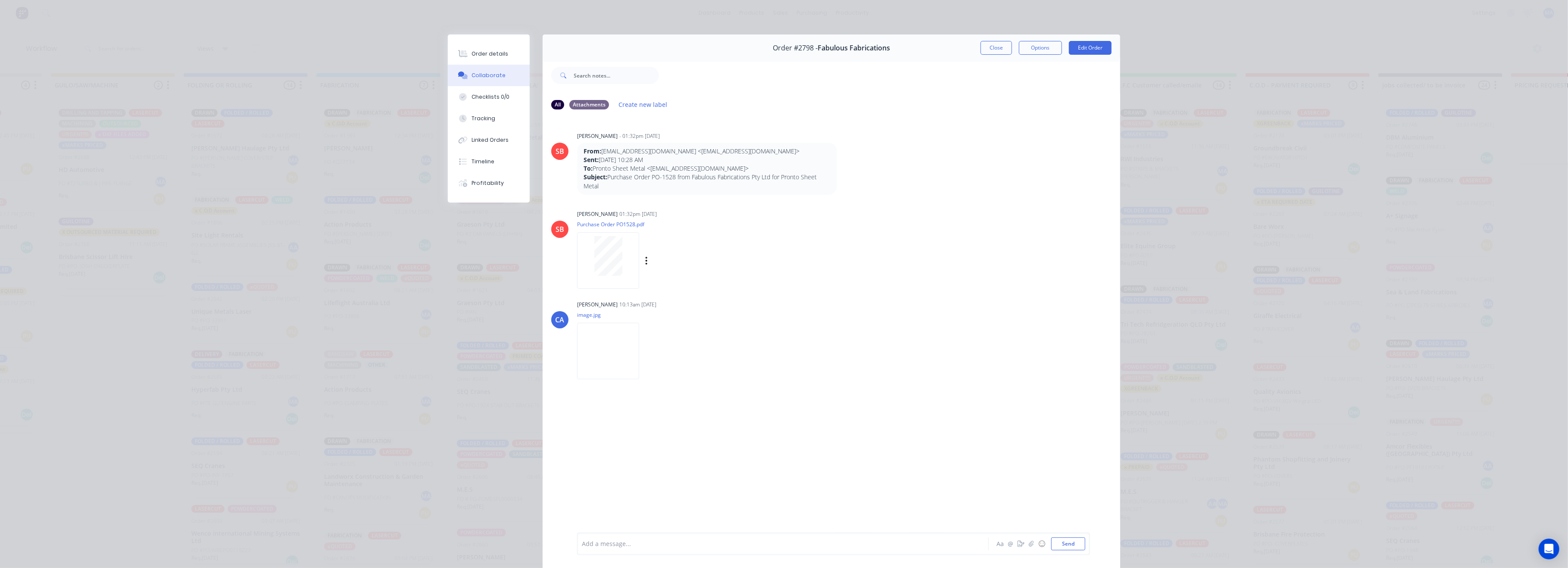
scroll to position [47, 0]
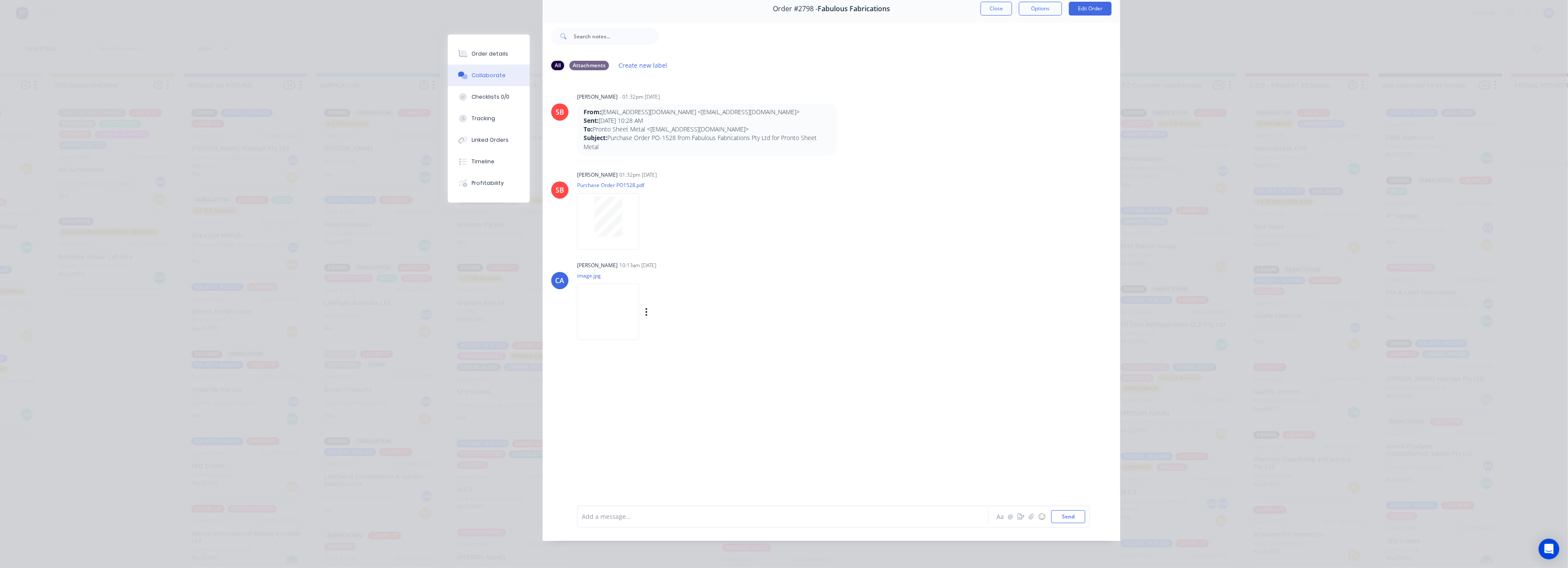
click at [613, 285] on img at bounding box center [608, 312] width 62 height 56
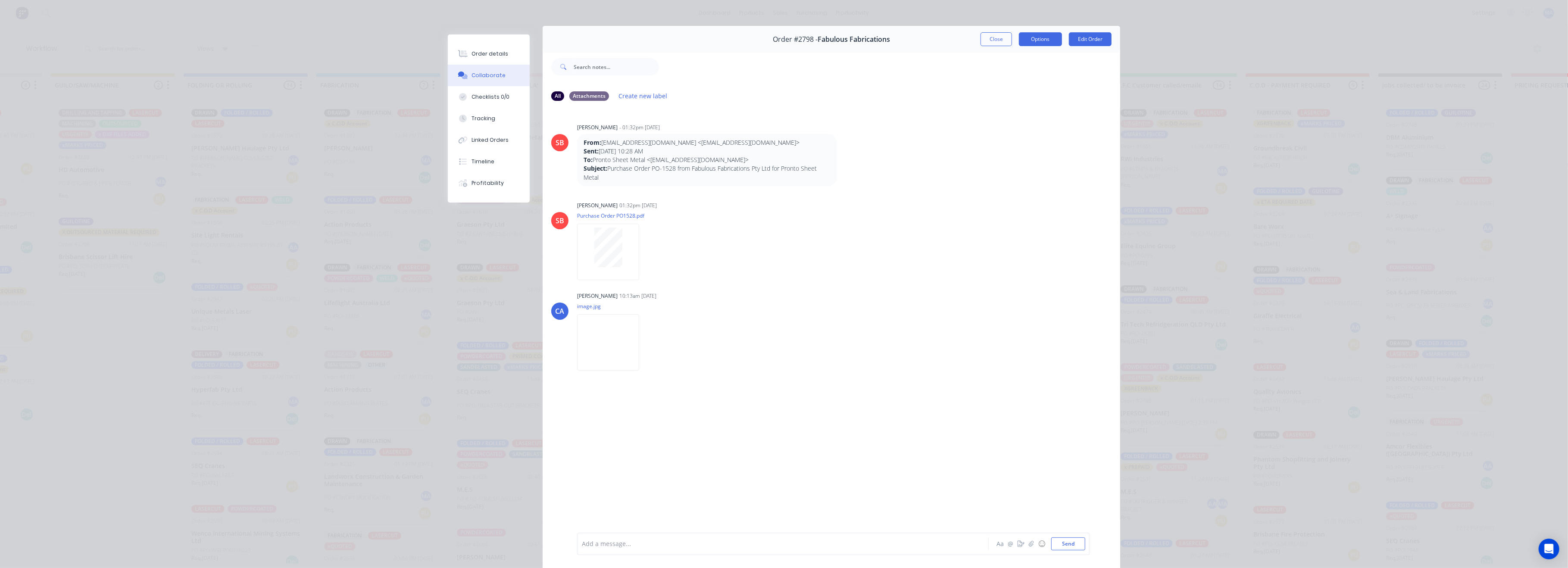
scroll to position [0, 0]
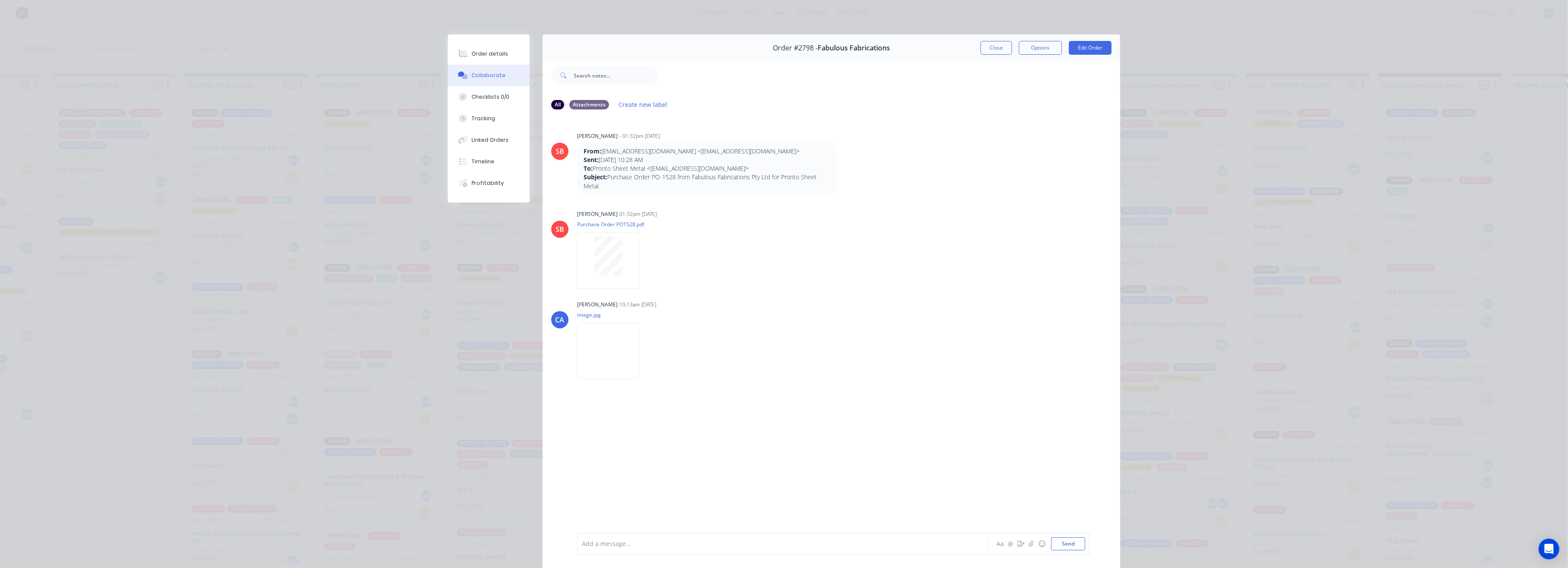
drag, startPoint x: 994, startPoint y: 52, endPoint x: 990, endPoint y: 56, distance: 5.7
click at [995, 52] on button "Close" at bounding box center [996, 48] width 31 height 14
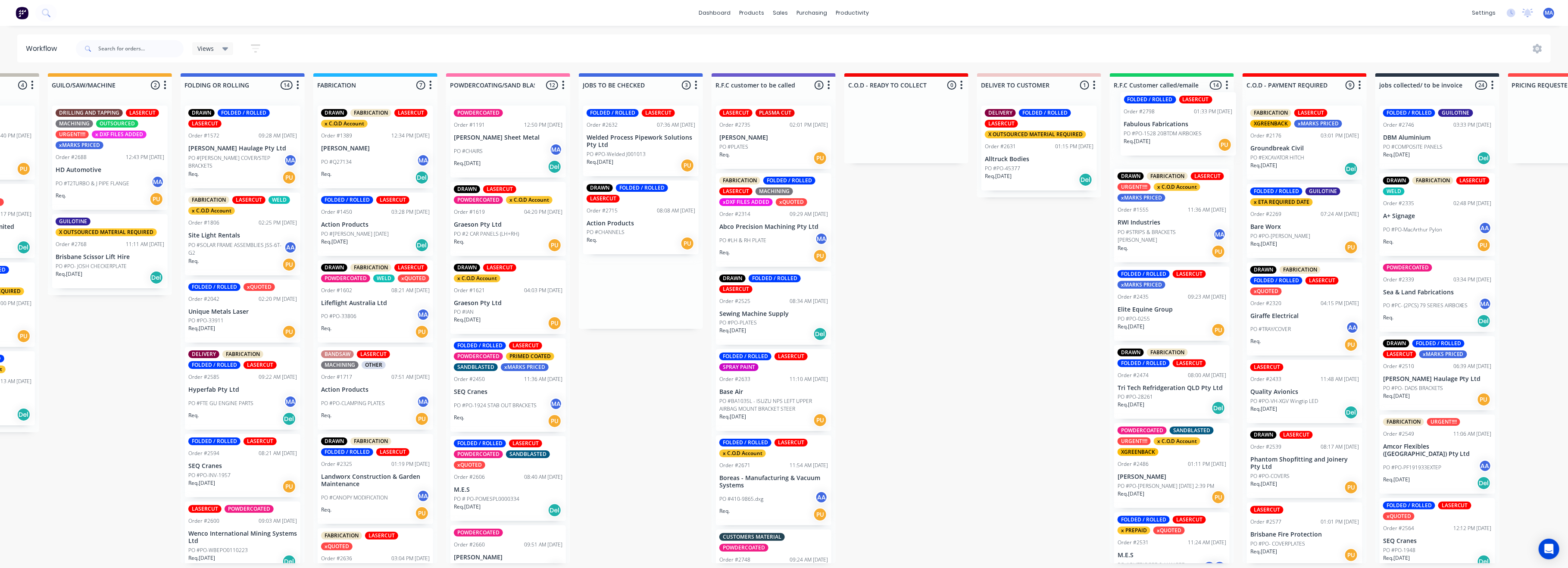
scroll to position [0, 504]
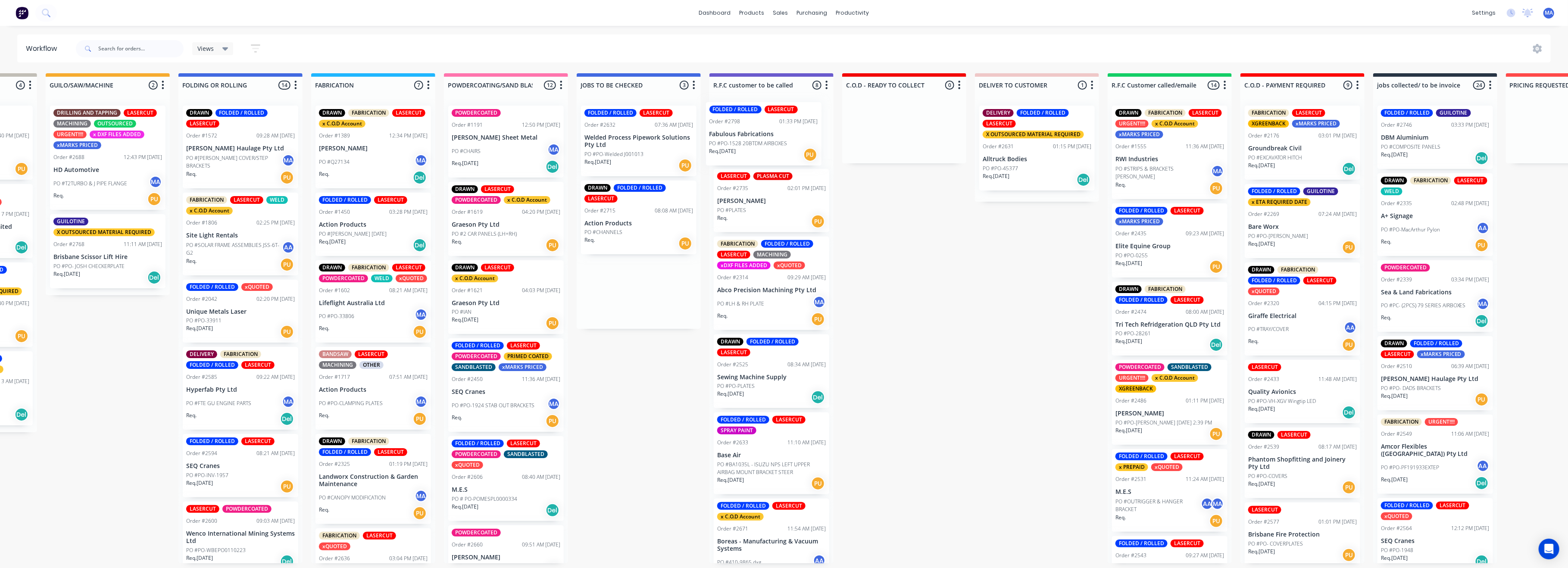
drag, startPoint x: 629, startPoint y: 293, endPoint x: 753, endPoint y: 136, distance: 200.1
click at [753, 136] on div "REDO 2 Status colour #F40505 hex #F40505 Save Cancel Notifications Email SMS Su…" at bounding box center [708, 318] width 2437 height 490
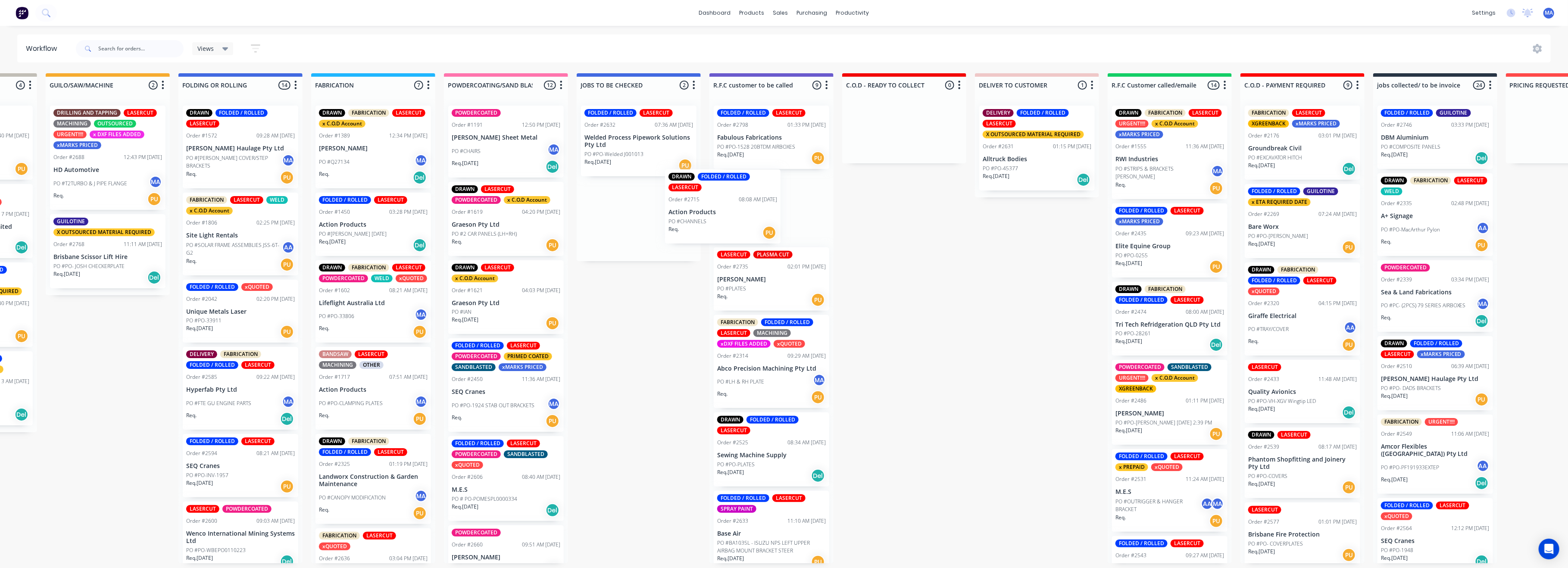
drag, startPoint x: 620, startPoint y: 219, endPoint x: 671, endPoint y: 212, distance: 51.5
click at [671, 212] on div "FOLDED / ROLLED LASERCUT Order #2632 07:36 AM [DATE] Welded Process Pipework So…" at bounding box center [638, 179] width 124 height 162
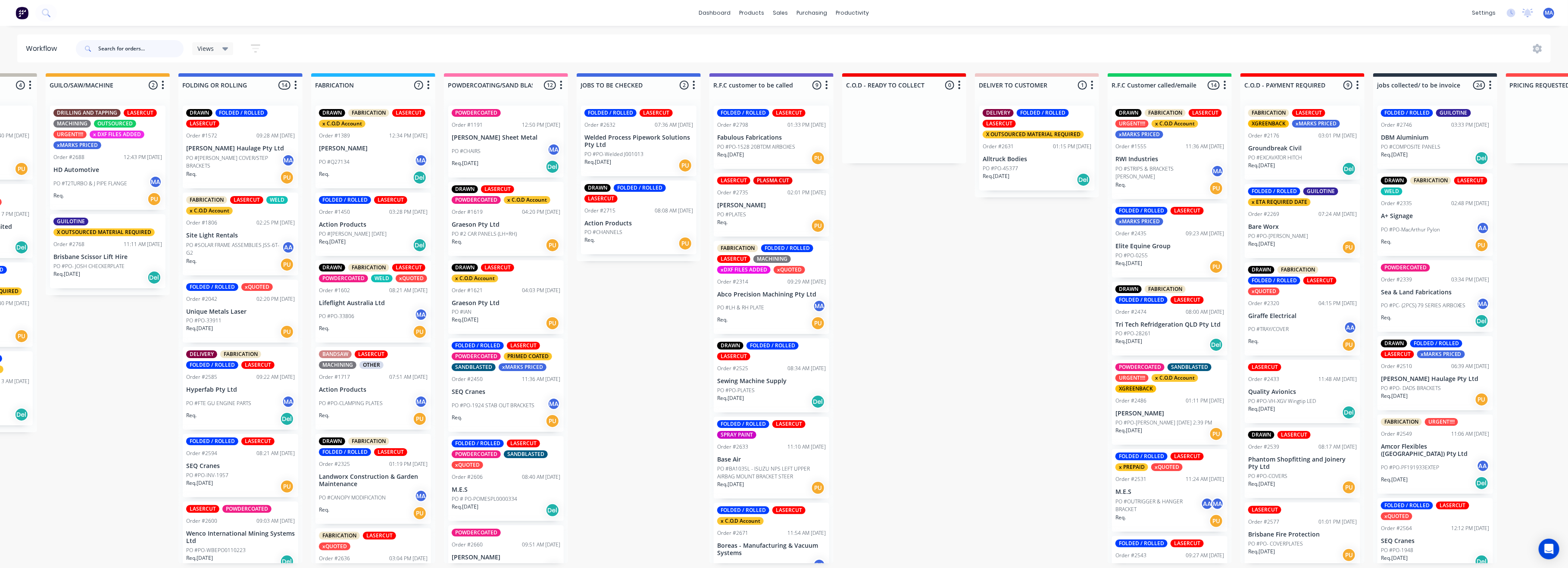
click at [125, 50] on input "text" at bounding box center [141, 48] width 85 height 17
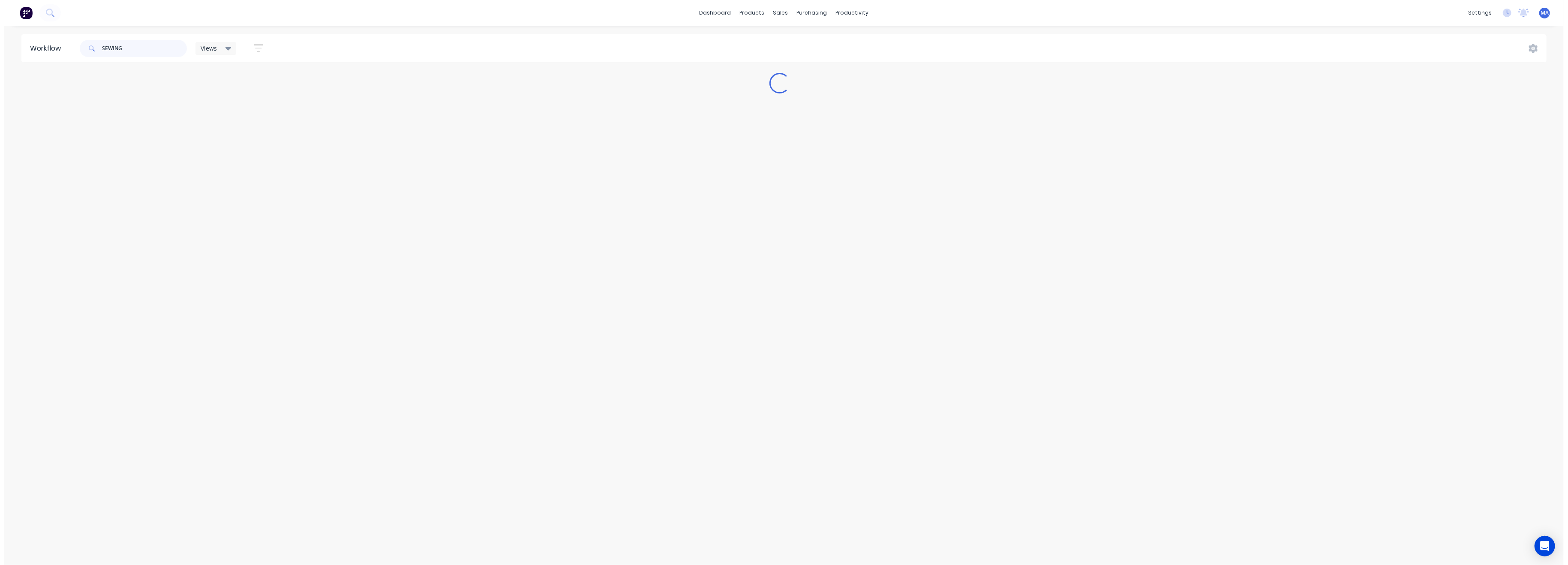
scroll to position [0, 0]
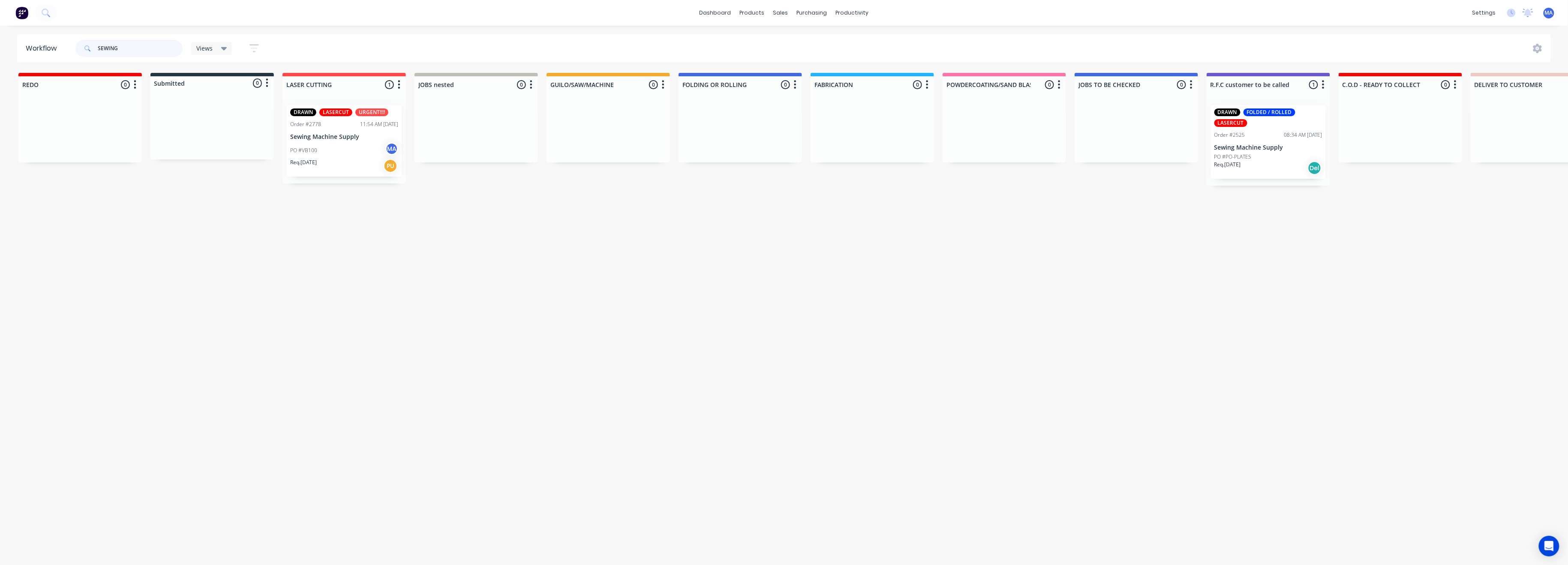
type input "SEWING"
click at [293, 146] on div "PO #VB100 MA" at bounding box center [344, 150] width 108 height 16
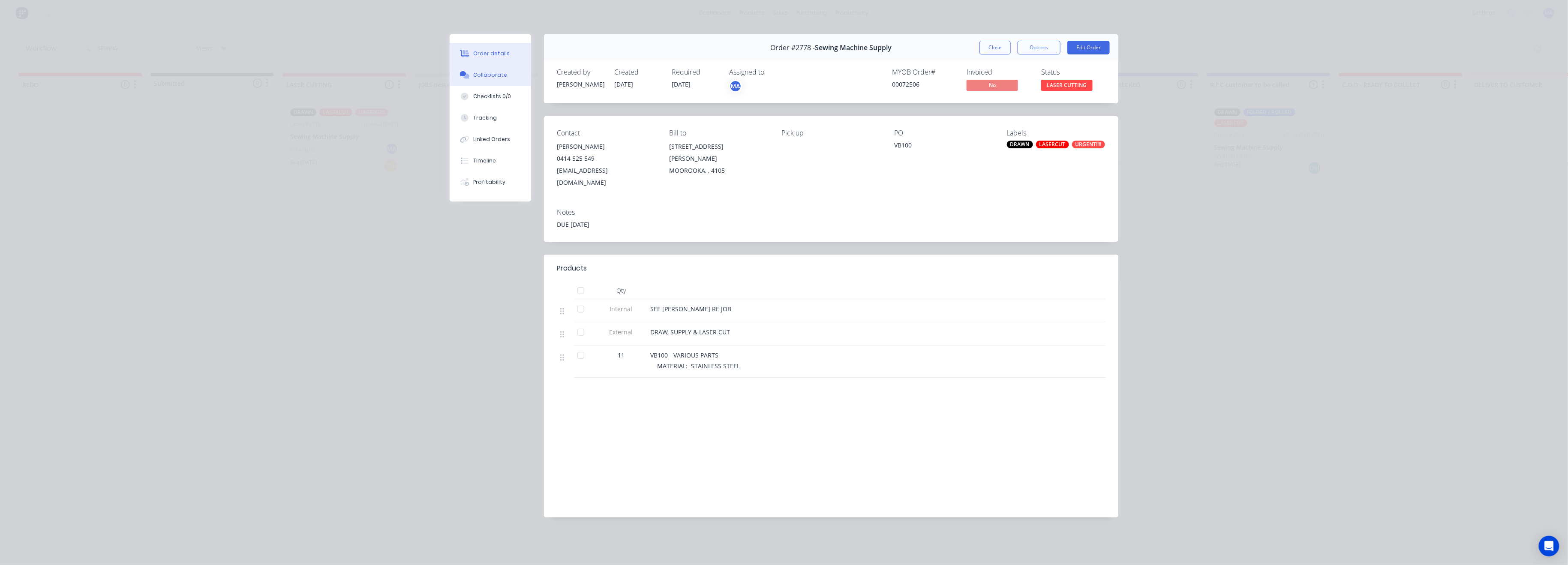
click at [506, 77] on button "Collaborate" at bounding box center [491, 75] width 82 height 21
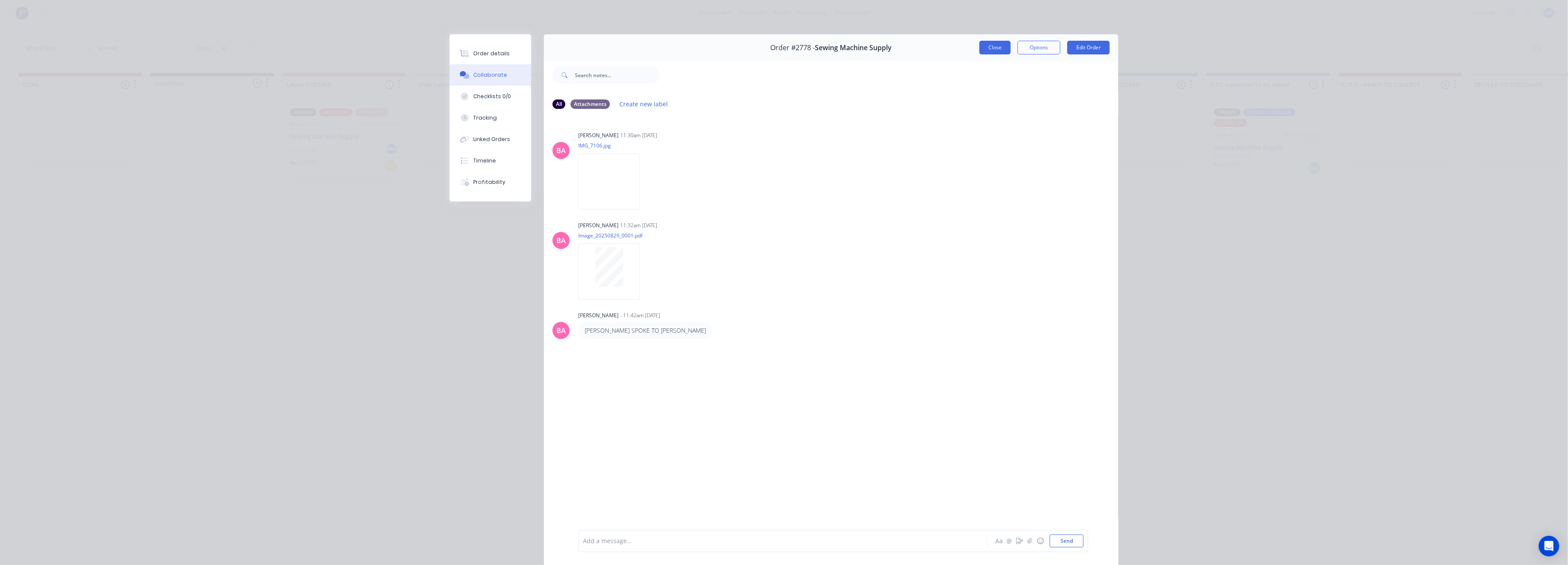
click at [984, 47] on button "Close" at bounding box center [995, 47] width 31 height 14
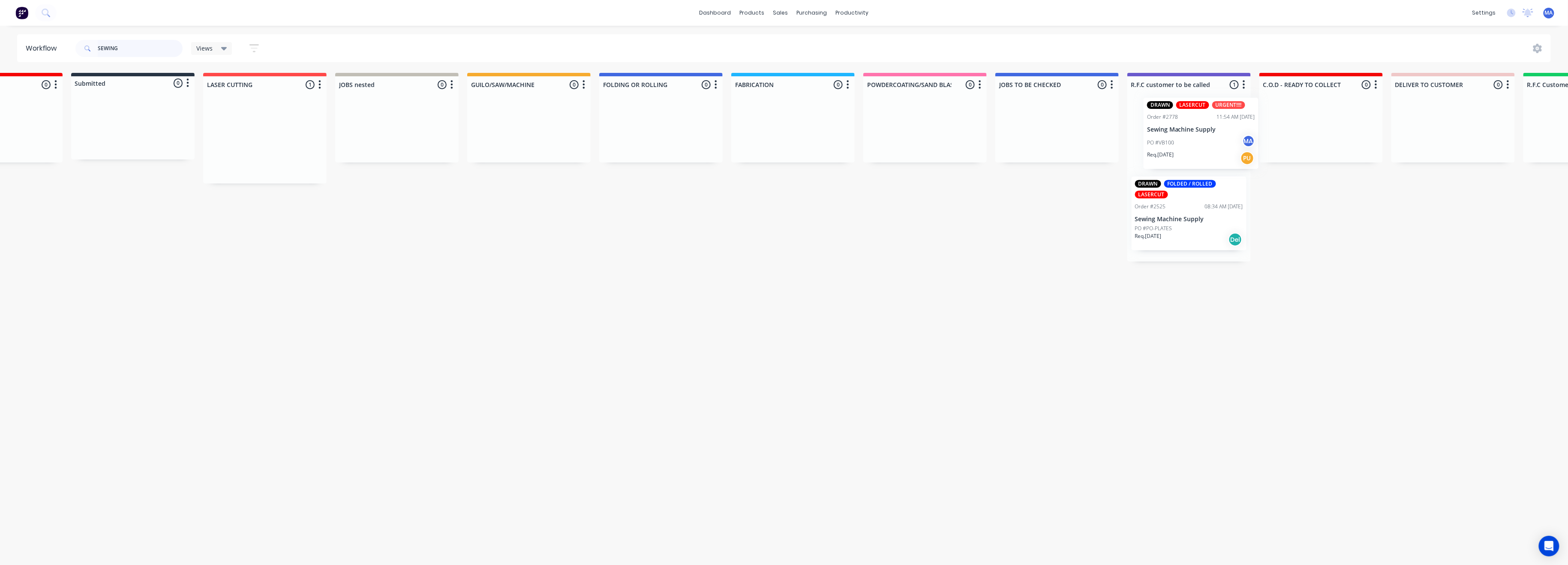
drag, startPoint x: 358, startPoint y: 133, endPoint x: 1222, endPoint y: 126, distance: 864.0
click at [1222, 126] on div "REDO 0 Status colour #F40505 hex #F40505 Save Cancel Notifications Email SMS Su…" at bounding box center [1126, 167] width 2424 height 189
click at [1237, 309] on div "Workflow SEWING Views Save new view None (Default) edit Show/Hide statuses Show…" at bounding box center [700, 291] width 1559 height 514
